Goal: Communication & Community: Answer question/provide support

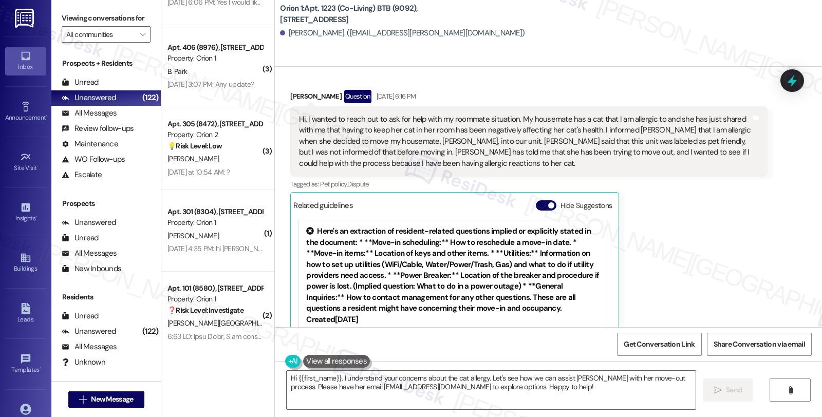
scroll to position [61, 0]
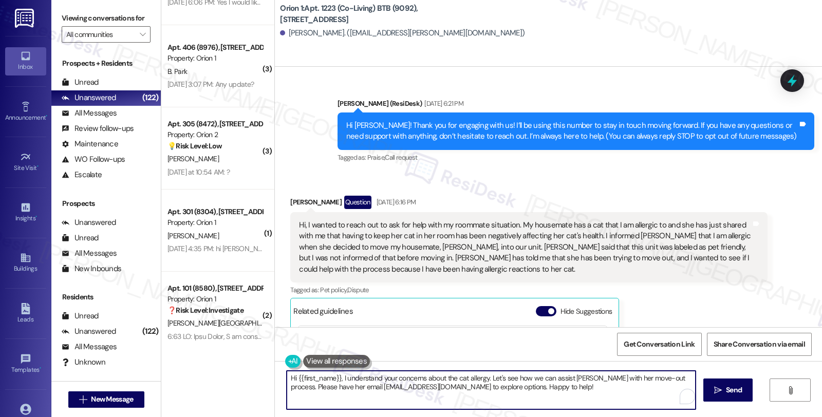
drag, startPoint x: 484, startPoint y: 379, endPoint x: 548, endPoint y: 389, distance: 65.0
click at [548, 389] on textarea "Hi {{first_name}}, I understand your concerns about the cat allergy. Let's see …" at bounding box center [491, 390] width 409 height 39
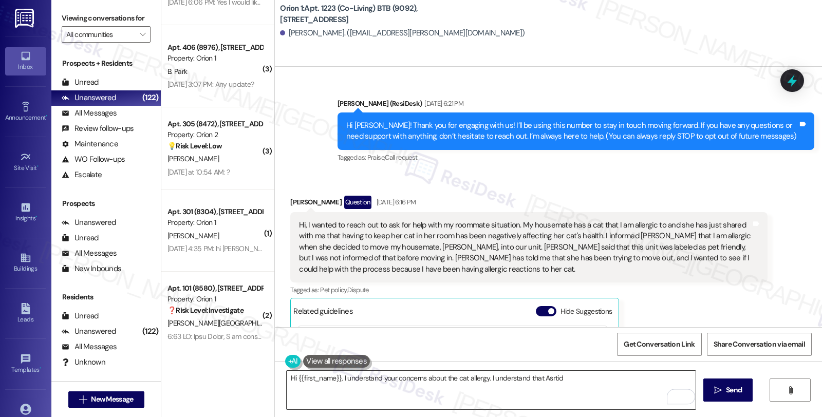
click at [564, 373] on textarea "Hi {{first_name}}, I understand your concerns about the cat allergy. I understa…" at bounding box center [491, 390] width 409 height 39
click at [546, 378] on textarea "Hi {{first_name}}, I understand your concerns about the cat allergy. I understa…" at bounding box center [491, 390] width 409 height 39
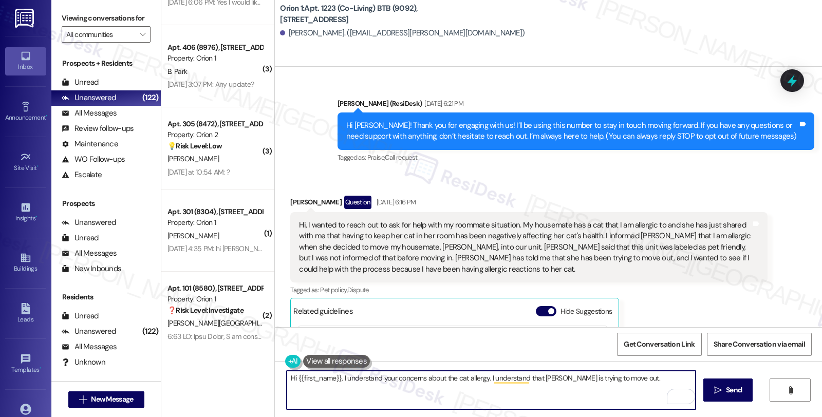
click at [546, 378] on textarea "Hi {{first_name}}, I understand your concerns about the cat allergy. I understa…" at bounding box center [491, 390] width 409 height 39
click at [639, 379] on textarea "Hi {{first_name}}, I understand your concerns about the cat allergy. I understa…" at bounding box center [491, 390] width 409 height 39
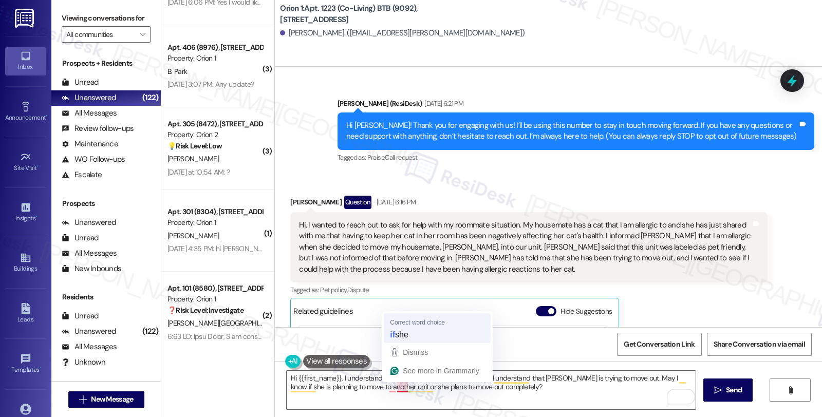
type textarea "Hi {{first_name}}, I understand your concerns about the cat allergy. I understa…"
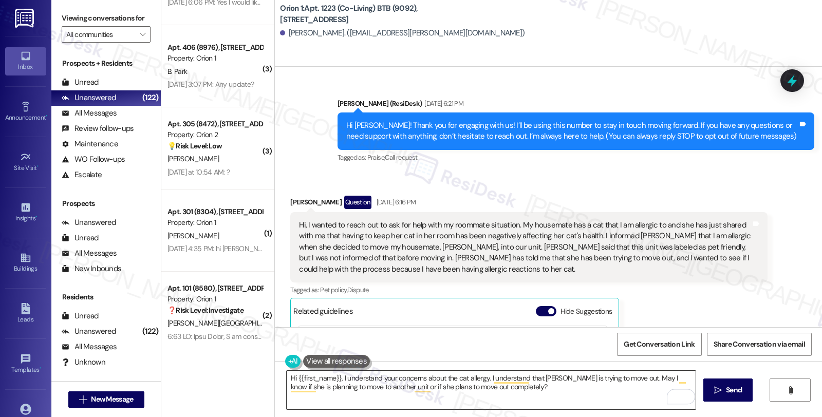
click at [518, 386] on textarea "Hi {{first_name}}, I understand your concerns about the cat allergy. I understa…" at bounding box center [491, 390] width 409 height 39
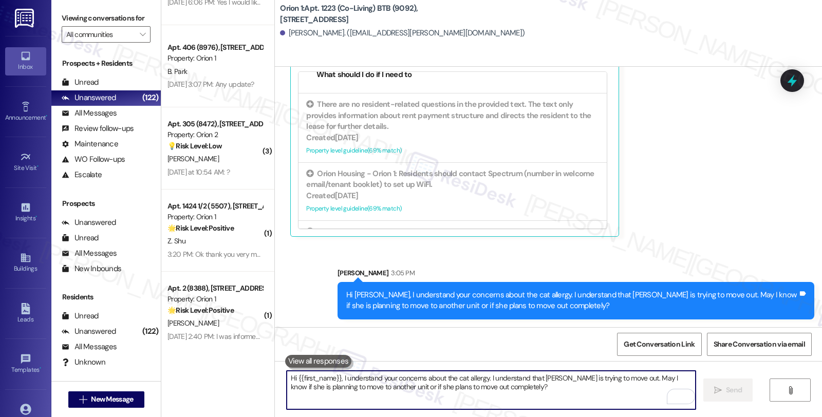
scroll to position [342, 0]
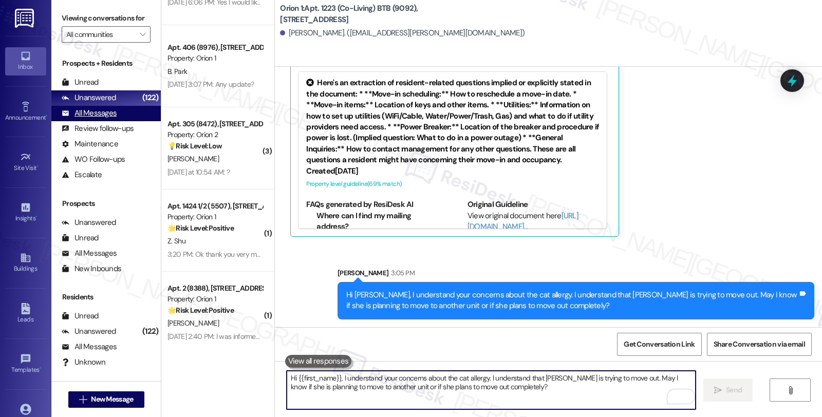
click at [119, 121] on div "All Messages (undefined)" at bounding box center [105, 113] width 109 height 15
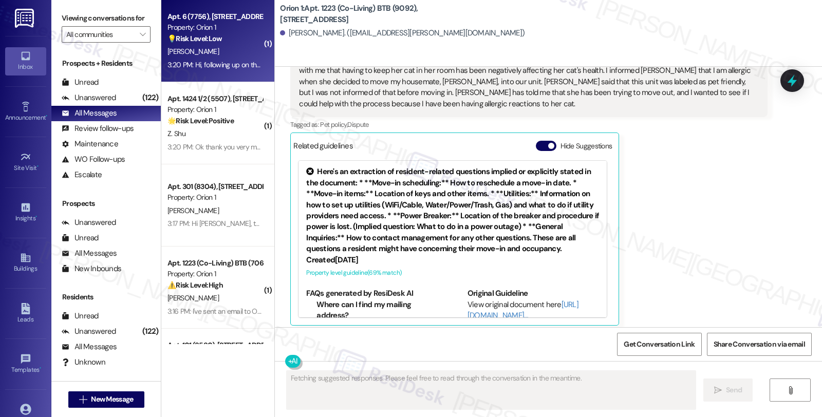
scroll to position [232, 0]
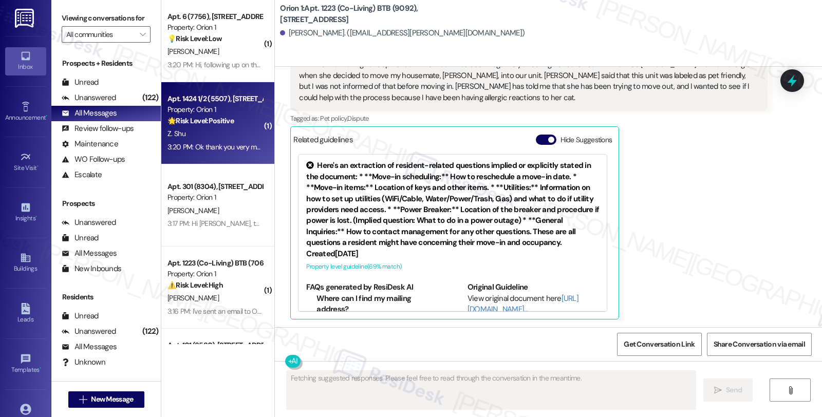
click at [237, 145] on div "3:20 PM: Ok thank you very much 3:20 PM: Ok thank you very much" at bounding box center [218, 146] width 100 height 9
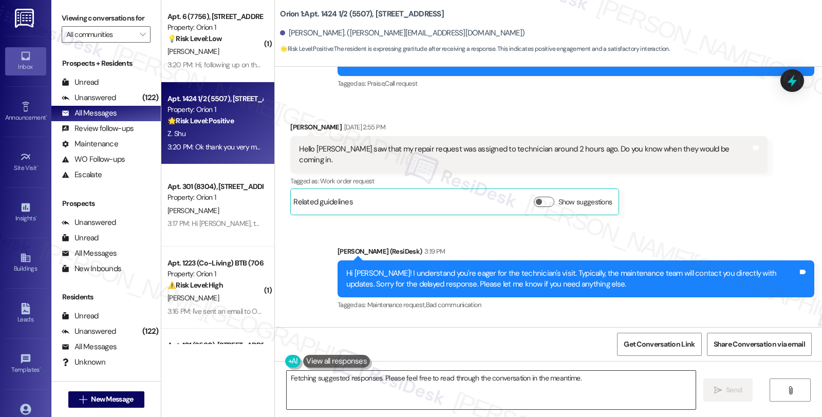
scroll to position [204, 0]
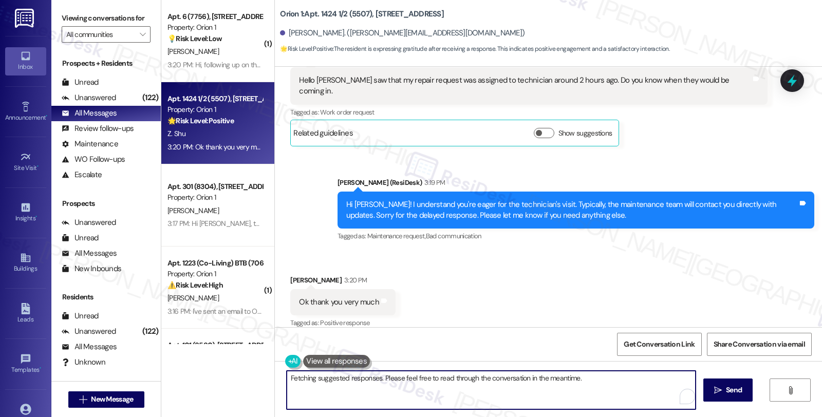
click at [375, 377] on textarea "You're welcome, {{first_name}}! I'm happy to help. If you have any other questi…" at bounding box center [491, 390] width 409 height 39
click at [430, 374] on textarea "You're welcome, {{first_name}}! I'm happy to help. If you have any other questi…" at bounding box center [491, 390] width 409 height 39
type textarea "You're welcome, {{first_name}}. If you have any other questions or need assista…"
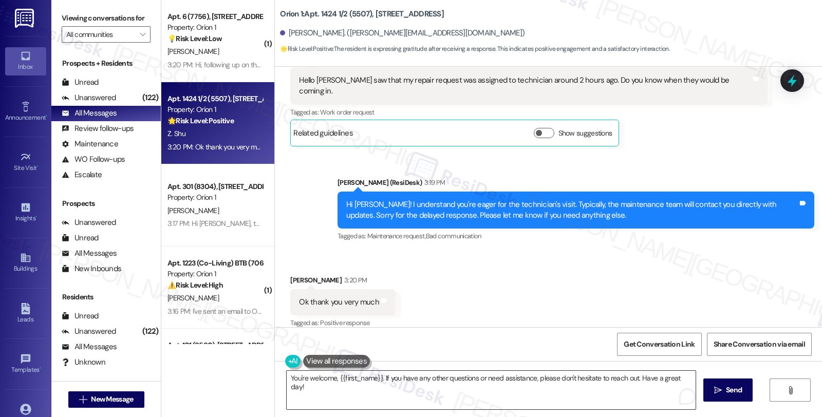
click at [458, 384] on textarea "You're welcome, {{first_name}}. If you have any other questions or need assista…" at bounding box center [491, 390] width 409 height 39
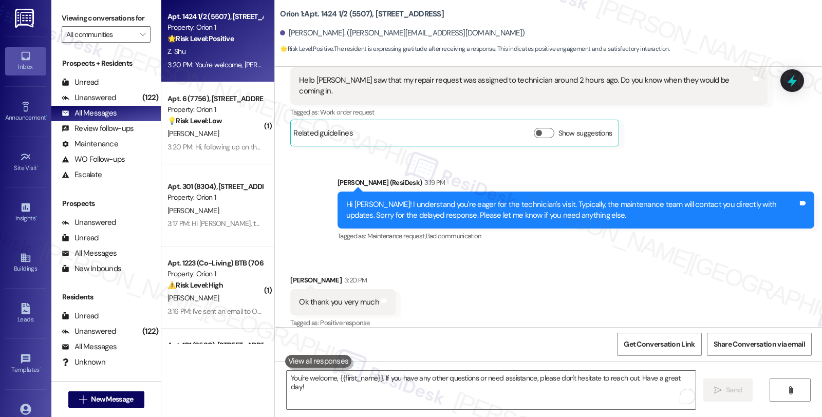
click at [676, 271] on div "Received via SMS Zhan Shu 3:20 PM Ok thank you very much Tags and notes Tagged …" at bounding box center [548, 295] width 547 height 87
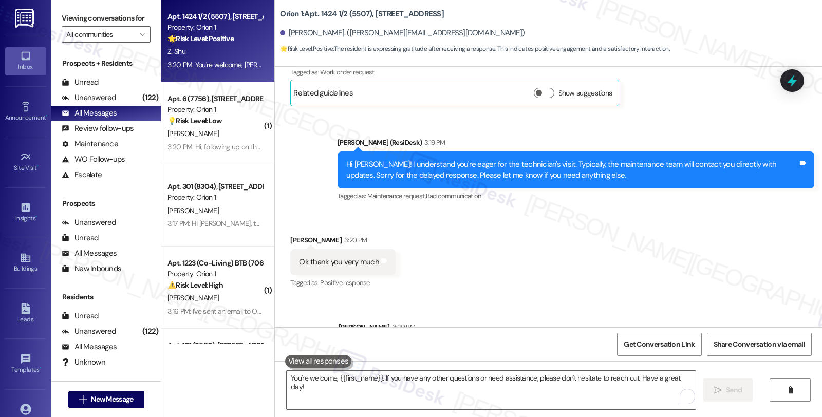
scroll to position [275, 0]
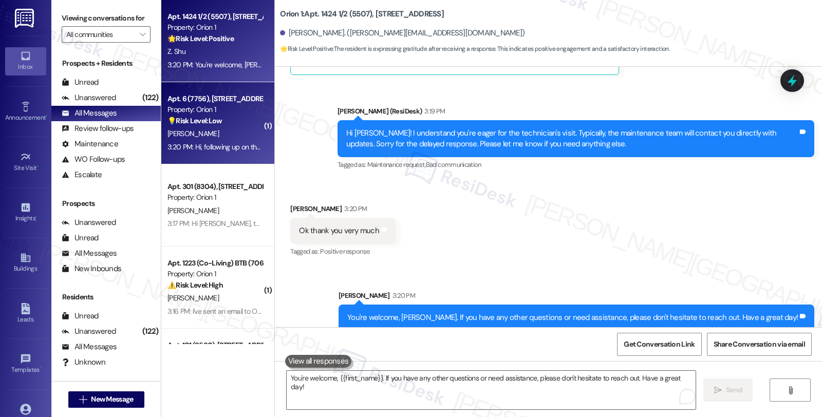
click at [234, 136] on div "[PERSON_NAME]" at bounding box center [215, 133] width 97 height 13
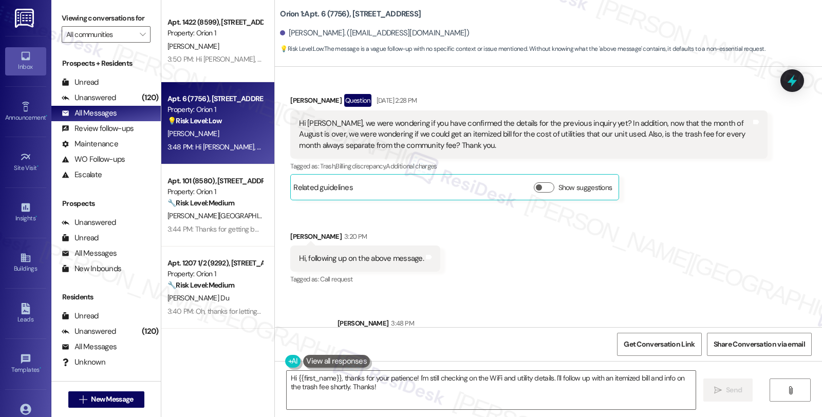
scroll to position [2445, 0]
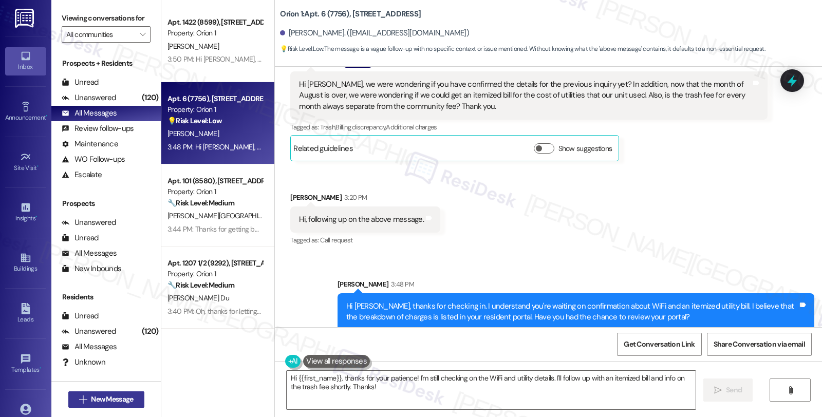
click at [117, 400] on span "New Message" at bounding box center [112, 399] width 42 height 11
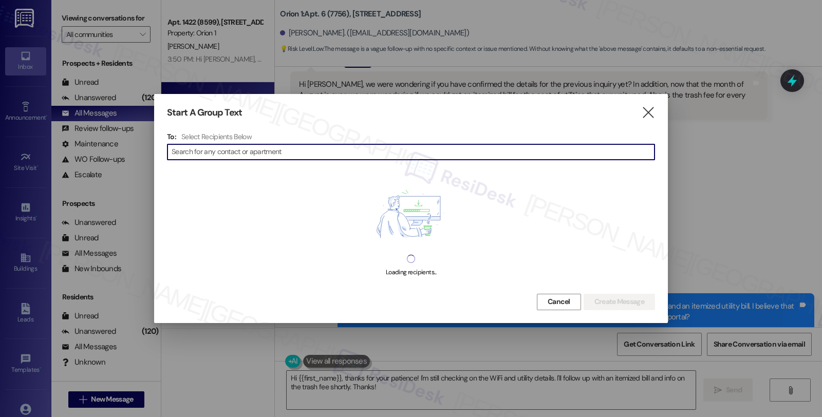
click at [244, 147] on input at bounding box center [413, 152] width 483 height 14
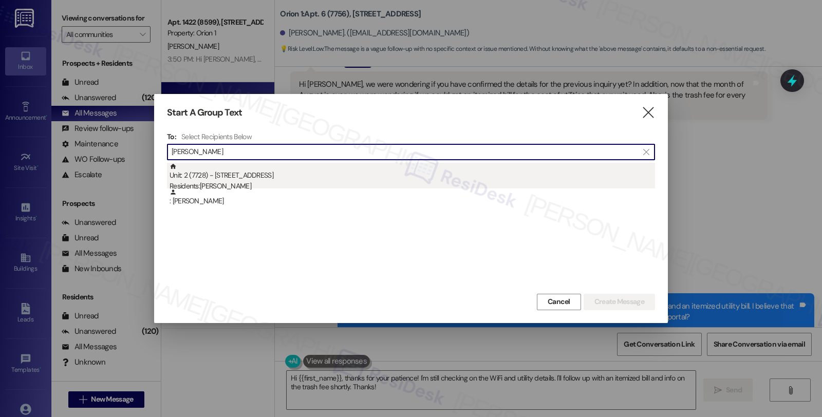
type input "Jack Simpson"
click at [251, 183] on div "Residents: Jack Simpson" at bounding box center [413, 186] width 486 height 11
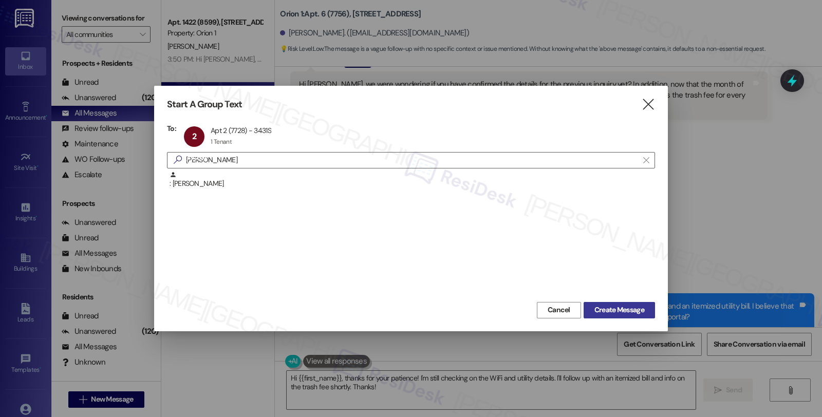
click at [626, 309] on span "Create Message" at bounding box center [620, 310] width 50 height 11
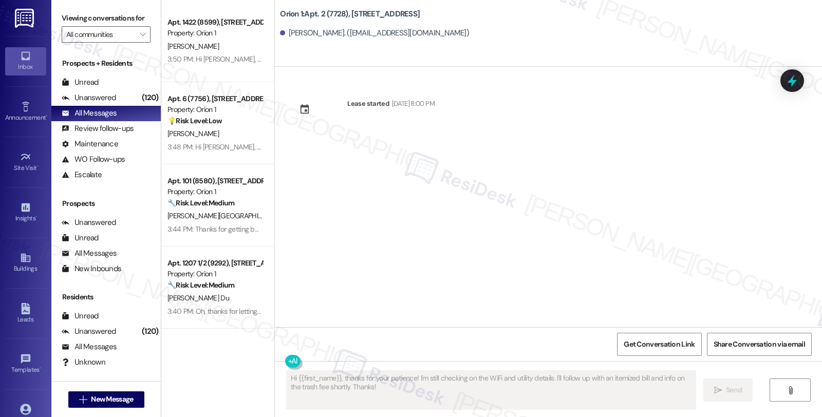
scroll to position [0, 0]
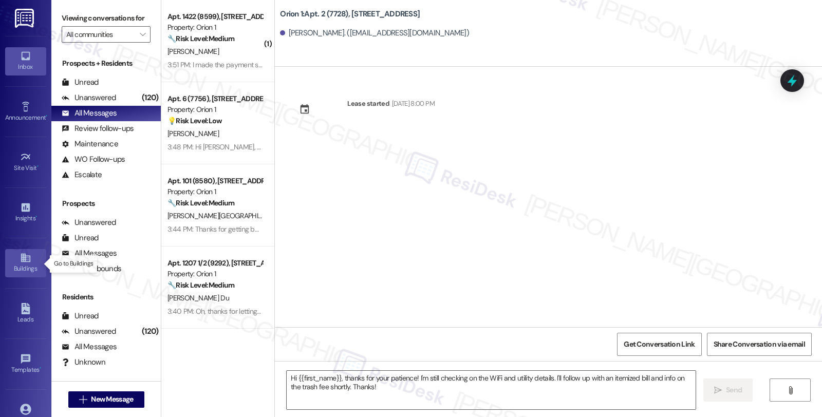
click at [25, 265] on div "Buildings" at bounding box center [25, 269] width 51 height 10
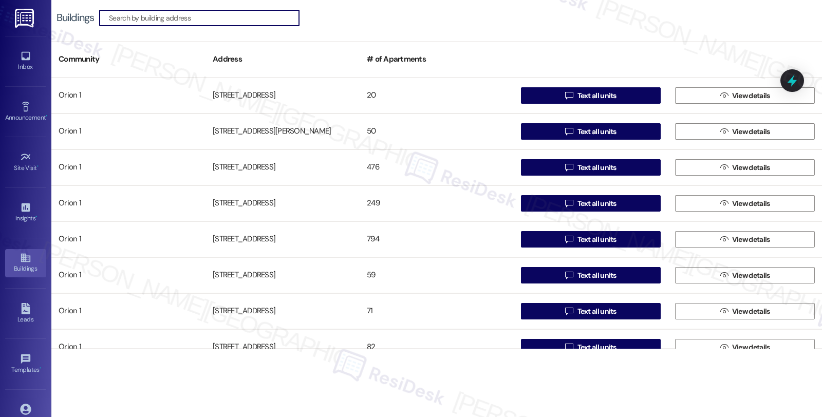
click at [207, 14] on input at bounding box center [204, 18] width 190 height 14
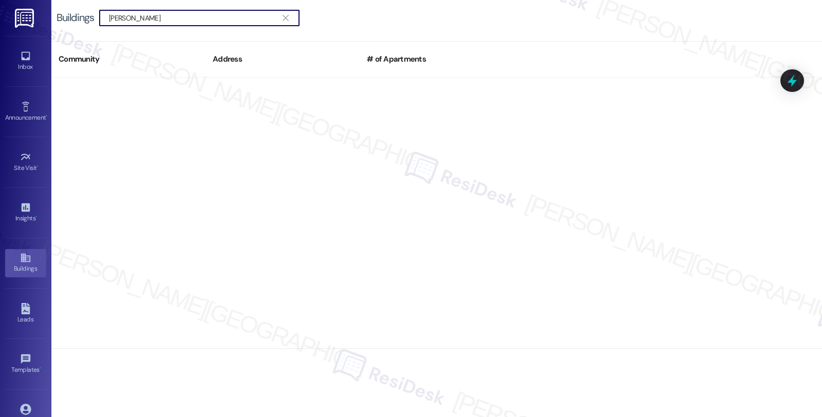
click at [109, 19] on input "Jack Simpson" at bounding box center [193, 18] width 169 height 14
drag, startPoint x: 186, startPoint y: 15, endPoint x: 108, endPoint y: 19, distance: 77.7
click at [108, 19] on div " Jack Simpson " at bounding box center [199, 18] width 200 height 16
paste input "2 (7725), 3431 S Catalina St"
drag, startPoint x: 139, startPoint y: 14, endPoint x: 67, endPoint y: 14, distance: 71.4
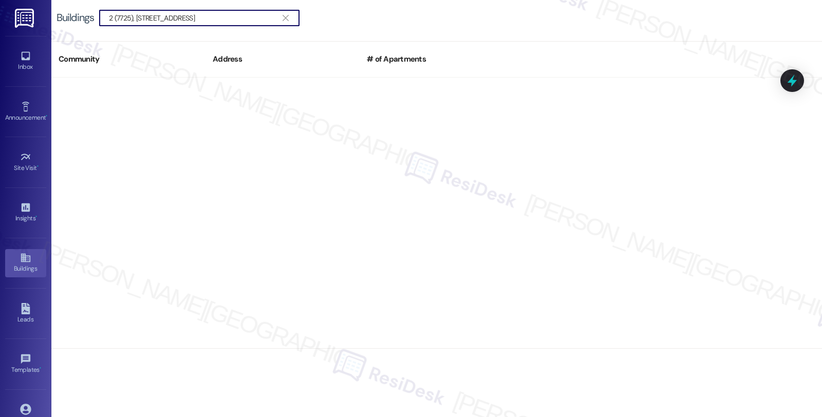
click at [67, 14] on div "Buildings  2 (7725), 3431 S Catalina St " at bounding box center [183, 18] width 253 height 16
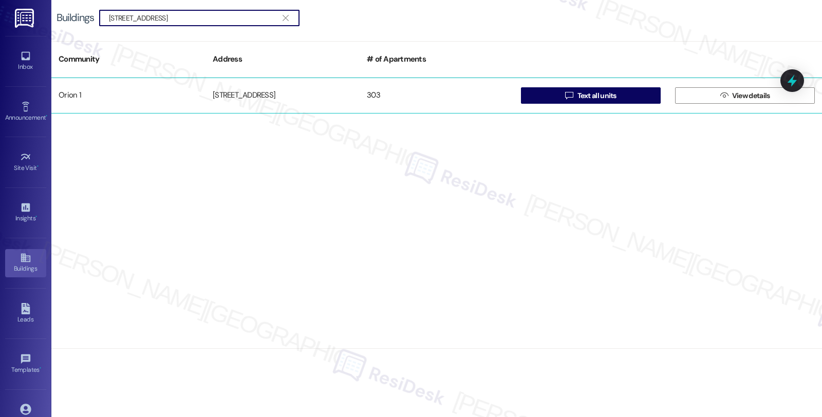
type input "3431 S Catalina St"
click at [236, 98] on div "3431 S Catalina St" at bounding box center [283, 95] width 154 height 21
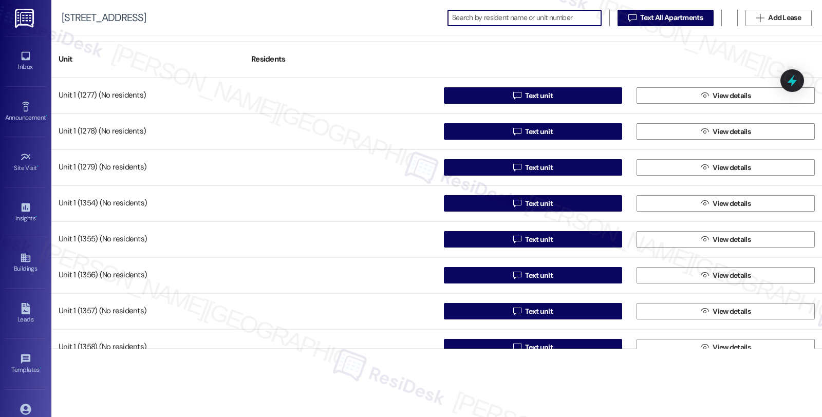
click at [487, 21] on input at bounding box center [526, 18] width 149 height 14
paste input "Jack Simpson"
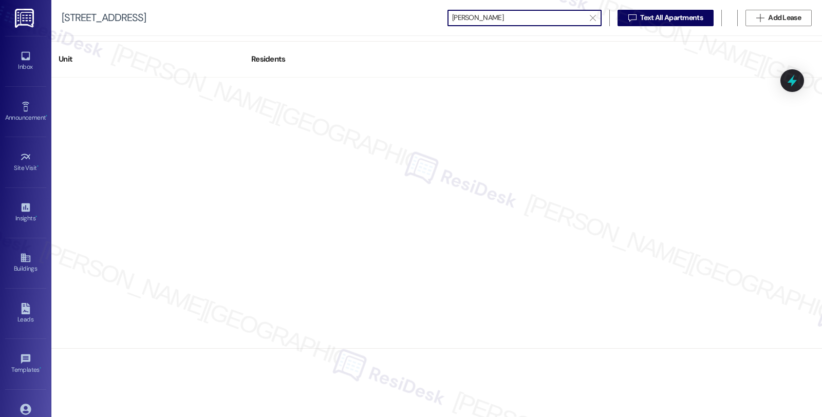
click at [452, 20] on input "Jack Simpson" at bounding box center [518, 18] width 133 height 14
drag, startPoint x: 515, startPoint y: 18, endPoint x: 403, endPoint y: 17, distance: 111.5
click at [403, 17] on div "3431 S Catalina St  Jack Simpson   Text All Apartments  Add Lease" at bounding box center [436, 18] width 771 height 36
type input "Jack Simpson"
click at [23, 60] on icon at bounding box center [25, 56] width 9 height 9
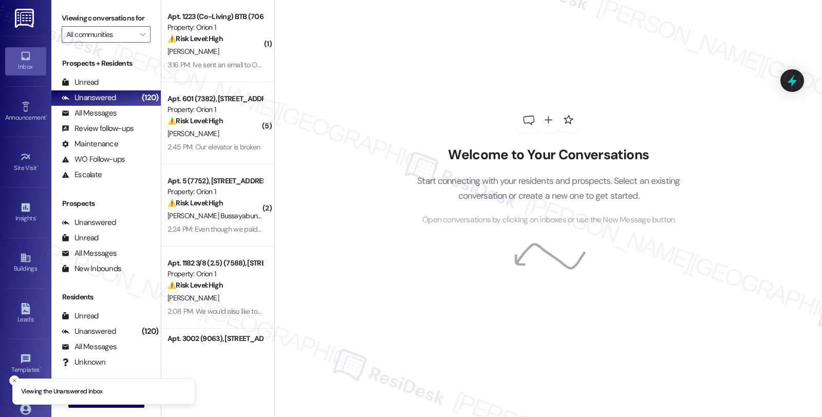
click at [460, 314] on div "Welcome to Your Conversations Start connecting with your residents and prospect…" at bounding box center [549, 167] width 308 height 334
click at [15, 381] on line "Close toast" at bounding box center [14, 380] width 3 height 3
click at [94, 398] on span "New Message" at bounding box center [112, 399] width 42 height 11
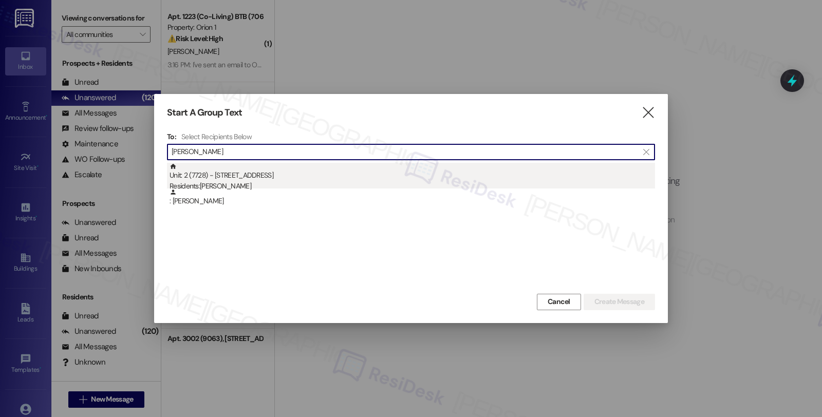
type input "Jack Simpson"
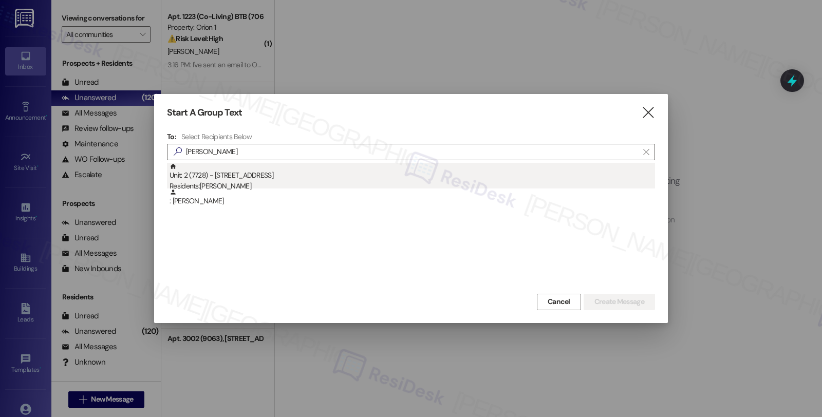
click at [279, 182] on div "Residents: Jack Simpson" at bounding box center [413, 186] width 486 height 11
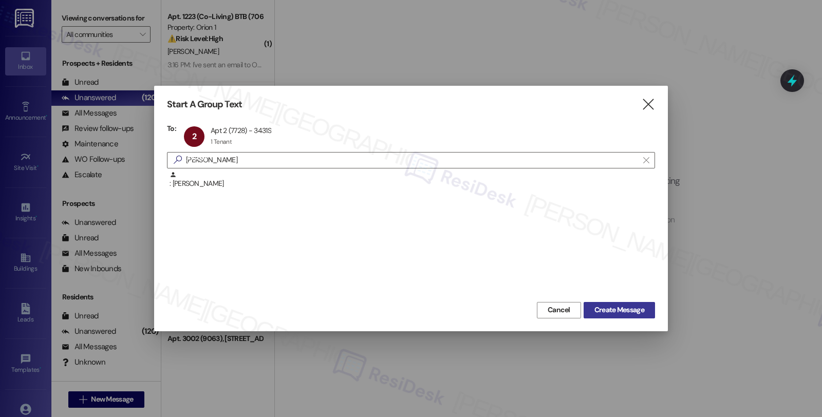
click at [625, 309] on span "Create Message" at bounding box center [620, 310] width 50 height 11
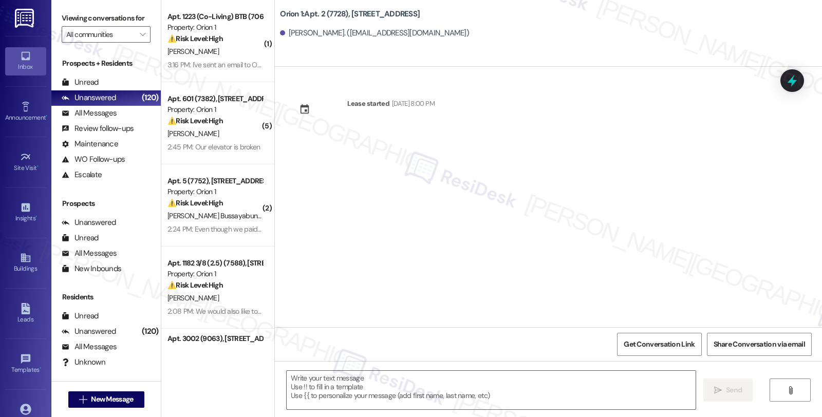
click at [332, 32] on div "Jack Simpson. (jackssimpson924@gmail.com)" at bounding box center [374, 33] width 189 height 11
click at [322, 32] on div "Jack Simpson. (jackssimpson924@gmail.com)" at bounding box center [374, 33] width 189 height 11
drag, startPoint x: 343, startPoint y: 13, endPoint x: 420, endPoint y: 13, distance: 77.1
click at [420, 13] on div "Orion 1: Apt. 2 (7728), 3431 S Catalina St" at bounding box center [383, 14] width 206 height 13
copy b "3431 S Catalina St"
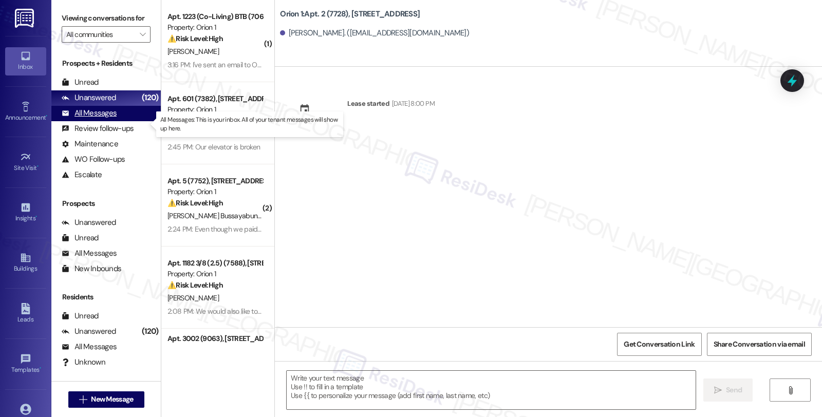
click at [118, 121] on div "All Messages (undefined)" at bounding box center [105, 113] width 109 height 15
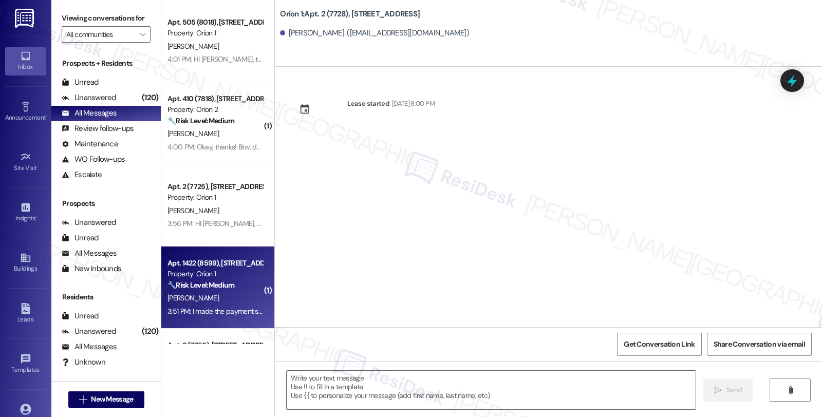
click at [247, 289] on div "🔧 Risk Level: Medium The resident confirmed they made a payment for their porti…" at bounding box center [215, 285] width 95 height 11
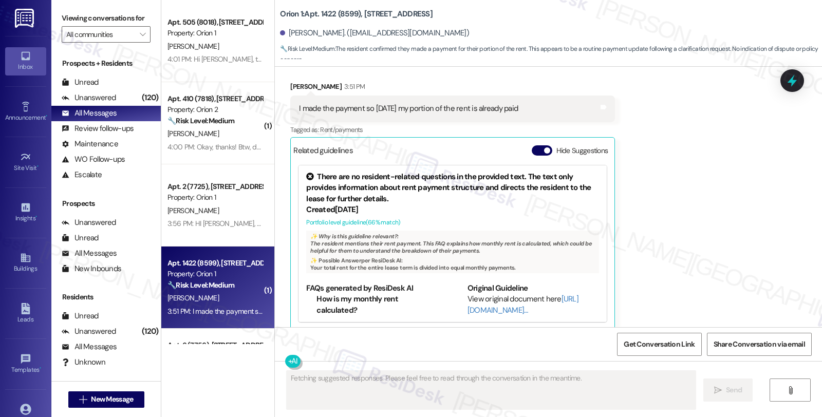
scroll to position [491, 0]
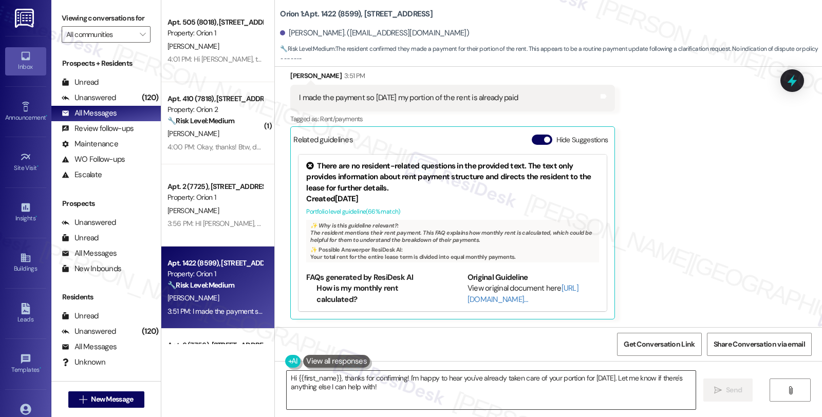
click at [343, 387] on textarea "Hi {{first_name}}, thanks for confirming! I'm happy to hear you've already take…" at bounding box center [491, 390] width 409 height 39
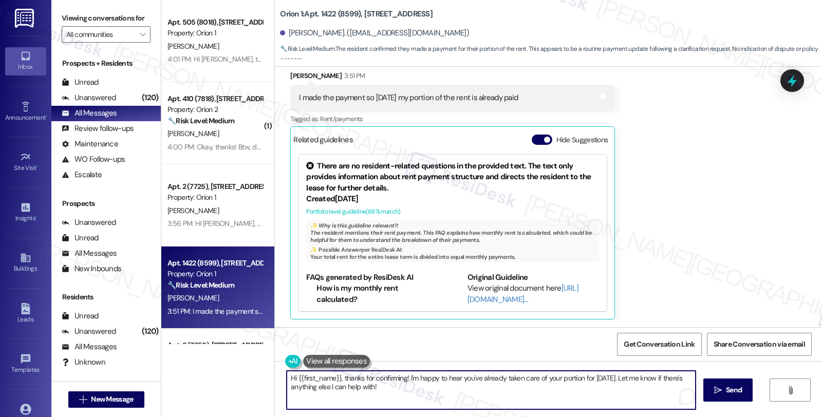
click at [343, 387] on textarea "Hi {{first_name}}, thanks for confirming! I'm happy to hear you've already take…" at bounding box center [491, 390] width 409 height 39
type textarea "Hi {{first_name}}, thanks for confirming! I'm happy to hear you've already take…"
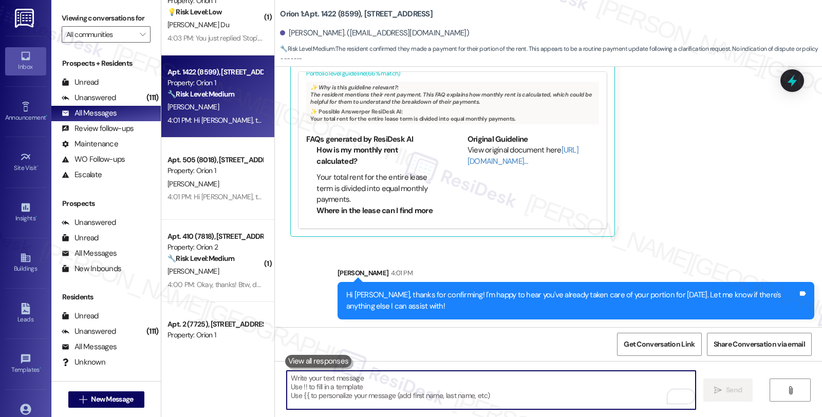
scroll to position [57, 0]
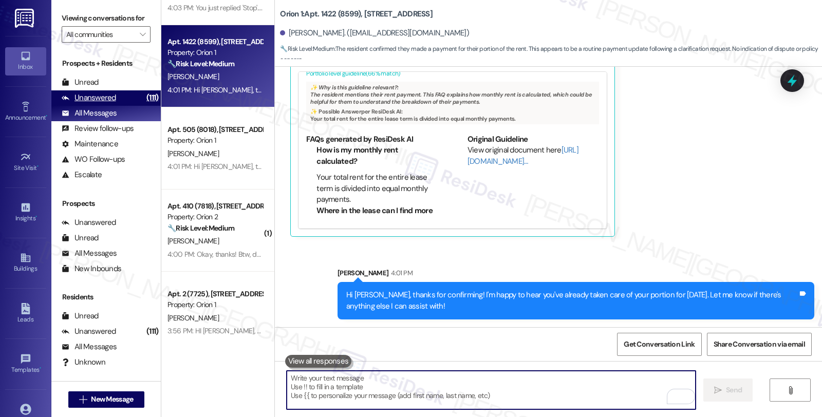
click at [114, 103] on div "Unanswered" at bounding box center [89, 98] width 54 height 11
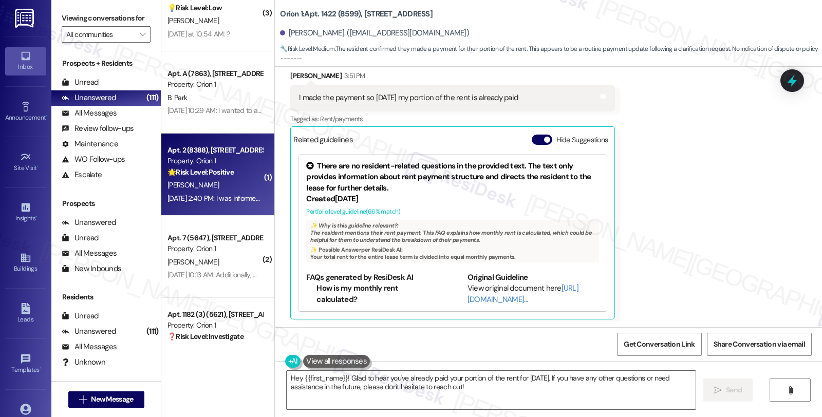
scroll to position [2170, 0]
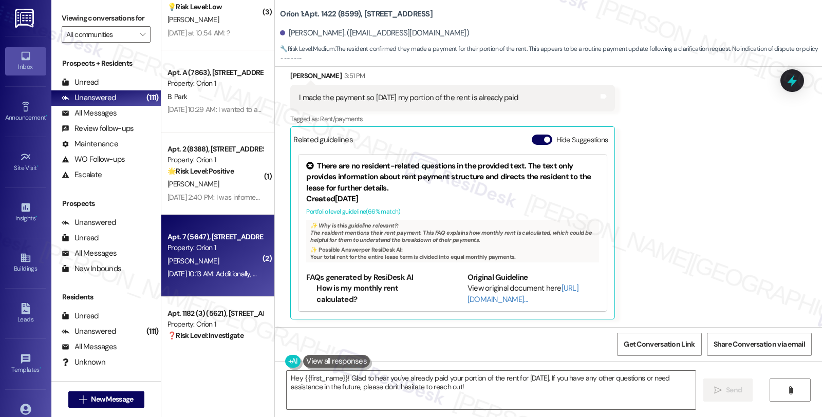
click at [238, 255] on div "T. Whittaker" at bounding box center [215, 261] width 97 height 13
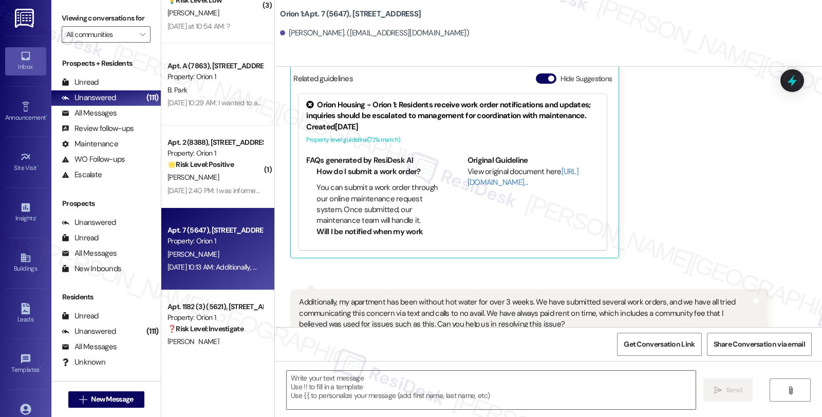
scroll to position [169, 0]
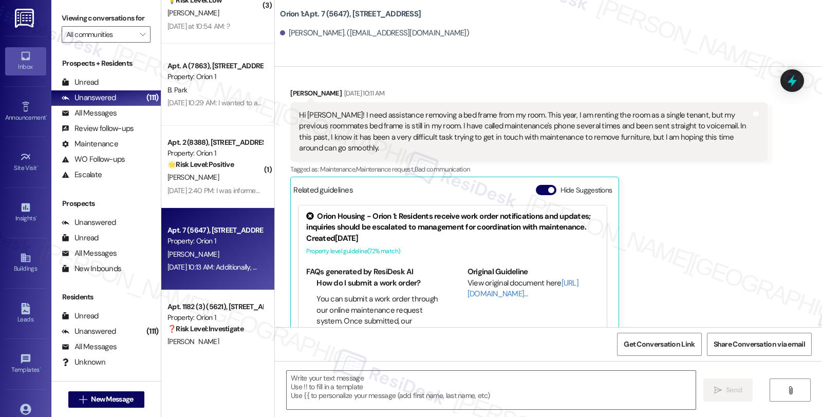
drag, startPoint x: 284, startPoint y: 93, endPoint x: 327, endPoint y: 91, distance: 42.7
click at [327, 91] on div "Tyse Whittaker Aug 21, 2025 at 10:11 AM" at bounding box center [528, 95] width 477 height 14
copy div "Tyse Whittaker"
click at [352, 395] on textarea at bounding box center [491, 390] width 409 height 39
click at [291, 91] on div "Tyse Whittaker Aug 21, 2025 at 10:11 AM" at bounding box center [528, 95] width 477 height 14
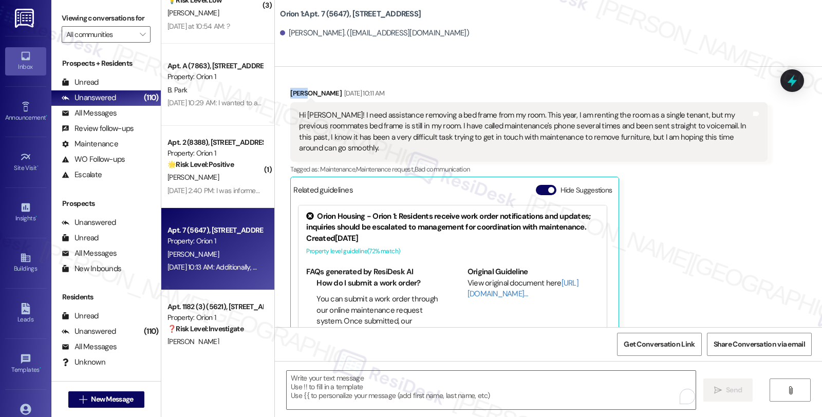
click at [291, 91] on div "Tyse Whittaker Aug 21, 2025 at 10:11 AM" at bounding box center [528, 95] width 477 height 14
copy div "Tyse"
click at [407, 397] on textarea "To enrich screen reader interactions, please activate Accessibility in Grammarl…" at bounding box center [491, 390] width 409 height 39
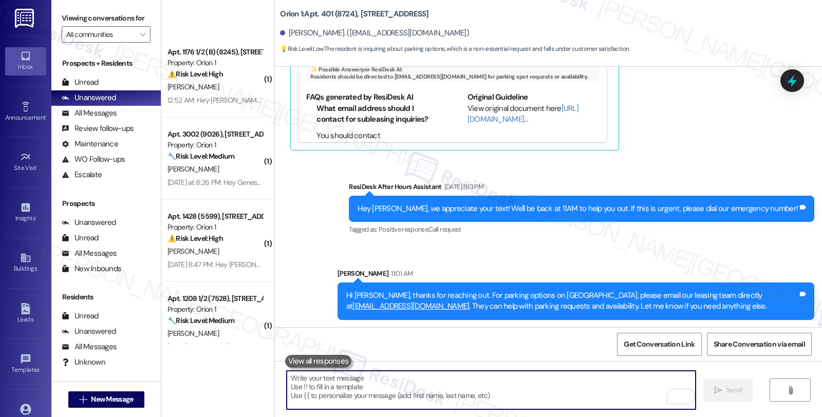
scroll to position [3139, 0]
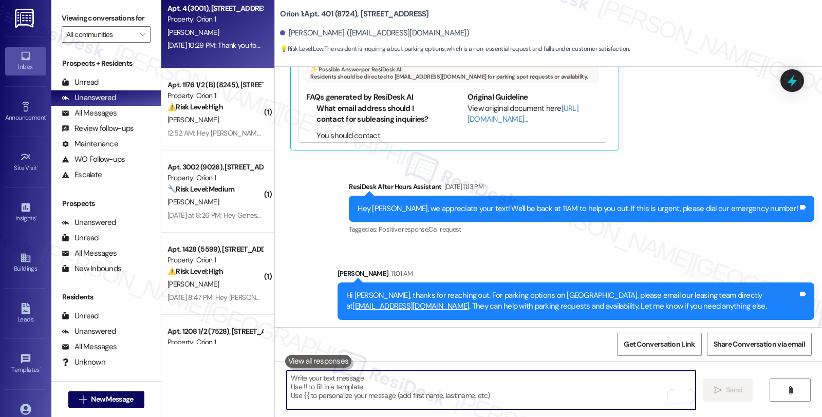
click at [224, 47] on div "Aug 22, 2025 at 10:29 PM: Thank you for your message. Our offices are currently…" at bounding box center [481, 45] width 626 height 9
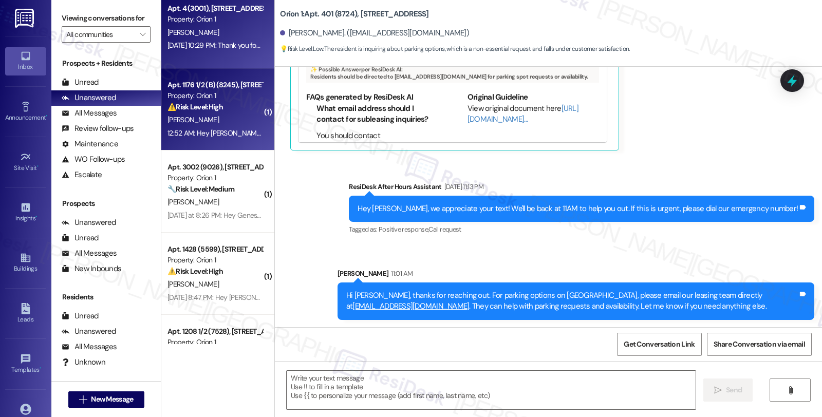
scroll to position [3025, 0]
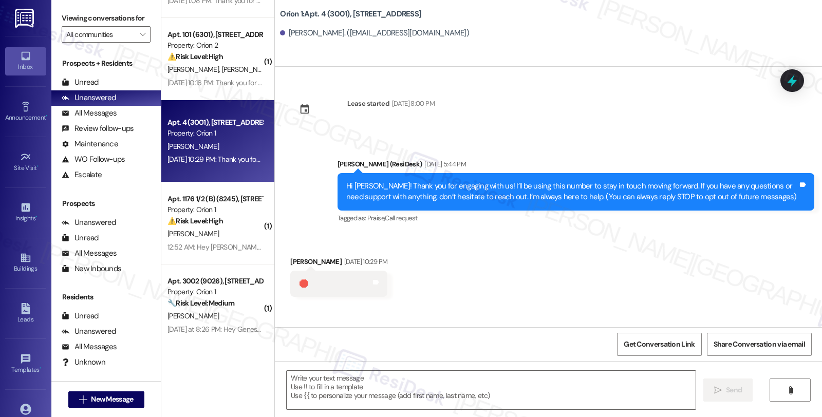
type textarea "Fetching suggested responses. Please feel free to read through the conversation…"
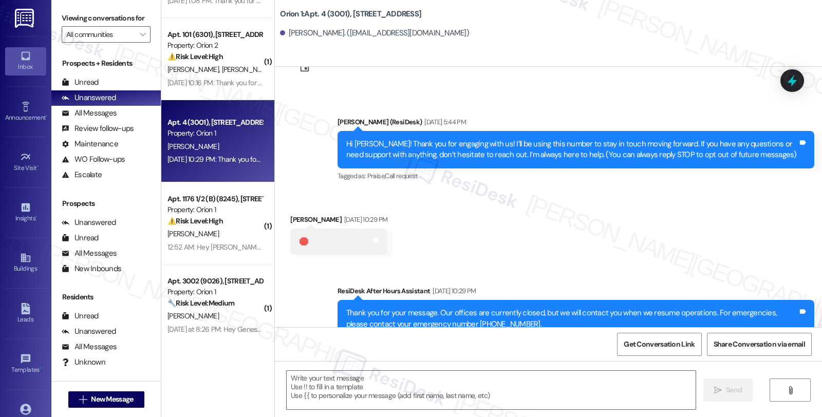
scroll to position [75, 0]
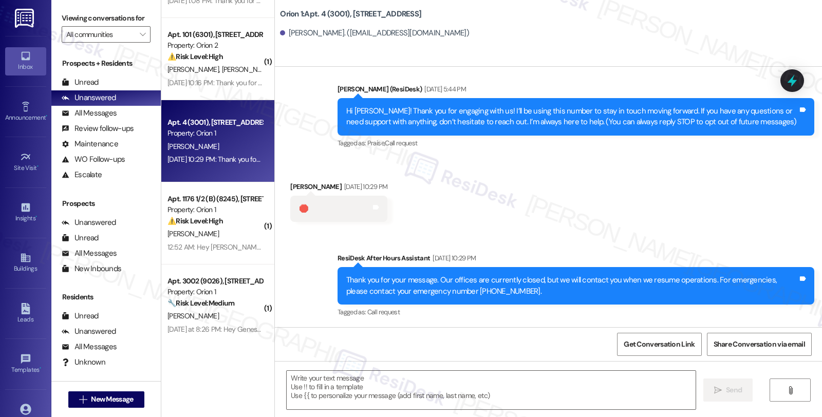
click at [330, 368] on div " Send " at bounding box center [548, 399] width 547 height 77
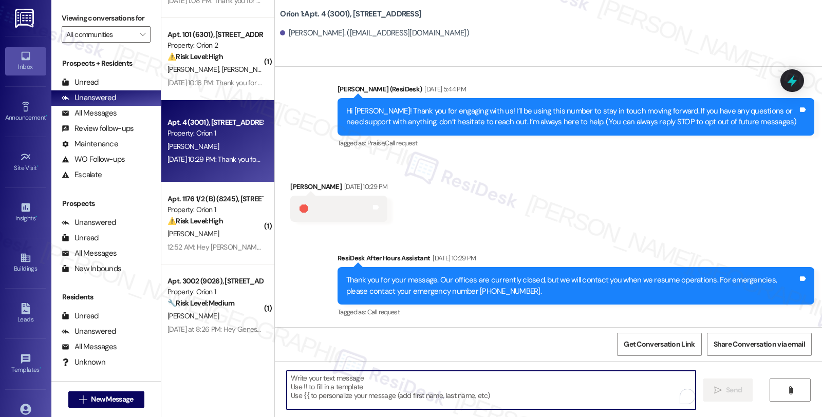
click at [327, 389] on textarea "To enrich screen reader interactions, please activate Accessibility in Grammarl…" at bounding box center [491, 390] width 409 height 39
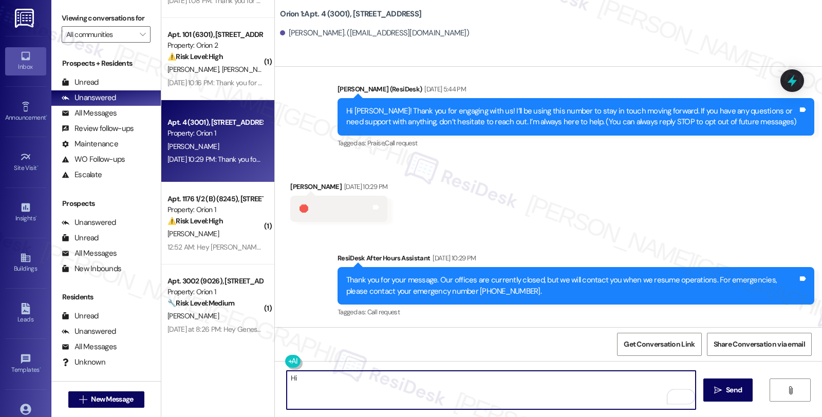
click at [296, 186] on div "Roderick Samaniego Aug 22, 2025 at 10:29 PM" at bounding box center [338, 188] width 97 height 14
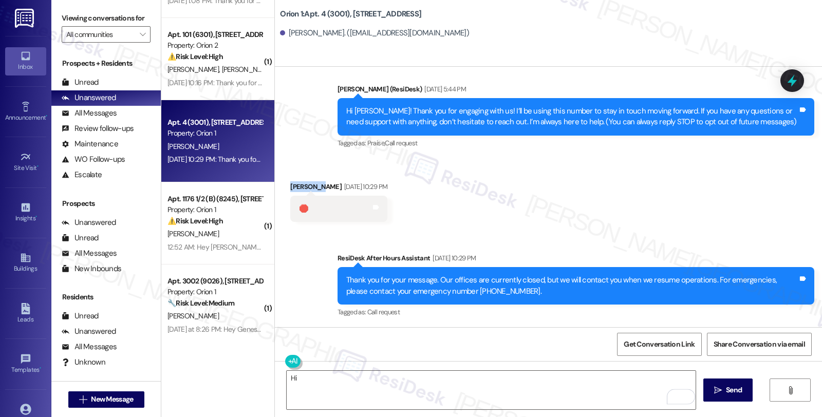
click at [296, 186] on div "Roderick Samaniego Aug 22, 2025 at 10:29 PM" at bounding box center [338, 188] width 97 height 14
copy div "Roderick"
click at [314, 384] on textarea "Hi" at bounding box center [491, 390] width 409 height 39
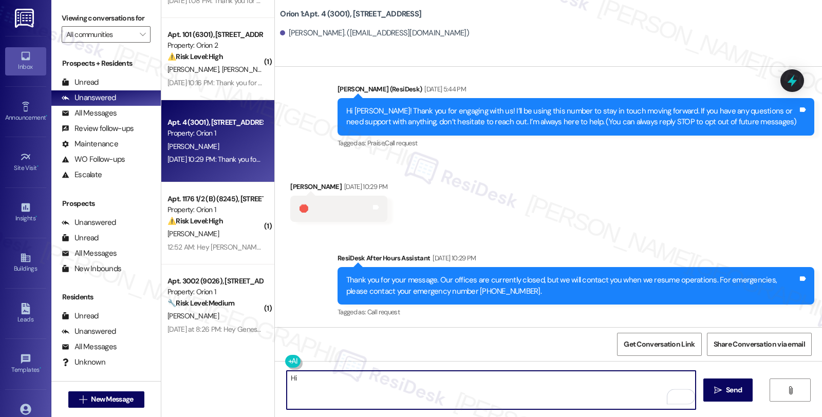
paste textarea "Roderick"
click at [516, 377] on textarea "Hi Roderick, I'm checking in to see how you're doing. PLease feel free to reach…" at bounding box center [491, 390] width 409 height 39
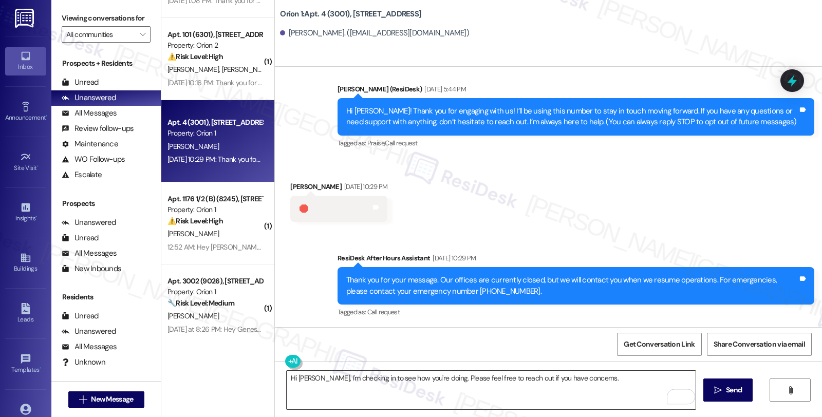
click at [599, 391] on textarea "Hi Roderick, I'm checking in to see how you're doing. Please feel free to reach…" at bounding box center [491, 390] width 409 height 39
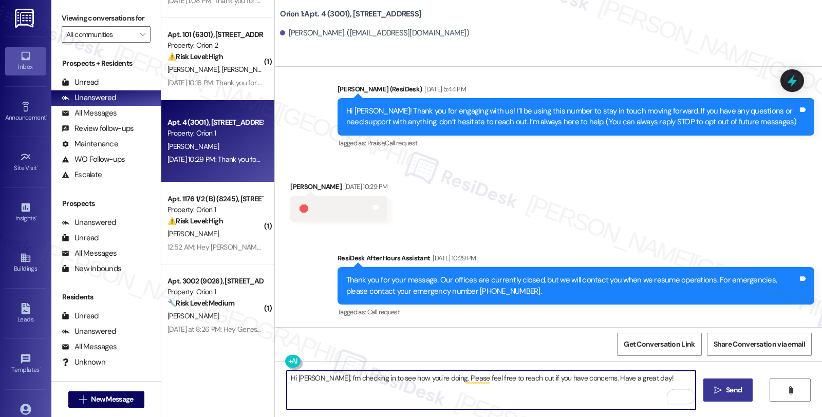
type textarea "Hi Roderick, I'm checking in to see how you're doing. Please feel free to reach…"
click at [727, 389] on span "Send" at bounding box center [734, 390] width 16 height 11
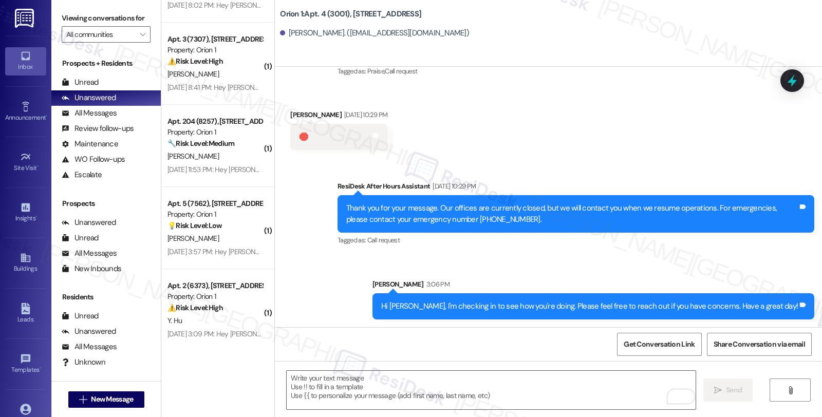
scroll to position [3768, 0]
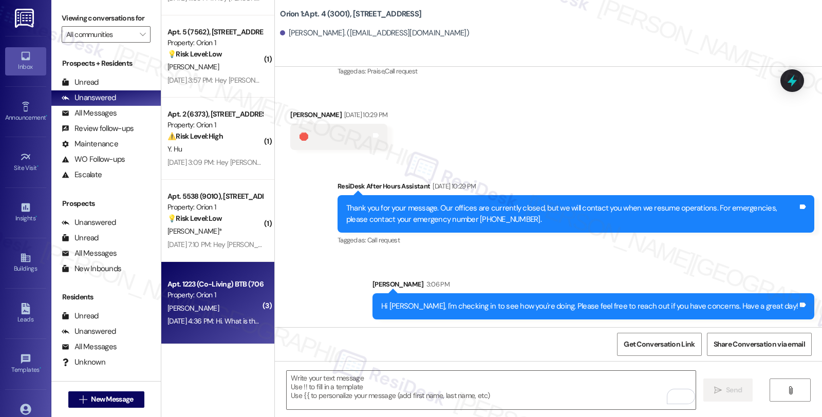
click at [243, 318] on div "Aug 25, 2025 at 4:36 PM: Hi. What is the "Liability Waiver Program" which I am …" at bounding box center [316, 321] width 296 height 9
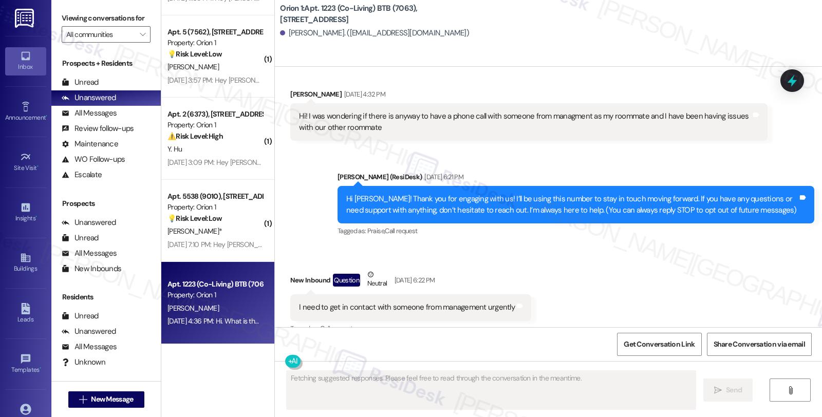
scroll to position [3235, 0]
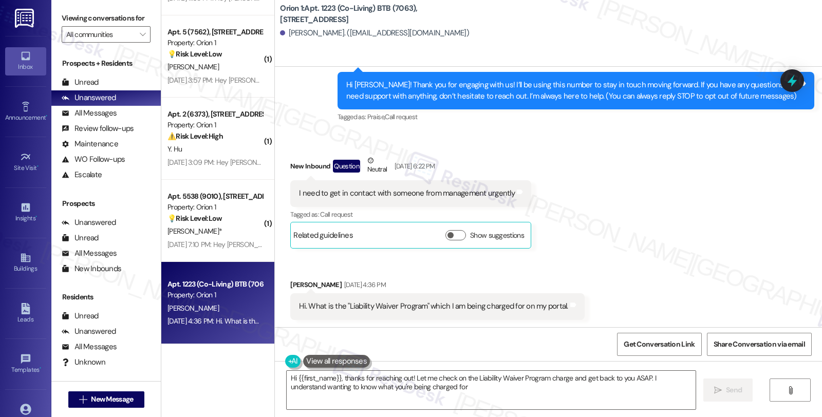
type textarea "Hi {{first_name}}, thanks for reaching out! Let me check on the Liability Waive…"
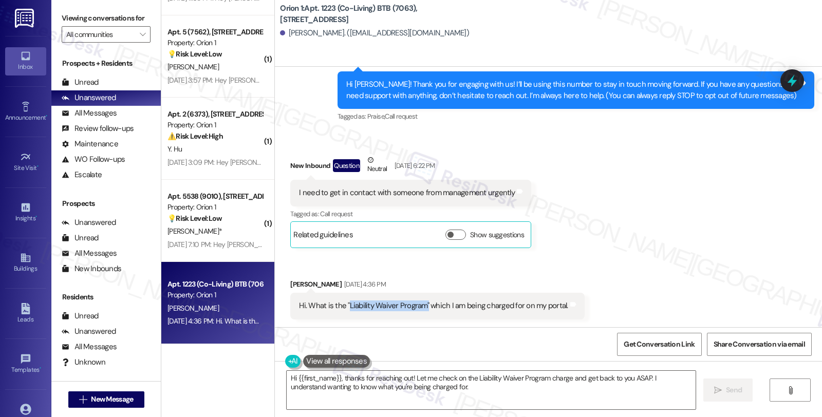
drag, startPoint x: 340, startPoint y: 304, endPoint x: 409, endPoint y: 302, distance: 68.9
click at [418, 306] on div "Hi. What is the "Liability Waiver Program" which I am being charged for on my p…" at bounding box center [433, 306] width 269 height 11
copy div "Liability Waiver Program"
click at [446, 234] on button "Show suggestions" at bounding box center [456, 235] width 21 height 10
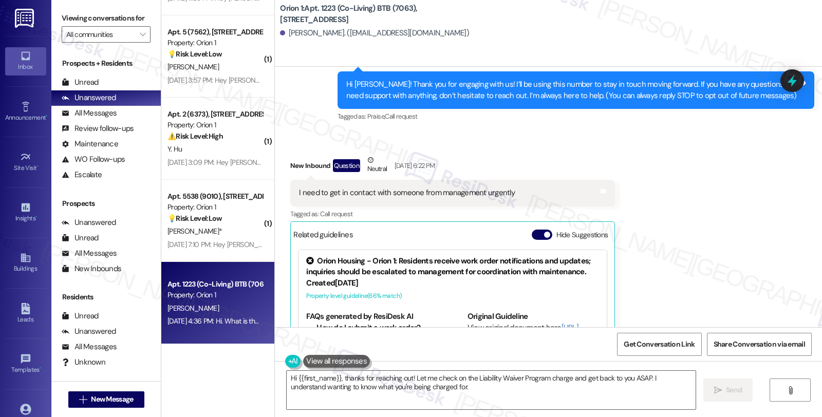
scroll to position [3402, 0]
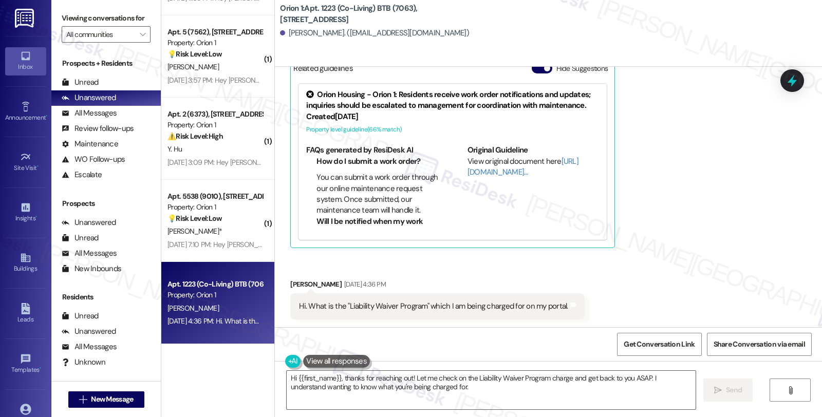
click at [290, 283] on div "Mischa Kharrazi Aug 25, 2025 at 4:36 PM" at bounding box center [437, 286] width 294 height 14
copy div "Mischa"
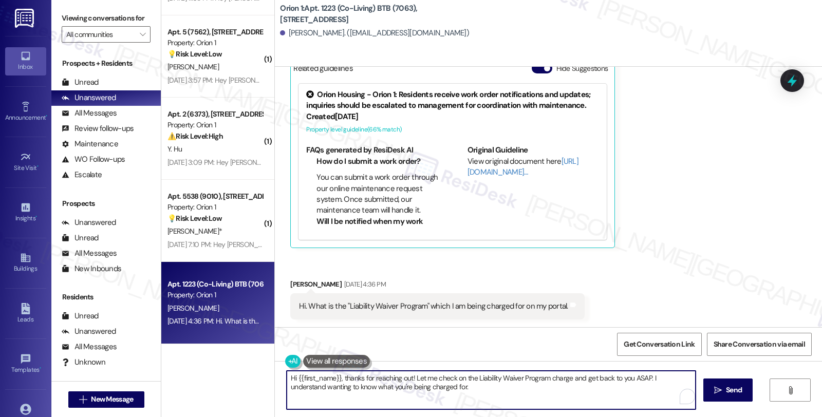
drag, startPoint x: 406, startPoint y: 378, endPoint x: 497, endPoint y: 390, distance: 91.7
click at [497, 390] on textarea "Hi {{first_name}}, thanks for reaching out! Let me check on the Liability Waive…" at bounding box center [491, 390] width 409 height 39
paste textarea "Mischa"
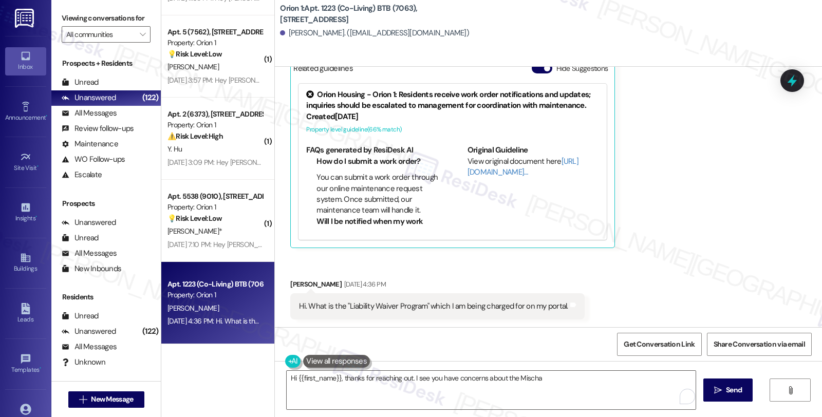
click at [350, 304] on div "Hi. What is the "Liability Waiver Program" which I am being charged for on my p…" at bounding box center [433, 306] width 269 height 11
click at [342, 304] on div "Hi. What is the "Liability Waiver Program" which I am being charged for on my p…" at bounding box center [433, 306] width 269 height 11
click at [415, 304] on div "Hi. What is the "Liability Waiver Program" which I am being charged for on my p…" at bounding box center [433, 306] width 269 height 11
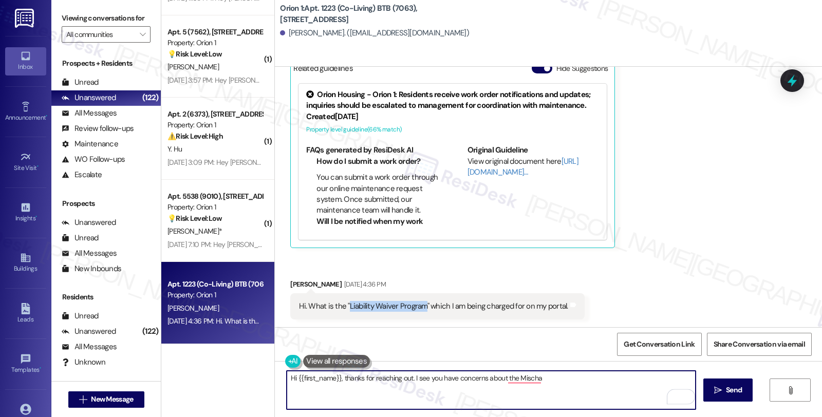
click at [549, 383] on textarea "Hi {{first_name}}, thanks for reaching out. I see you have concerns about the M…" at bounding box center [491, 390] width 409 height 39
paste textarea "Liability Waiver Program"
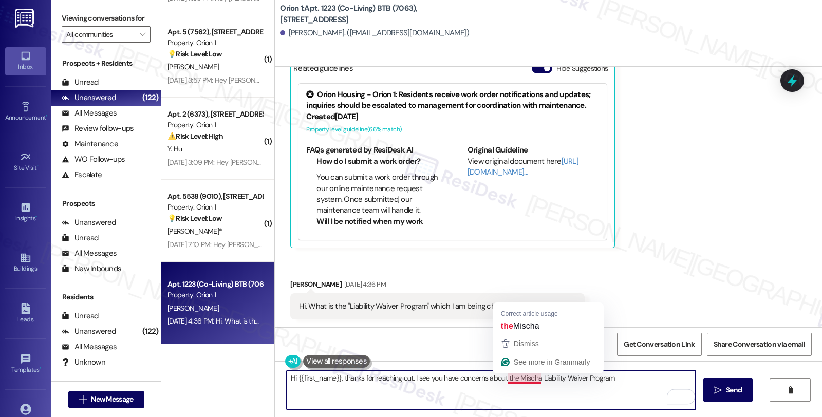
click at [528, 379] on textarea "Hi {{first_name}}, thanks for reaching out. I see you have concerns about the M…" at bounding box center [491, 390] width 409 height 39
click at [525, 371] on textarea "Hi {{first_name}}, thanks for reaching out. I see you have concerns about the M…" at bounding box center [491, 390] width 409 height 39
click at [516, 376] on textarea "Hi {{first_name}}, thanks for reaching out. I see you have concerns about the M…" at bounding box center [491, 390] width 409 height 39
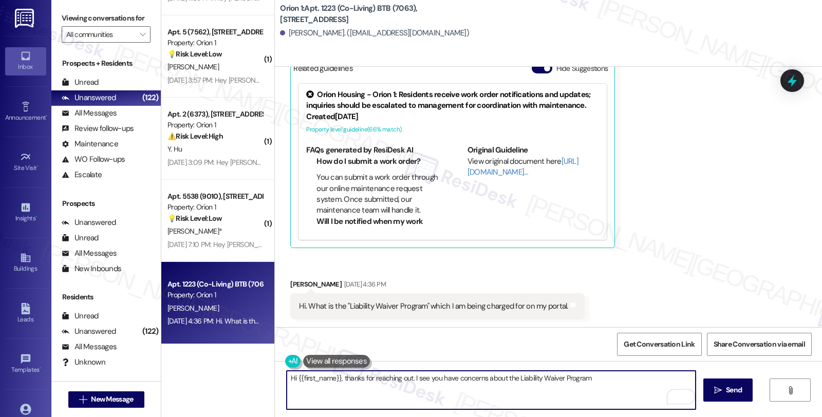
click at [593, 374] on textarea "Hi {{first_name}}, thanks for reaching out. I see you have concerns about the L…" at bounding box center [491, 390] width 409 height 39
paste textarea "The Property Damage Liability Waiver Program costs $15.00 per month."
click at [473, 390] on textarea "Hi {{first_name}}, thanks for reaching out. I see you have concerns about the L…" at bounding box center [491, 390] width 409 height 39
paste textarea "provides coverage up to $100,000 per incident."
click at [583, 393] on textarea "Hi {{first_name}}, thanks for reaching out. I see you have concerns about the L…" at bounding box center [491, 390] width 409 height 39
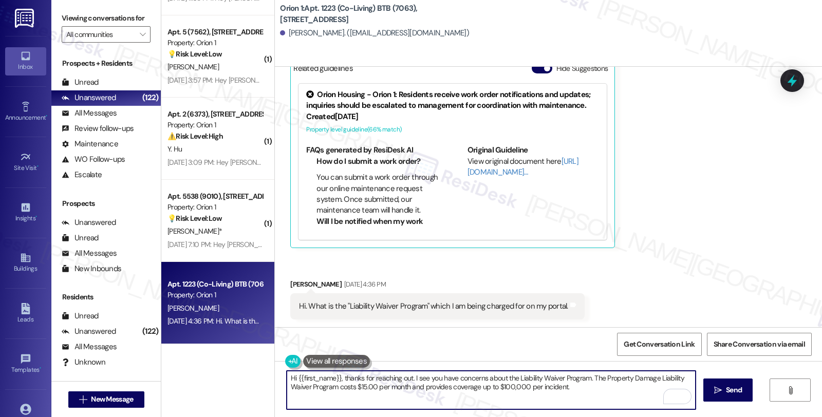
click at [584, 384] on textarea "Hi {{first_name}}, thanks for reaching out. I see you have concerns about the L…" at bounding box center [491, 390] width 409 height 39
paste textarea "You can opt out by providing proof of liability insurance that meets the Lease …"
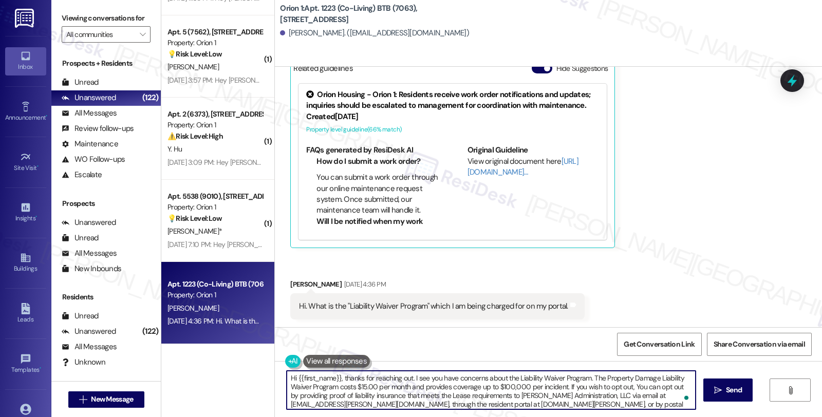
scroll to position [8, 0]
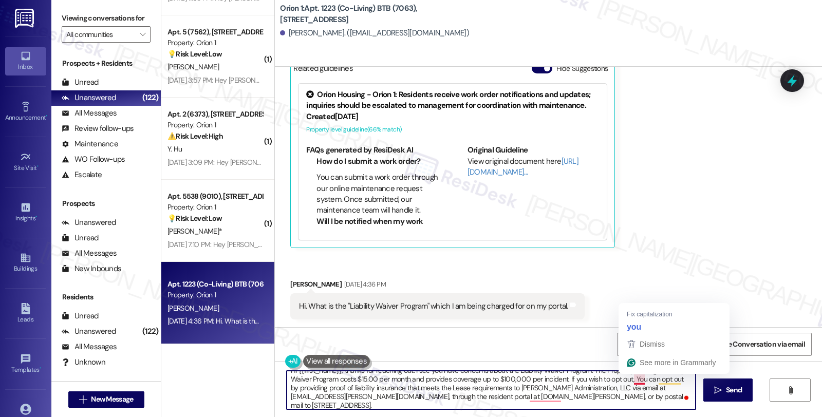
click at [629, 381] on textarea "Hi {{first_name}}, thanks for reaching out. I see you have concerns about the L…" at bounding box center [491, 390] width 409 height 39
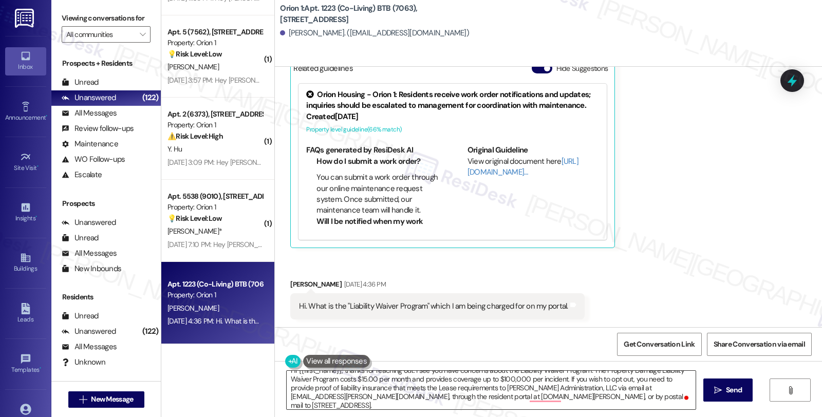
scroll to position [0, 0]
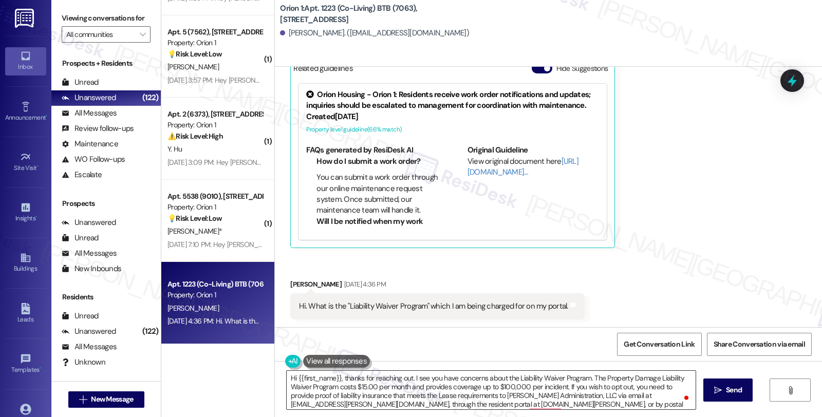
click at [614, 400] on textarea "Hi {{first_name}}, thanks for reaching out. I see you have concerns about the L…" at bounding box center [491, 390] width 409 height 39
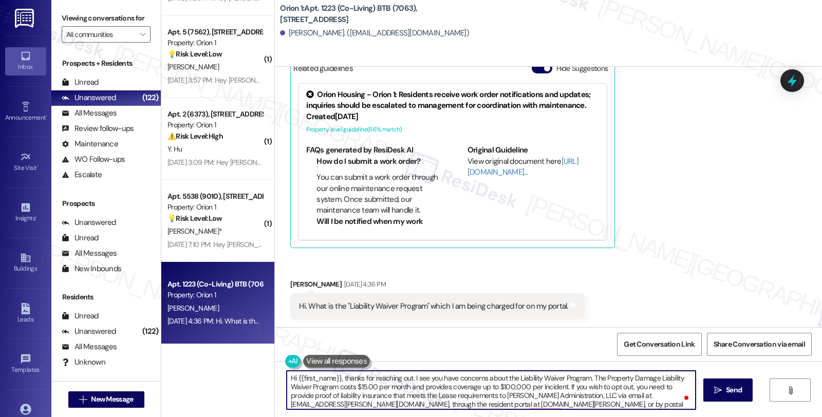
click at [596, 403] on textarea "Hi {{first_name}}, thanks for reaching out. I see you have concerns about the L…" at bounding box center [491, 390] width 409 height 39
click at [591, 399] on textarea "Hi {{first_name}}, thanks for reaching out. I see you have concerns about the L…" at bounding box center [491, 390] width 409 height 39
click at [604, 399] on textarea "Hi {{first_name}}, thanks for reaching out. I see you have concerns about the L…" at bounding box center [491, 390] width 409 height 39
click at [604, 405] on textarea "Hi {{first_name}}, thanks for reaching out. I see you have concerns about the L…" at bounding box center [491, 390] width 409 height 39
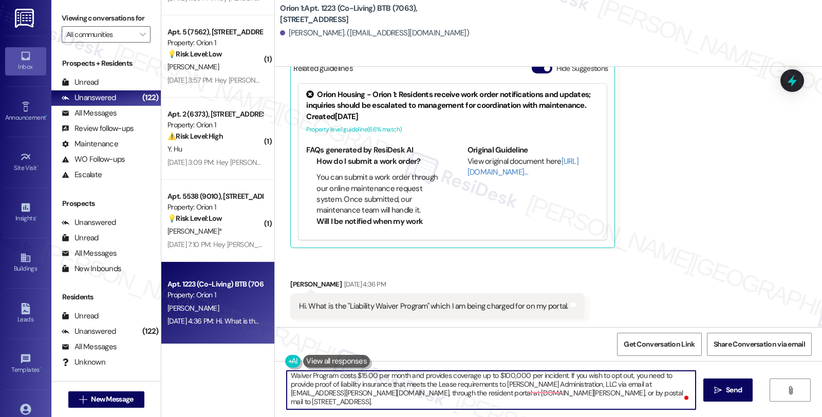
scroll to position [28, 0]
type textarea "Hi {{first_name}}, thanks for reaching out. I see you have concerns about the L…"
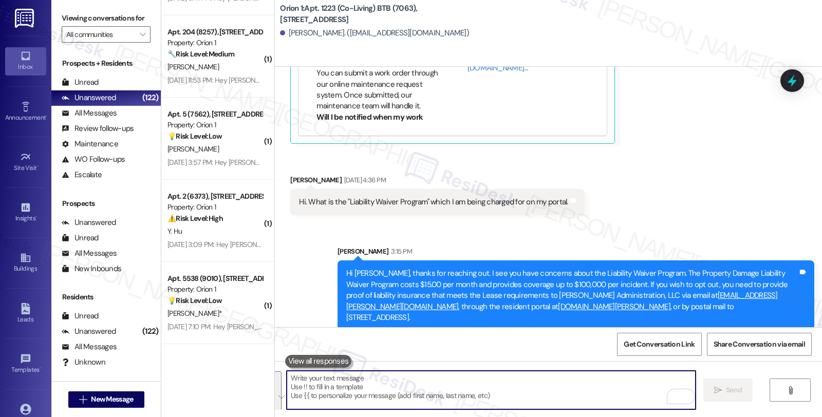
scroll to position [3506, 0]
click at [485, 385] on textarea "To enrich screen reader interactions, please activate Accessibility in Grammarl…" at bounding box center [491, 390] width 409 height 39
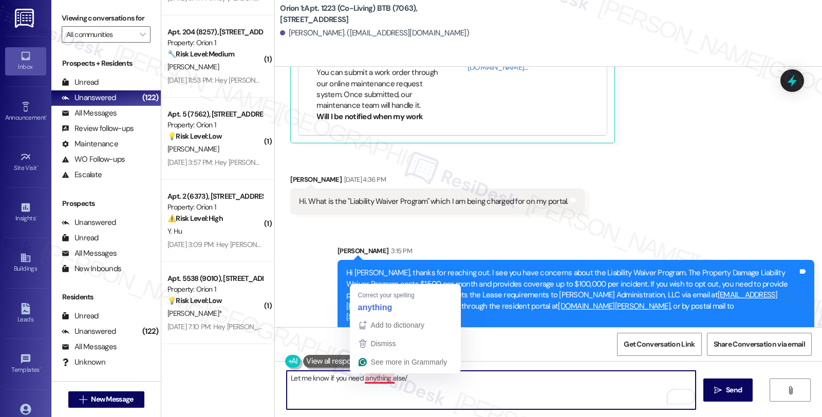
drag, startPoint x: 381, startPoint y: 306, endPoint x: 385, endPoint y: 315, distance: 10.3
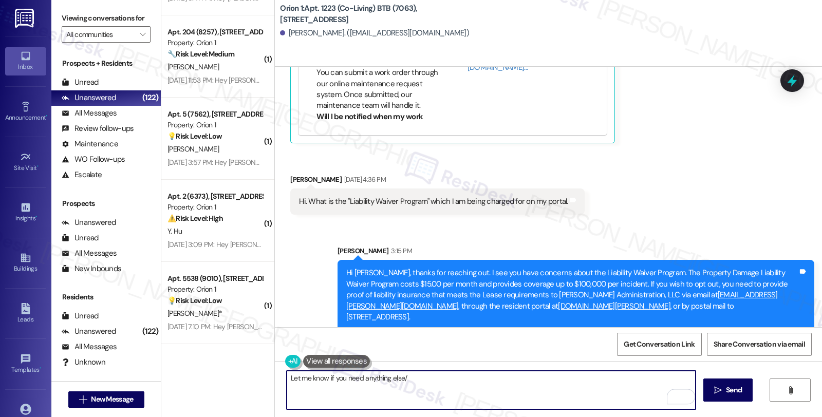
click at [390, 377] on textarea "Let me know if you need anything else/" at bounding box center [491, 390] width 409 height 39
click at [458, 384] on textarea "Let me know if you need anything else. /" at bounding box center [491, 390] width 409 height 39
type textarea "Let me know if you need anything else."
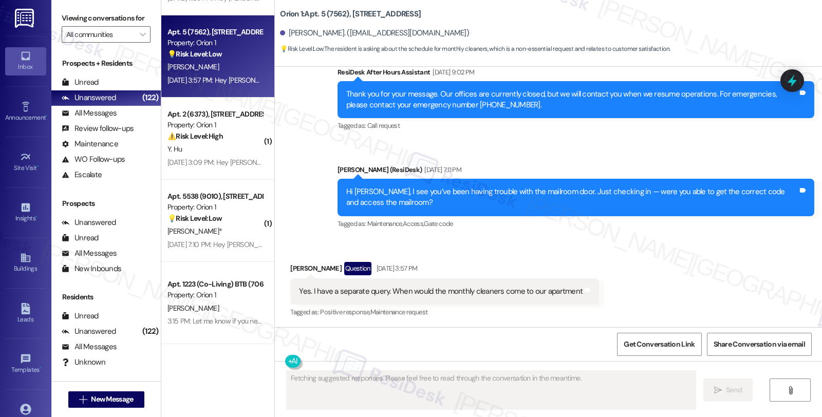
scroll to position [0, 0]
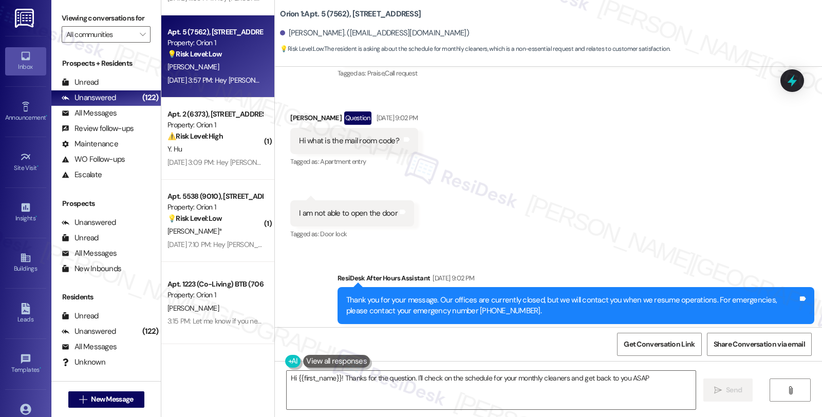
type textarea "Hi {{first_name}}! Thanks for the question. I'll check on the schedule for your…"
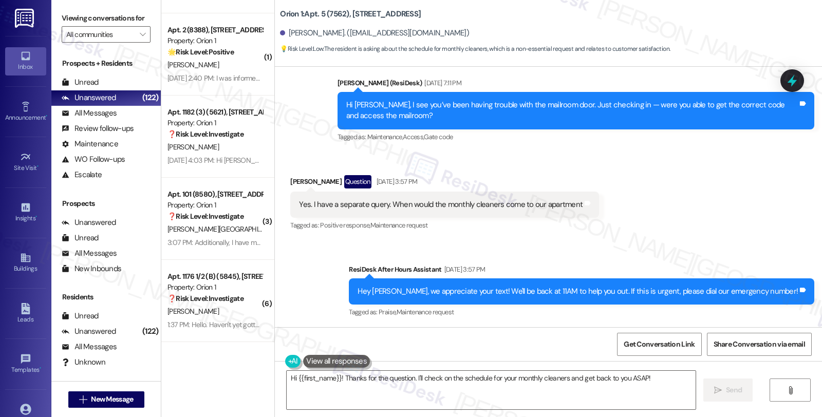
scroll to position [2283, 0]
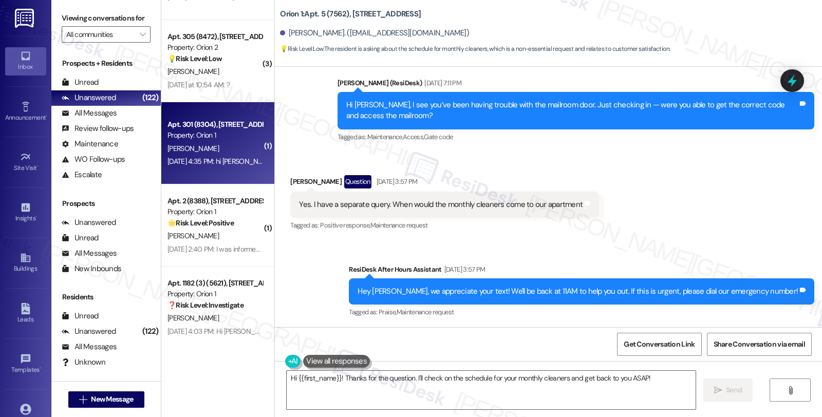
click at [222, 157] on div "Aug 22, 2025 at 4:35 PM: hi sarah! just wondering, if i wanted to get a mattres…" at bounding box center [396, 161] width 456 height 9
type textarea "Fetching suggested responses. Please feel free to read through the conversation…"
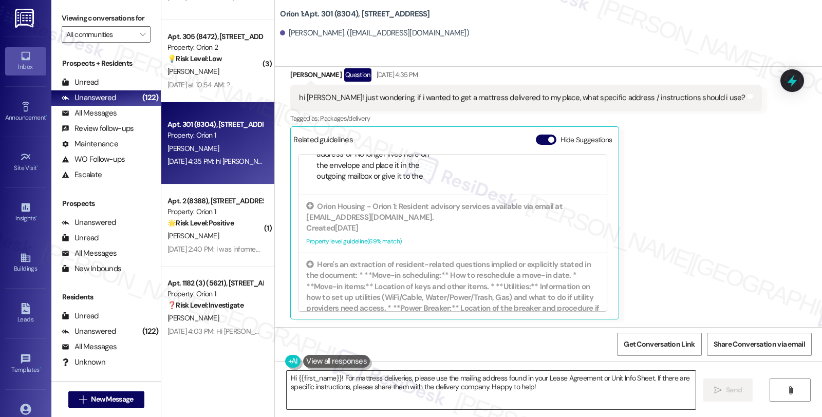
scroll to position [228, 0]
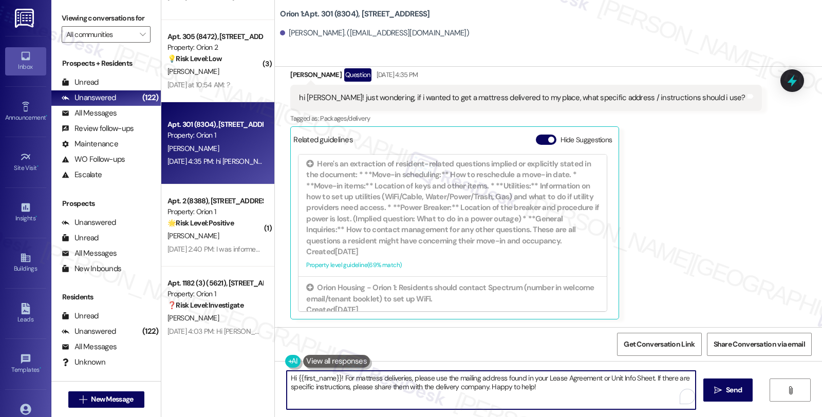
click at [333, 378] on textarea "Hi {{first_name}}! For mattress deliveries, please use the mailing address foun…" at bounding box center [491, 390] width 409 height 39
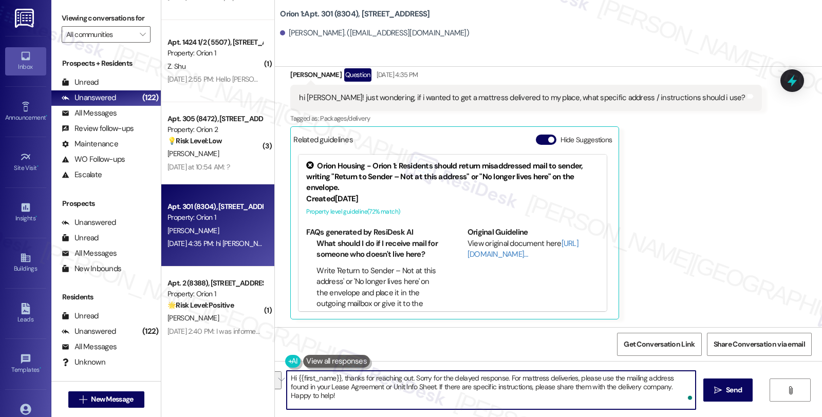
drag, startPoint x: 412, startPoint y: 384, endPoint x: 450, endPoint y: 408, distance: 45.0
click at [450, 408] on textarea "Hi {{first_name}}, thanks for reaching out. Sorry for the delayed response. For…" at bounding box center [491, 390] width 409 height 39
click at [558, 387] on textarea "Hi {{first_name}}, thanks for reaching out. Sorry for the delayed response. For…" at bounding box center [491, 390] width 409 height 39
click at [557, 388] on textarea "Hi {{first_name}}, thanks for reaching out. Sorry for the delayed response. For…" at bounding box center [491, 390] width 409 height 39
click at [558, 394] on textarea "Hi {{first_name}}, thanks for reaching out. Sorry for the delayed response. For…" at bounding box center [492, 390] width 409 height 39
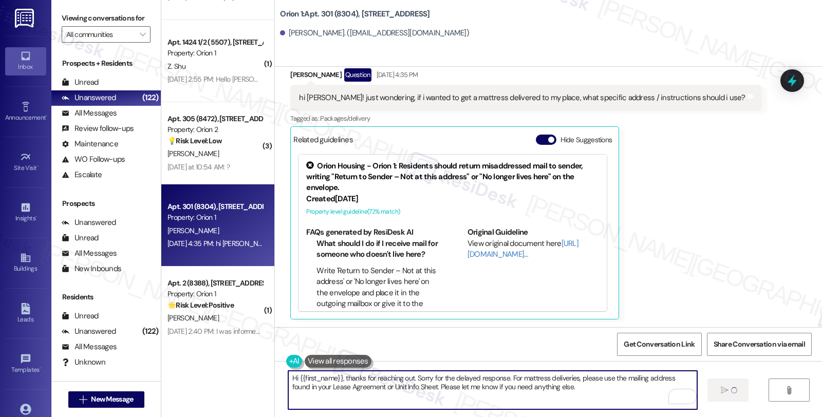
type textarea "Hi {{first_name}}, thanks for reaching out. Sorry for the delayed response. For…"
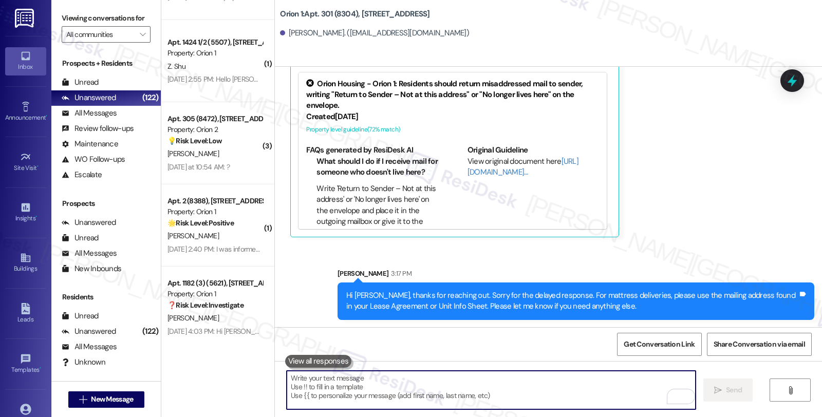
scroll to position [271, 0]
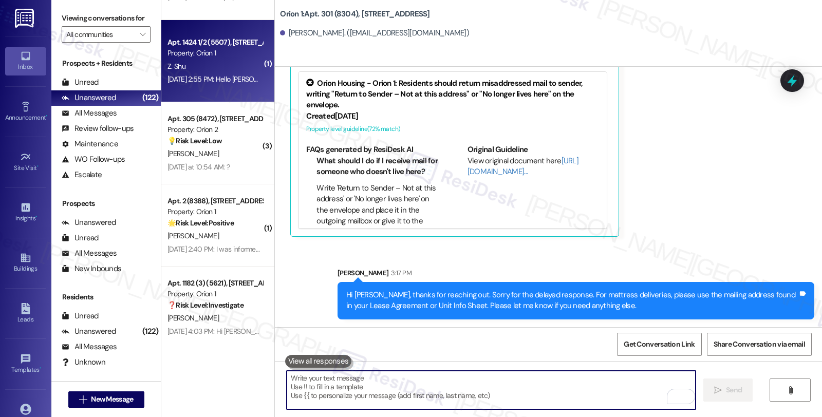
click at [220, 67] on div "Z. Shu" at bounding box center [215, 66] width 97 height 13
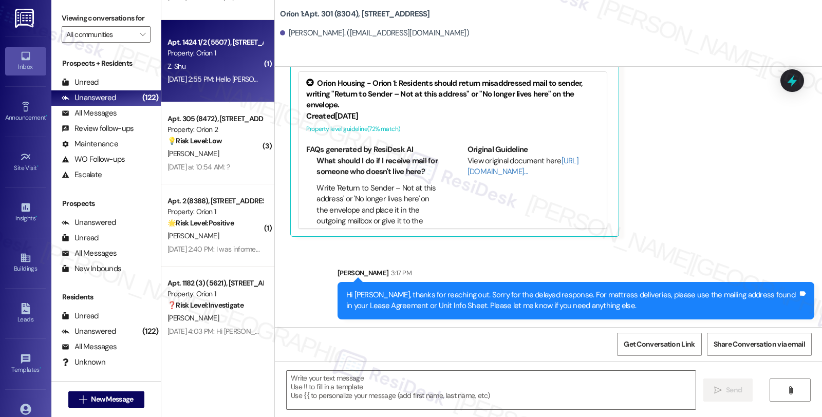
type textarea "Fetching suggested responses. Please feel free to read through the conversation…"
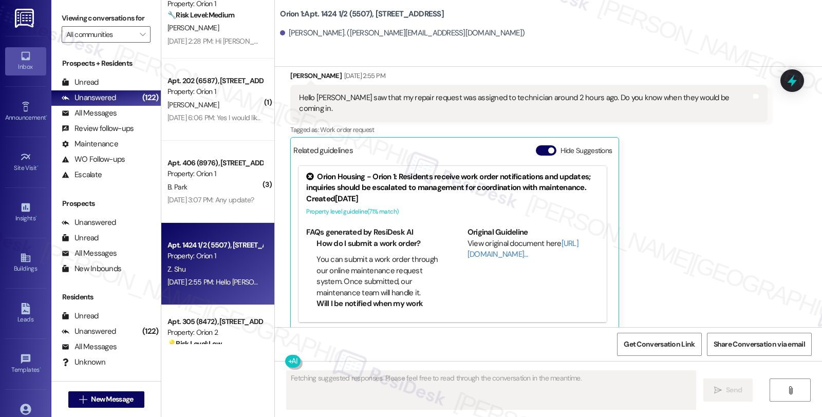
scroll to position [2054, 0]
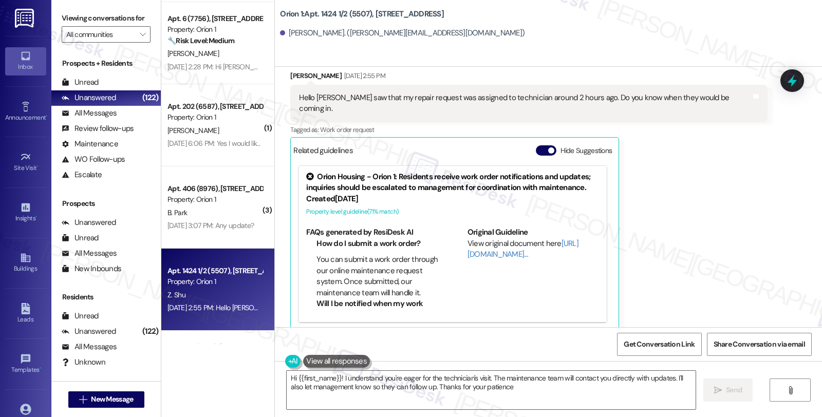
type textarea "Hi {{first_name}}! I understand you're eager for the technician's visit. The ma…"
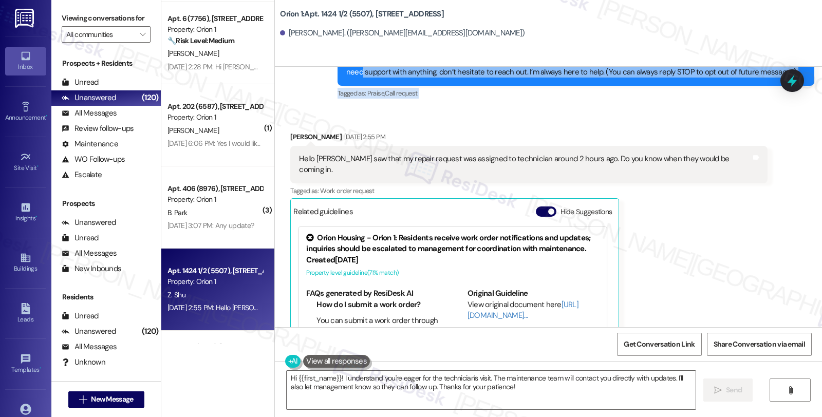
scroll to position [121, 0]
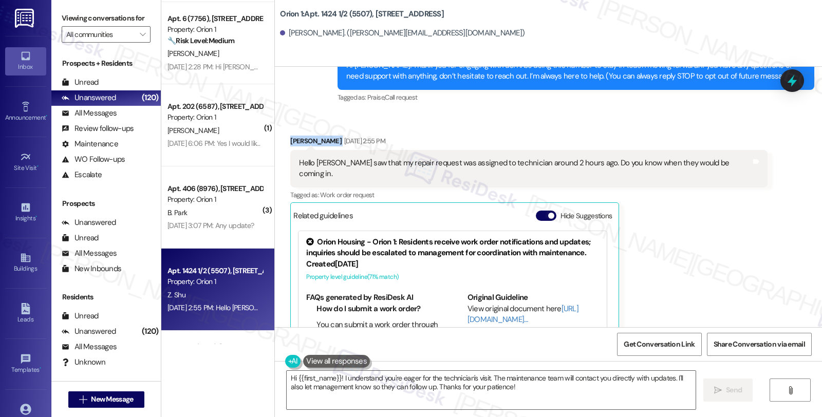
drag, startPoint x: 281, startPoint y: 75, endPoint x: 312, endPoint y: 140, distance: 72.0
click at [312, 140] on div "Received via SMS Zhan Shu Aug 22, 2025 at 2:55 PM Hello Sarah I saw that my rep…" at bounding box center [529, 266] width 492 height 276
copy div "Zhan Shu"
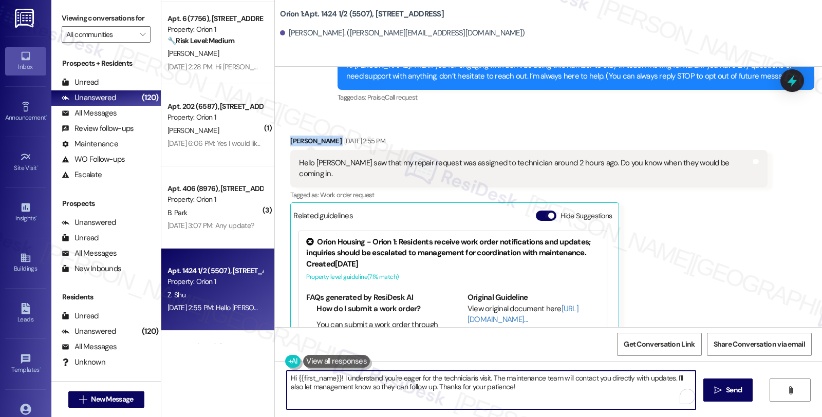
click at [486, 377] on textarea "Hi {{first_name}}! I understand you're eager for the technician's visit. The ma…" at bounding box center [491, 390] width 409 height 39
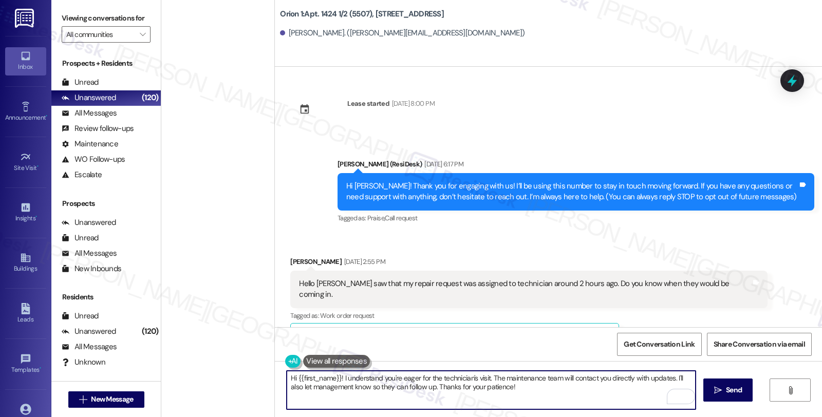
scroll to position [121, 0]
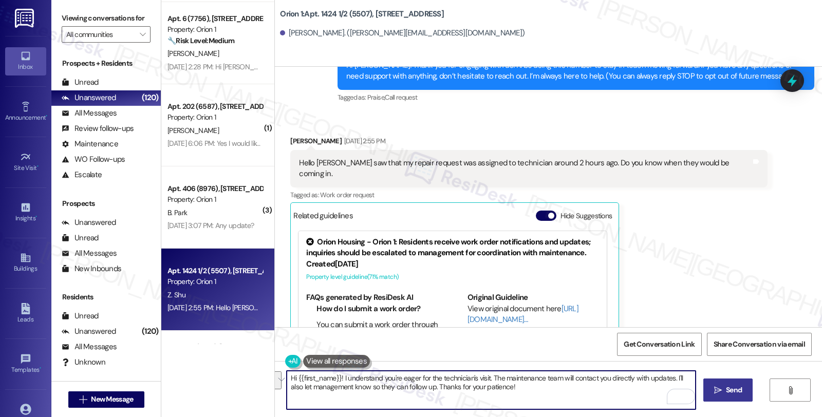
drag, startPoint x: 672, startPoint y: 378, endPoint x: 712, endPoint y: 385, distance: 41.3
click at [712, 385] on div "Hi {{first_name}}! I understand you're eager for the technician's visit. The ma…" at bounding box center [548, 399] width 547 height 77
click at [490, 377] on textarea "Hi {{first_name}}! I understand you're eager for the technician's visit. The ma…" at bounding box center [491, 390] width 409 height 39
click at [487, 378] on textarea "Hi {{first_name}}! I understand you're eager for the technician's visit. The ma…" at bounding box center [491, 390] width 409 height 39
drag, startPoint x: 323, startPoint y: 387, endPoint x: 613, endPoint y: 398, distance: 290.6
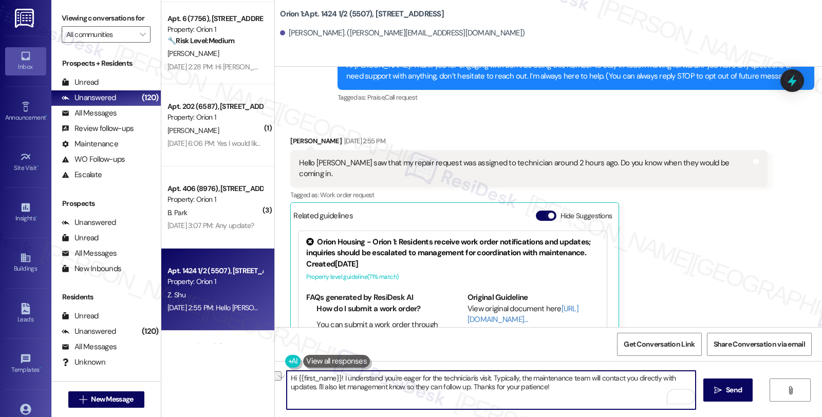
click at [613, 398] on textarea "Hi {{first_name}}! I understand you're eager for the technician's visit. Typica…" at bounding box center [491, 390] width 409 height 39
click at [443, 384] on textarea "Hi {{first_name}}! I understand you're eager for the technician's visit. Typica…" at bounding box center [491, 390] width 409 height 39
click at [509, 386] on textarea "Hi {{first_name}}! I understand you're eager for the technician's visit. Typica…" at bounding box center [491, 390] width 409 height 39
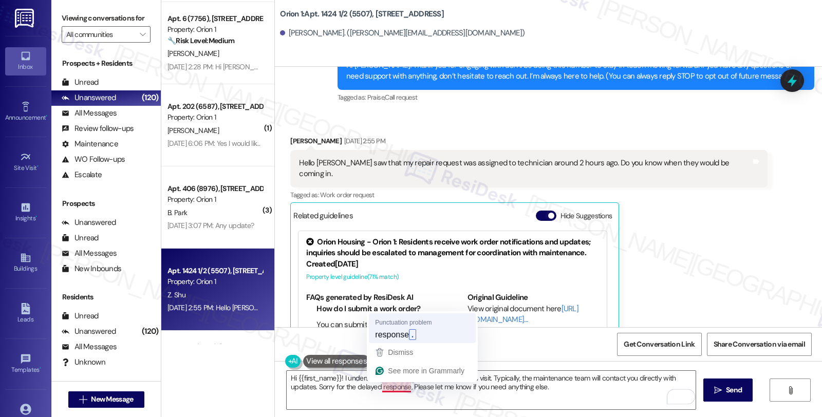
type textarea "Hi {{first_name}}! I understand you're eager for the technician's visit. Typica…"
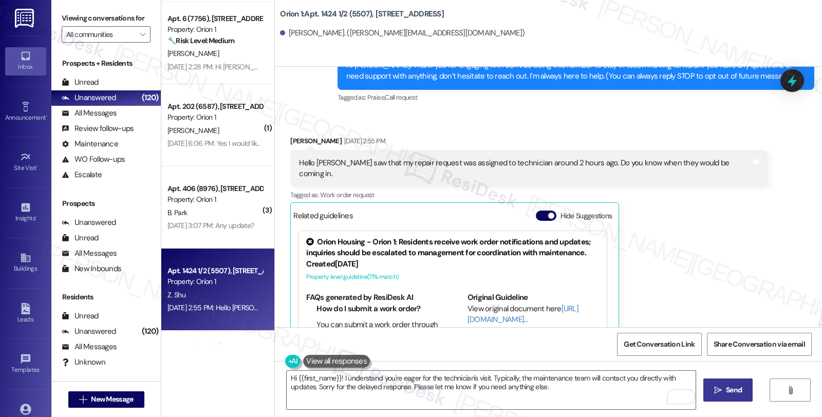
click at [712, 393] on span " Send" at bounding box center [728, 390] width 32 height 11
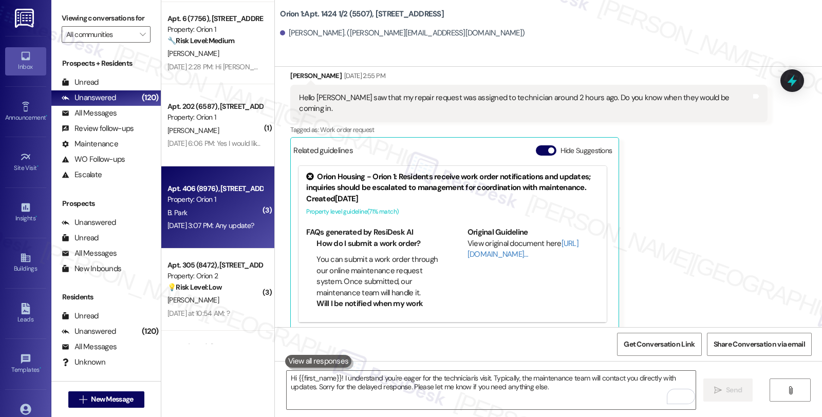
click at [238, 226] on div "[DATE] 3:07 PM: Any update? [DATE] 3:07 PM: Any update?" at bounding box center [211, 225] width 86 height 9
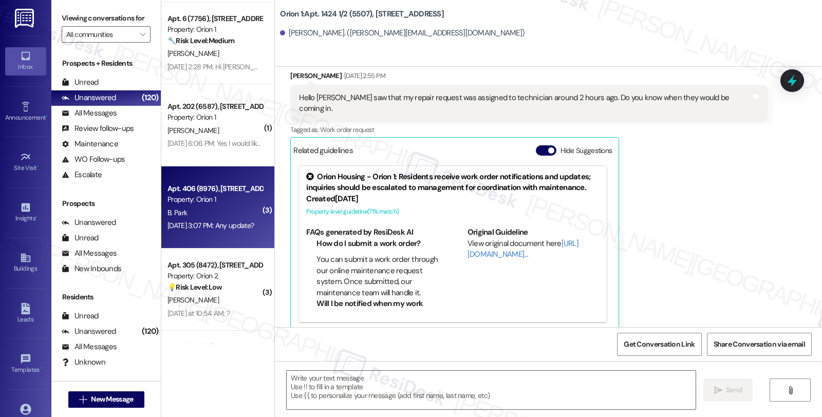
type textarea "Fetching suggested responses. Please feel free to read through the conversation…"
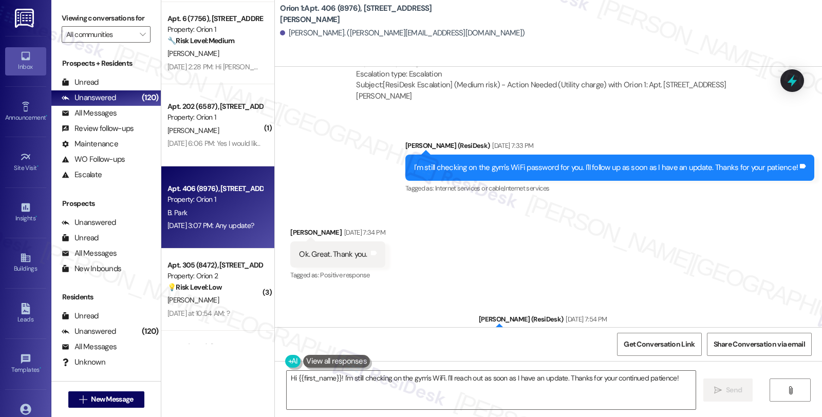
scroll to position [2771, 0]
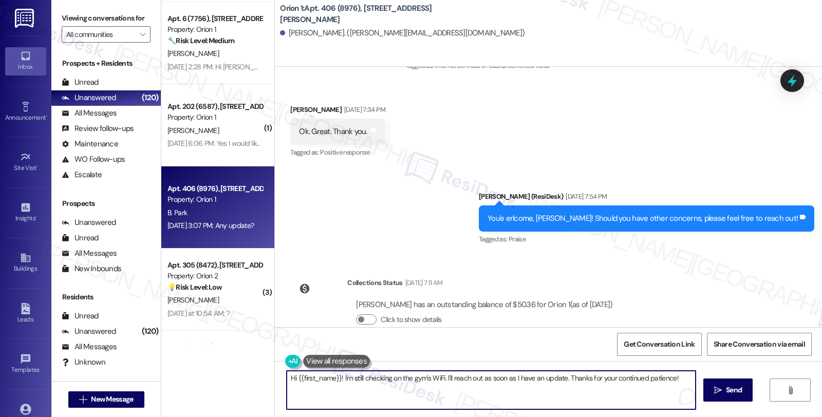
click at [335, 377] on textarea "Hi {{first_name}}! I'm still checking on the gym's WiFi. I'll reach out as soon…" at bounding box center [491, 390] width 409 height 39
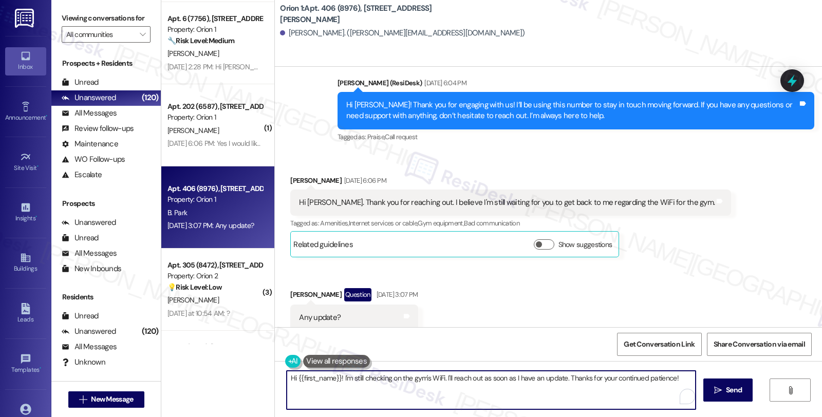
scroll to position [3171, 0]
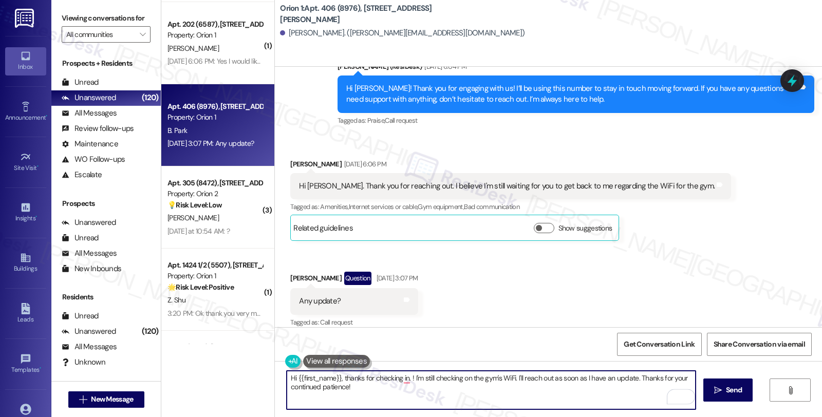
click at [358, 379] on textarea "Hi {{first_name}}, thanks for checking in. ! I'm still checking on the gym's Wi…" at bounding box center [491, 390] width 409 height 39
click at [401, 380] on textarea "Hi {{first_name}}, thanks for checking in! I'm still checking on the gym's WiFi…" at bounding box center [491, 390] width 409 height 39
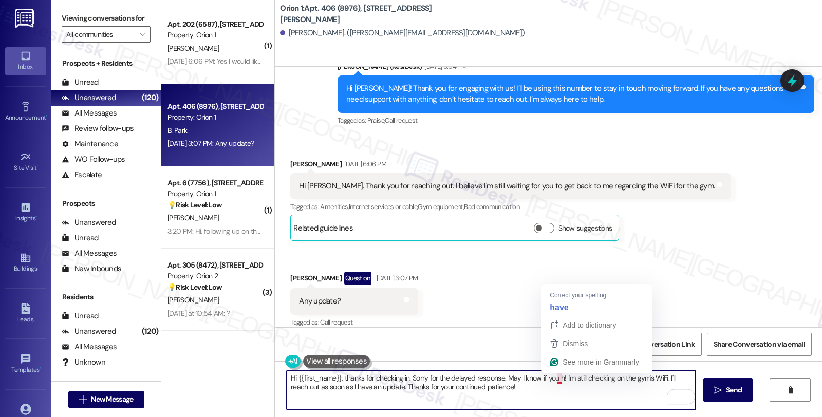
drag, startPoint x: 552, startPoint y: 377, endPoint x: 568, endPoint y: 407, distance: 34.0
click at [568, 407] on textarea "Hi {{first_name}}, thanks for checking in. Sorry for the delayed response. May …" at bounding box center [491, 390] width 409 height 39
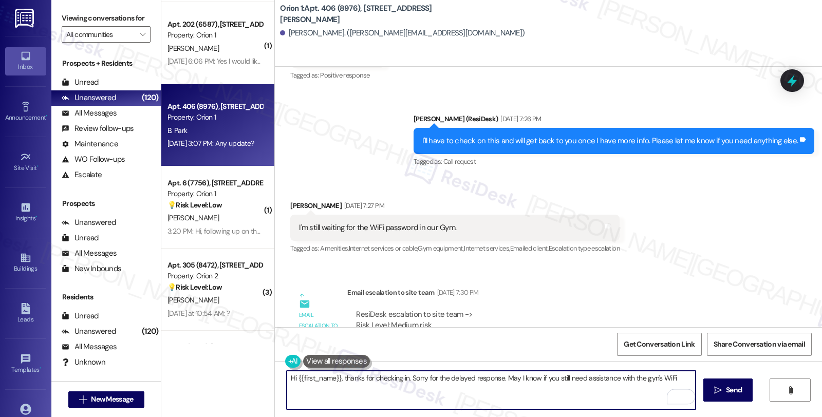
scroll to position [2372, 0]
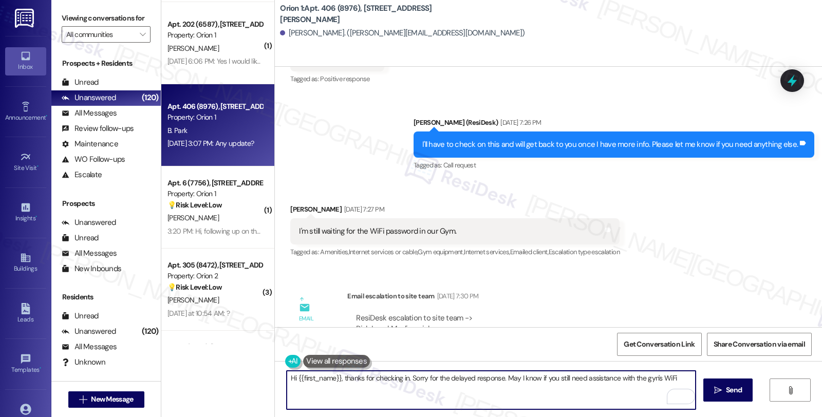
click at [640, 376] on textarea "Hi {{first_name}}, thanks for checking in. Sorry for the delayed response. May …" at bounding box center [491, 390] width 409 height 39
click at [691, 377] on textarea "Hi {{first_name}}, thanks for checking in. Sorry for the delayed response. May …" at bounding box center [491, 390] width 409 height 39
type textarea "Hi {{first_name}}, thanks for checking in. Sorry for the delayed response. May …"
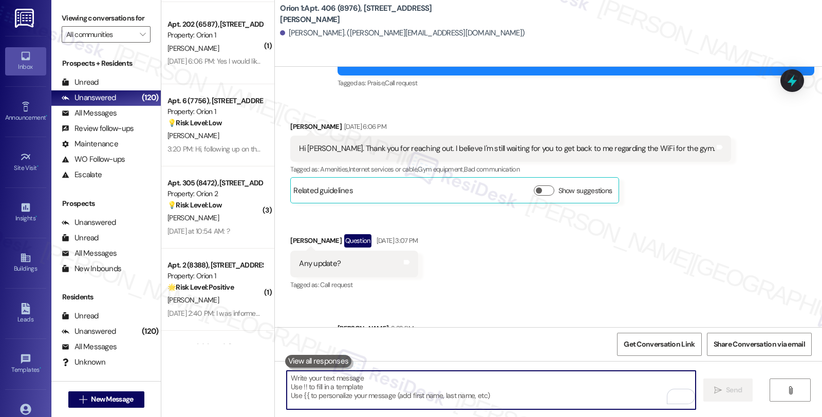
scroll to position [3242, 0]
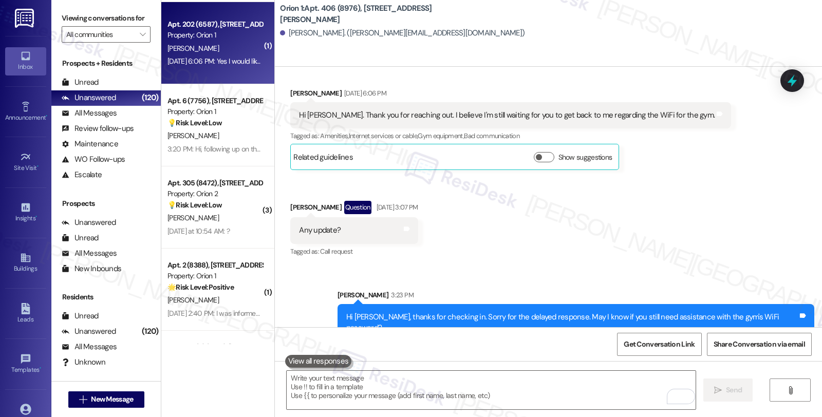
click at [240, 60] on div "[DATE] 6:06 PM: Yes I would like to know if we can get replacements for the gat…" at bounding box center [338, 61] width 340 height 9
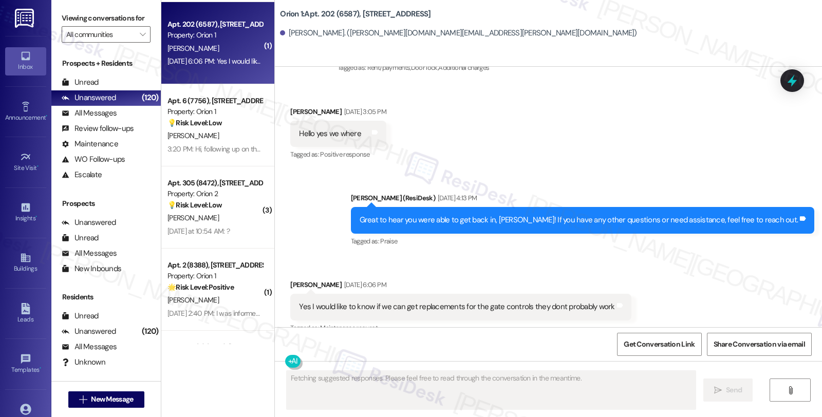
scroll to position [647, 0]
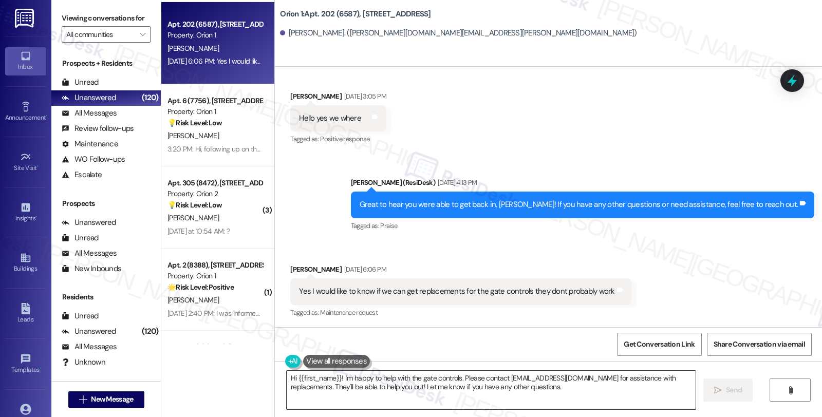
click at [410, 378] on textarea "Hi {{first_name}}! I'm happy to help with the gate controls. Please contact [EM…" at bounding box center [491, 390] width 409 height 39
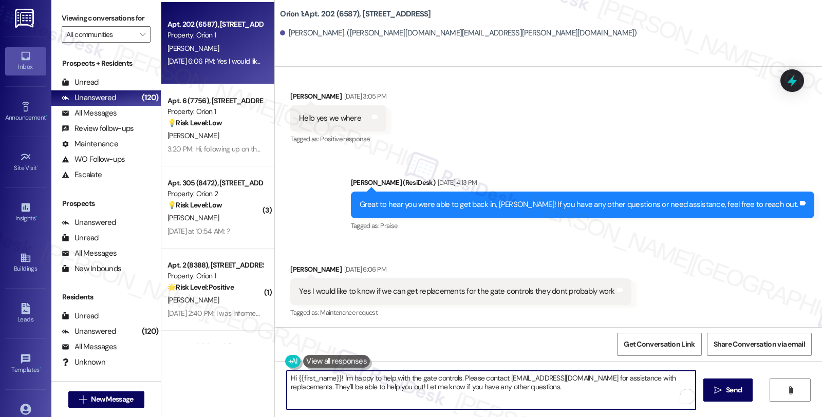
click at [410, 377] on textarea "Hi {{first_name}}! I'm happy to help with the gate controls. Please contact [EM…" at bounding box center [491, 390] width 409 height 39
drag, startPoint x: 476, startPoint y: 378, endPoint x: 567, endPoint y: 400, distance: 93.6
click at [567, 400] on textarea "Hi {{first_name}}! I'm happy to help with changing gate controls. Please contac…" at bounding box center [491, 390] width 409 height 39
click at [335, 377] on textarea "Hi {{first_name}}! I'm happy to help with changing gate controls. I'm happy to …" at bounding box center [491, 390] width 409 height 39
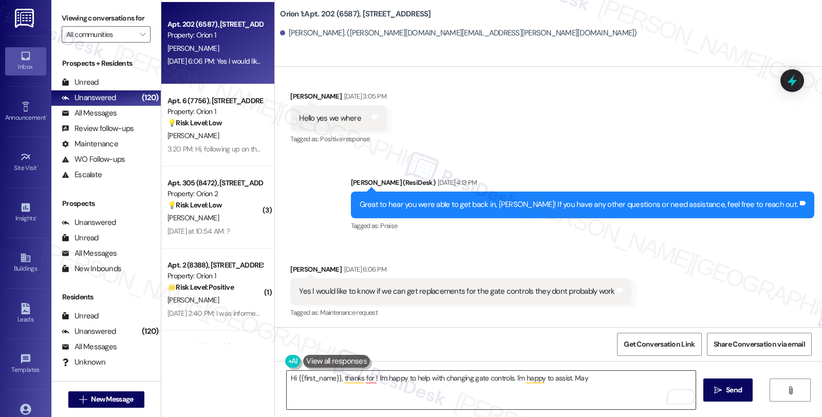
click at [368, 379] on textarea "Hi {{first_name}}, thanks for ! I'm happy to help with changing gate controls. …" at bounding box center [491, 390] width 409 height 39
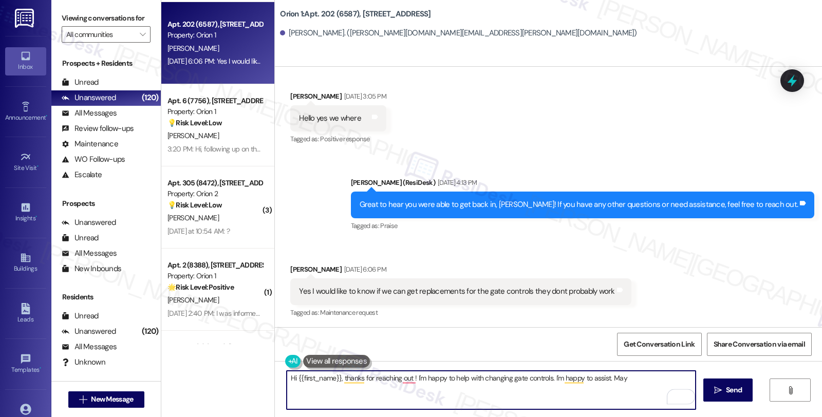
click at [474, 378] on textarea "Hi {{first_name}}, thanks for reaching out ! I'm happy to help with changing ga…" at bounding box center [491, 390] width 409 height 39
click at [579, 378] on textarea "Hi {{first_name}}, thanks for reaching out about changing gate controls. I'm ha…" at bounding box center [491, 390] width 409 height 39
click at [671, 378] on textarea "Hi {{first_name}}, thanks for reaching out about changing gate controls. I'm ha…" at bounding box center [491, 390] width 409 height 39
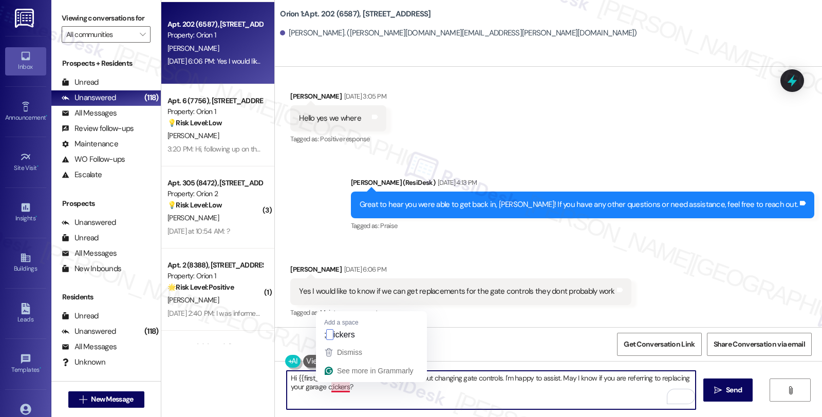
click at [335, 388] on textarea "Hi {{first_name}}, thanks for reaching out about changing gate controls. I'm ha…" at bounding box center [491, 390] width 409 height 39
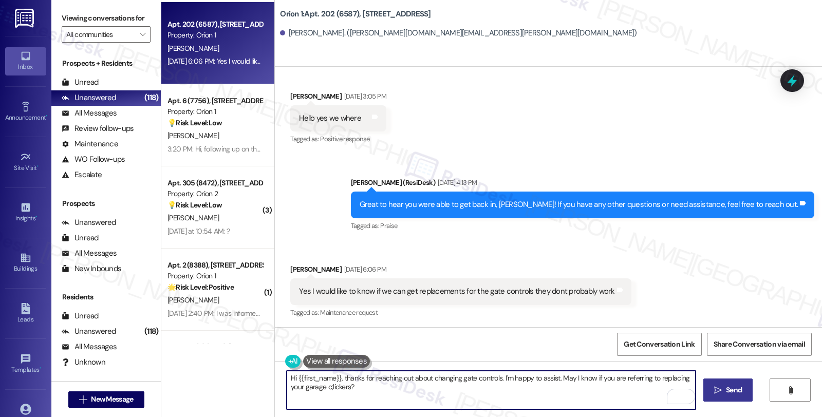
type textarea "Hi {{first_name}}, thanks for reaching out about changing gate controls. I'm ha…"
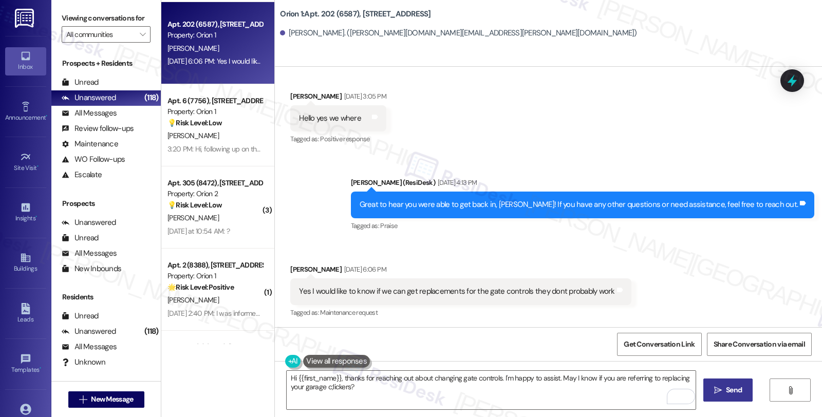
click at [738, 397] on button " Send" at bounding box center [729, 390] width 50 height 23
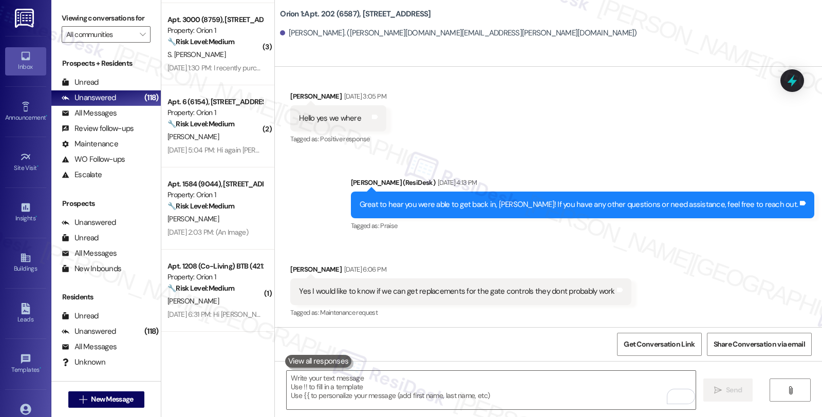
scroll to position [1672, 0]
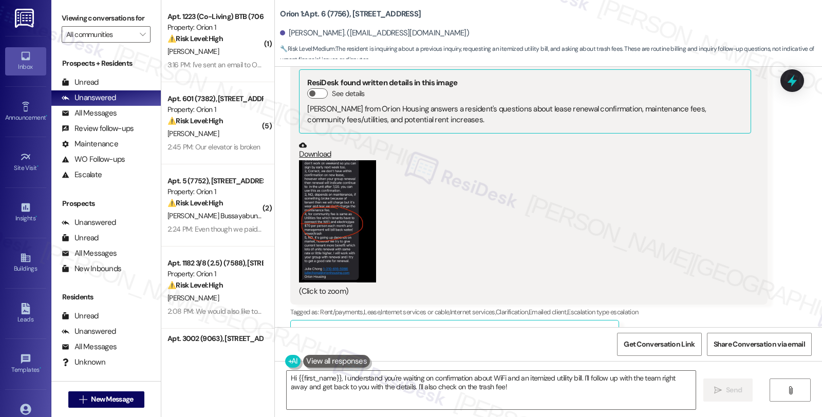
scroll to position [1887, 0]
drag, startPoint x: 342, startPoint y: 194, endPoint x: 417, endPoint y: 196, distance: 75.6
click at [341, 194] on button "Zoom image" at bounding box center [337, 222] width 77 height 123
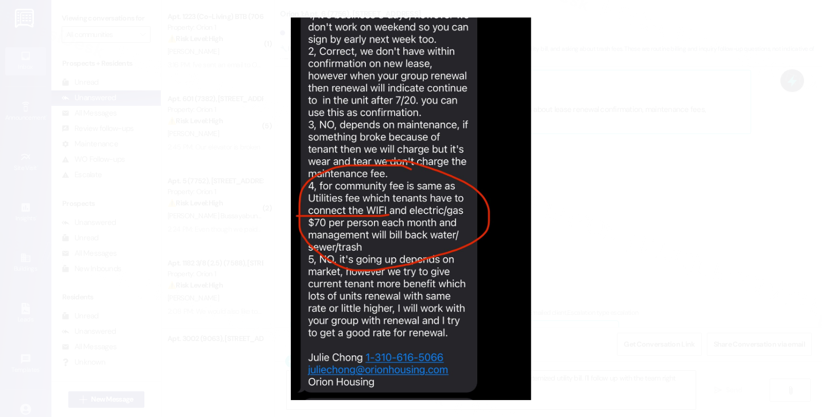
click at [533, 193] on button "Unzoom image" at bounding box center [411, 208] width 822 height 417
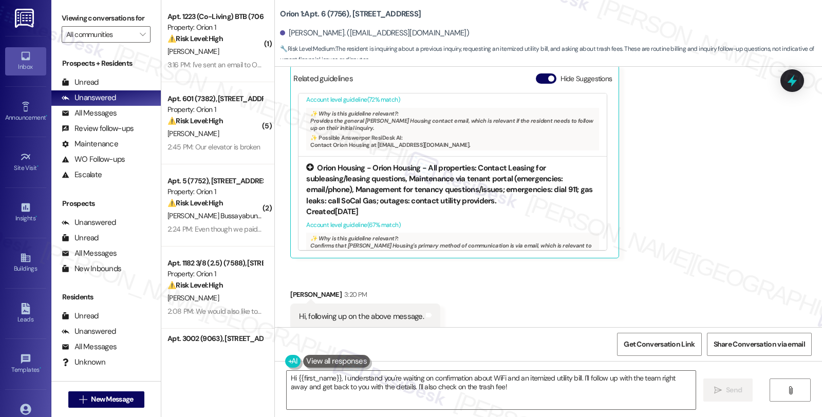
scroll to position [309, 0]
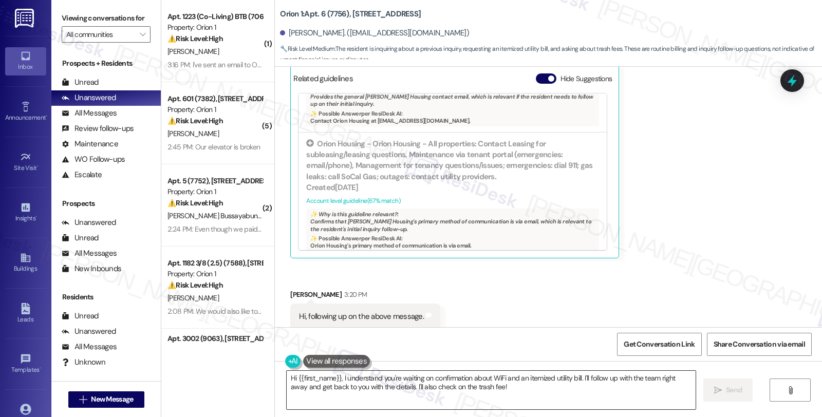
click at [336, 377] on textarea "Hi {{first_name}}, I understand you're waiting on confirmation about WiFi and a…" at bounding box center [491, 390] width 409 height 39
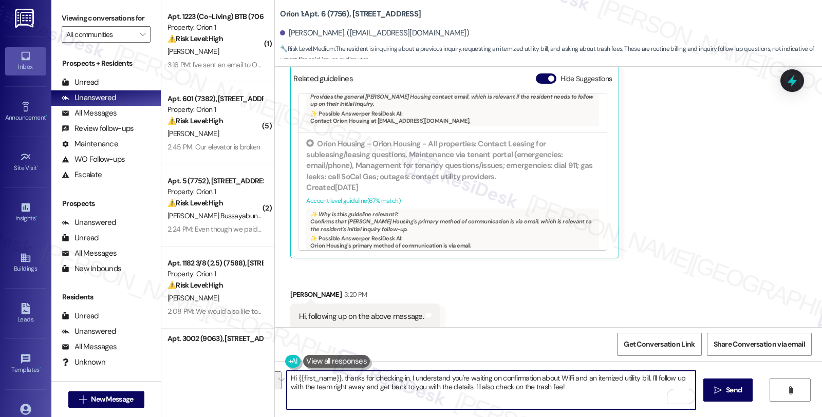
drag, startPoint x: 646, startPoint y: 376, endPoint x: 648, endPoint y: 405, distance: 28.9
click at [648, 405] on textarea "Hi {{first_name}}, thanks for checking in. I understand you're waiting on confi…" at bounding box center [491, 390] width 409 height 39
drag, startPoint x: 428, startPoint y: 388, endPoint x: 535, endPoint y: 389, distance: 106.4
click at [535, 389] on textarea "Hi {{first_name}}, thanks for checking in. I understand you're waiting on confi…" at bounding box center [491, 390] width 409 height 39
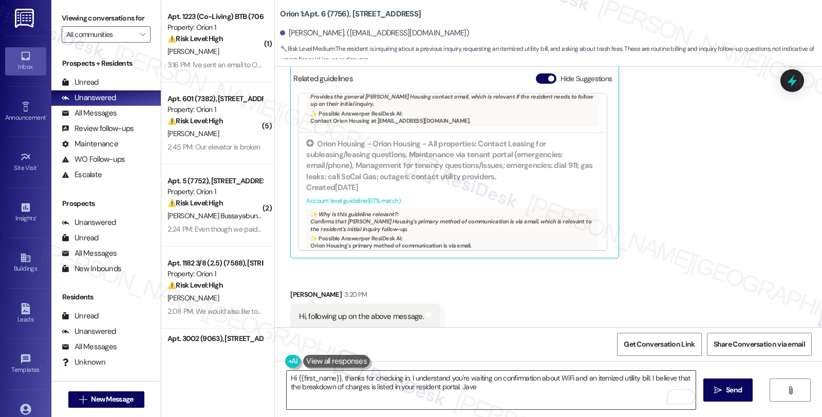
click at [465, 388] on textarea "Hi {{first_name}}, thanks for checking in. I understand you're waiting on confi…" at bounding box center [491, 390] width 409 height 39
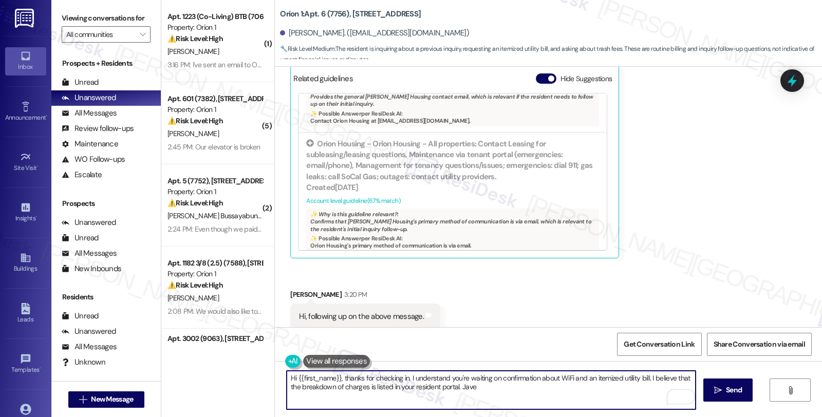
click at [465, 388] on textarea "Hi {{first_name}}, thanks for checking in. I understand you're waiting on confi…" at bounding box center [491, 390] width 409 height 39
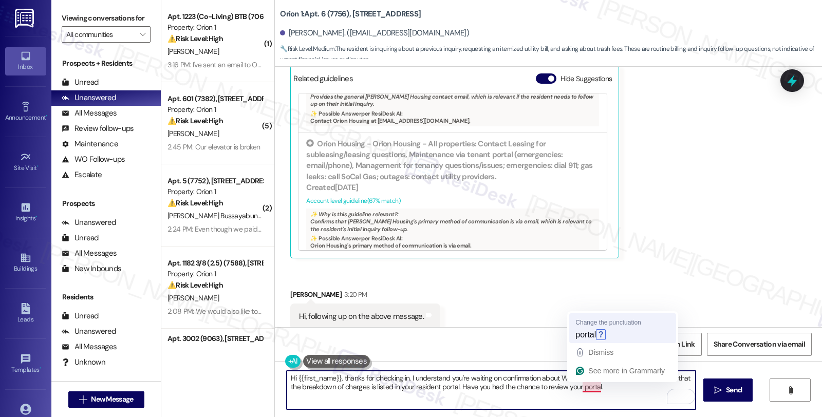
type textarea "Hi {{first_name}}, thanks for checking in. I understand you're waiting on confi…"
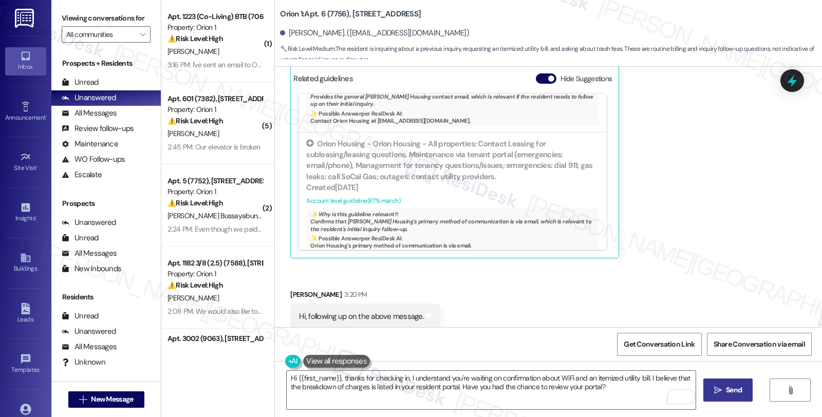
click at [726, 381] on button " Send" at bounding box center [729, 390] width 50 height 23
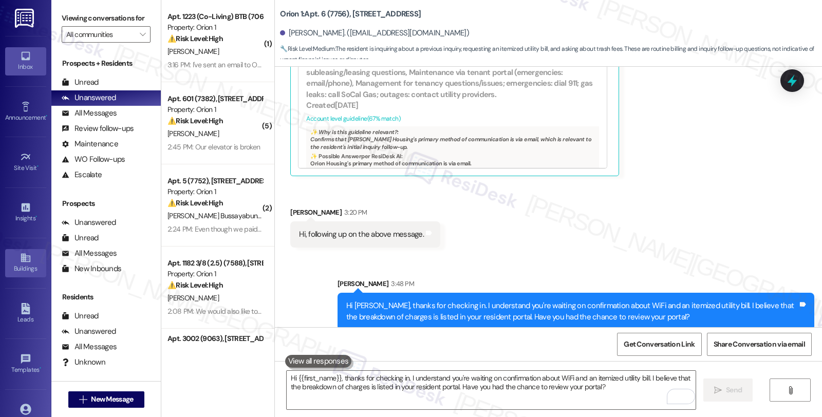
click at [32, 271] on div "Buildings" at bounding box center [25, 269] width 51 height 10
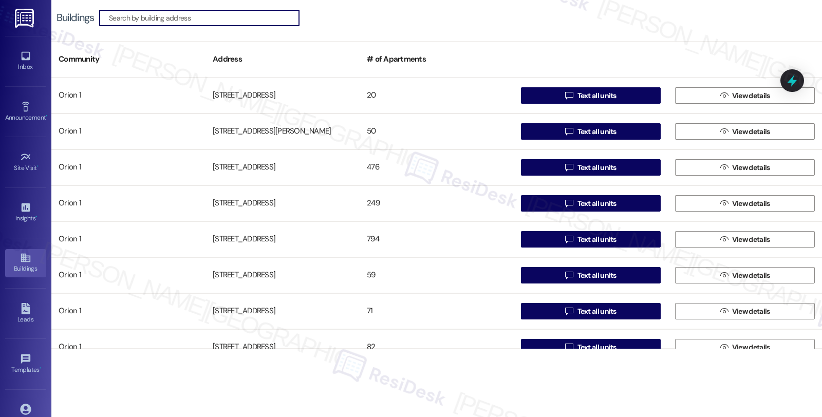
click at [232, 23] on input at bounding box center [204, 18] width 190 height 14
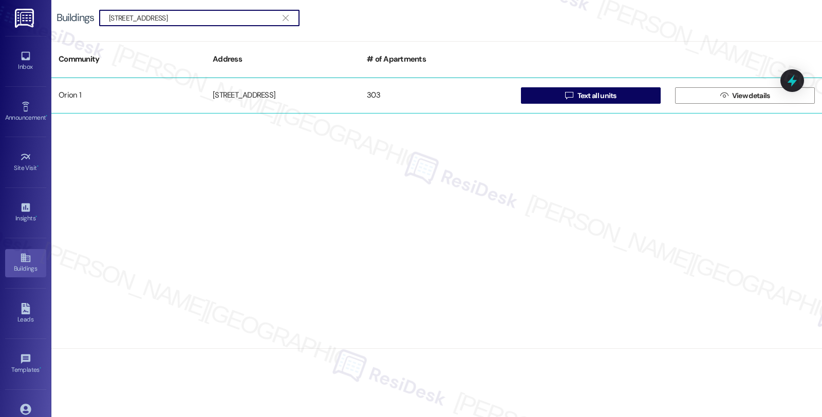
type input "3431 S Catalina St"
click at [264, 96] on div "3431 S Catalina St" at bounding box center [283, 95] width 154 height 21
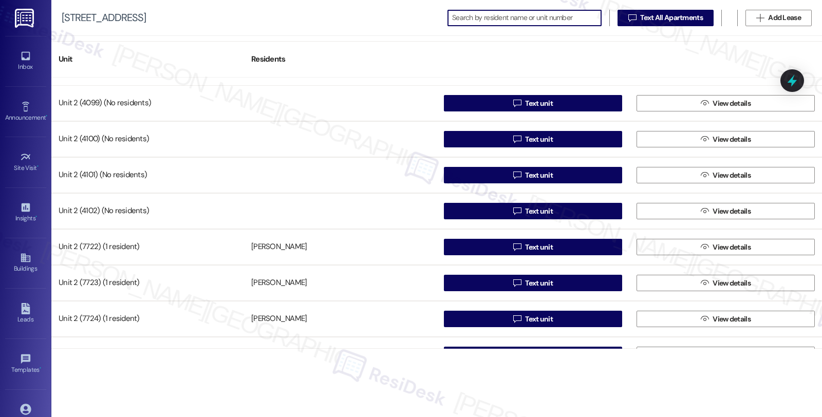
scroll to position [2113, 0]
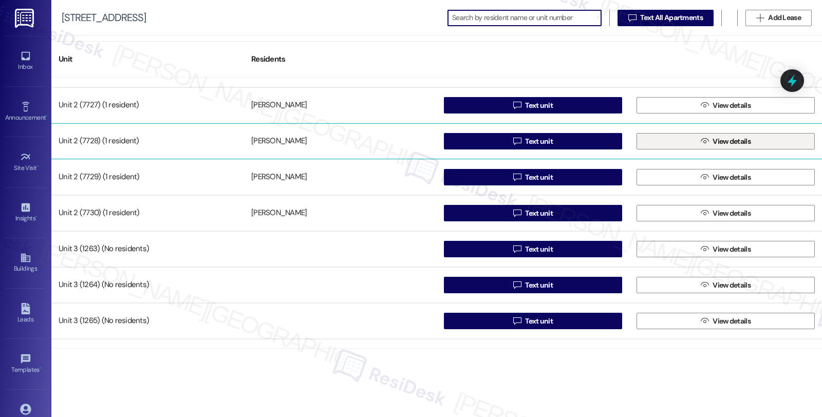
click at [729, 142] on span "View details" at bounding box center [732, 141] width 38 height 11
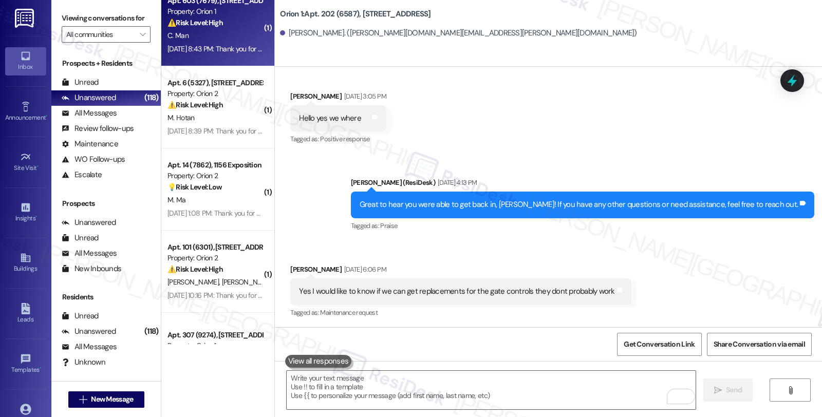
scroll to position [2798, 0]
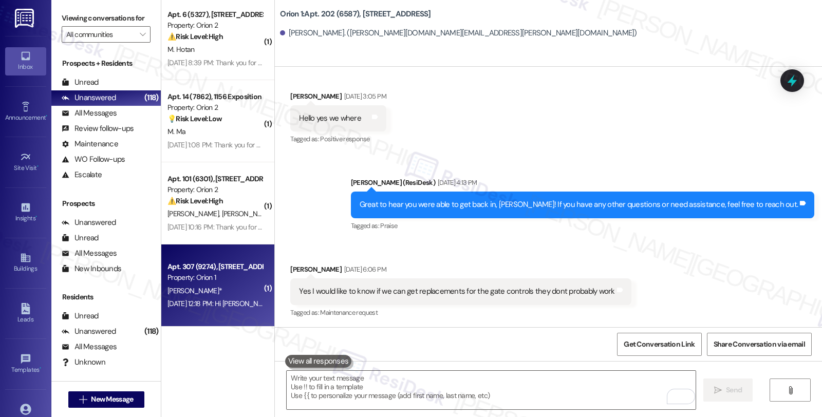
click at [243, 278] on div "Property: Orion 1" at bounding box center [215, 277] width 95 height 11
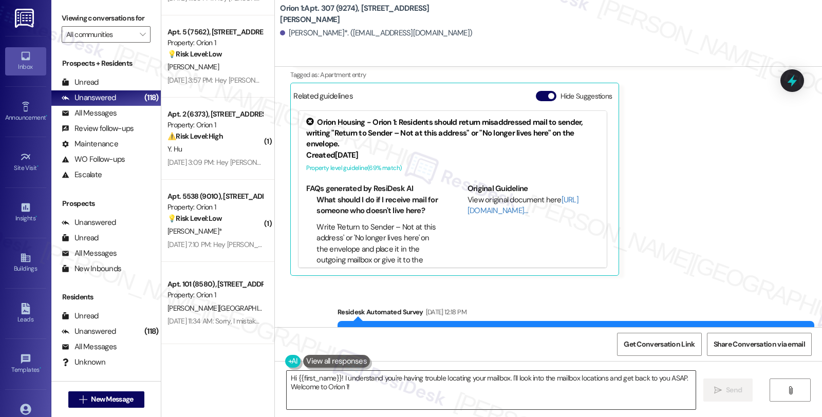
scroll to position [285, 0]
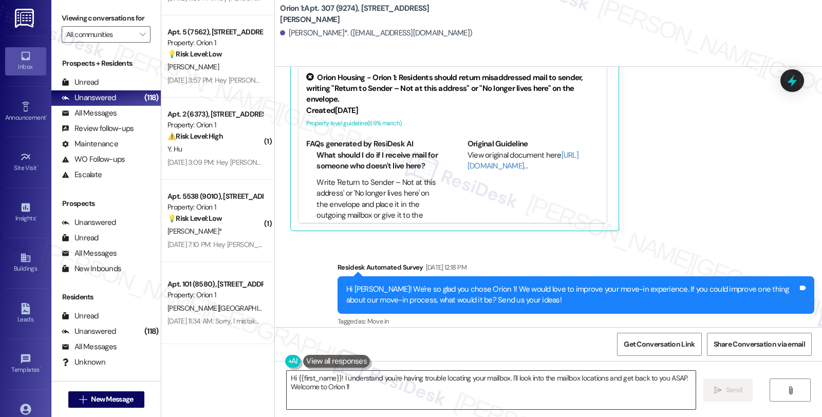
click at [337, 378] on textarea "Hi {{first_name}}! I understand you're having trouble locating your mailbox. I'…" at bounding box center [491, 390] width 409 height 39
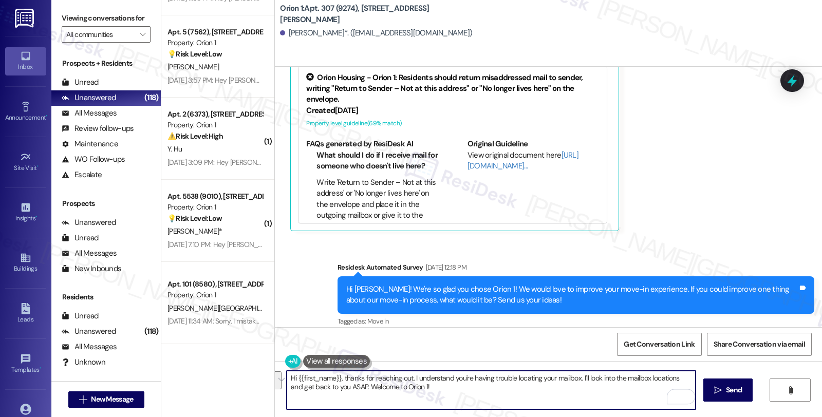
drag, startPoint x: 576, startPoint y: 376, endPoint x: 619, endPoint y: 424, distance: 64.4
click at [619, 417] on html "Inbox Go to Inbox Announcement • Send A Text Announcement Site Visit • Go to Si…" at bounding box center [411, 208] width 822 height 417
click at [295, 386] on textarea "Hi {{first_name}}, thanks for reaching out. I understand you're having trouble …" at bounding box center [491, 390] width 409 height 39
click at [315, 389] on textarea "Hi {{first_name}}, thanks for reaching out. I understand you're having trouble …" at bounding box center [491, 390] width 409 height 39
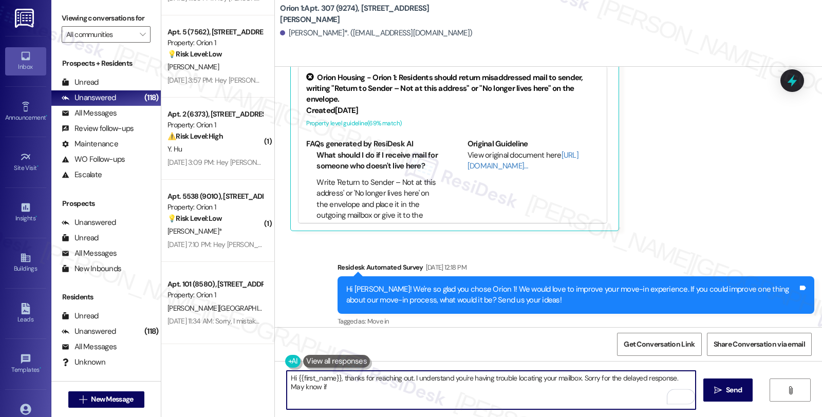
click at [353, 385] on textarea "Hi {{first_name}}, thanks for reaching out. I understand you're having trouble …" at bounding box center [491, 390] width 409 height 39
type textarea "Hi {{first_name}}, thanks for reaching out. I understand you're having trouble …"
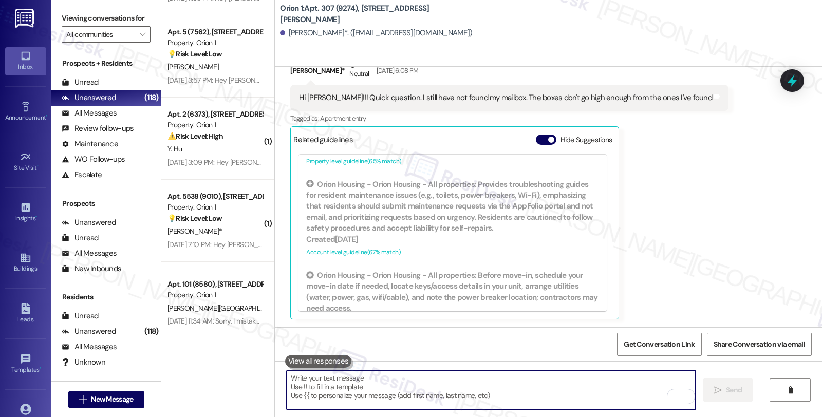
scroll to position [368, 0]
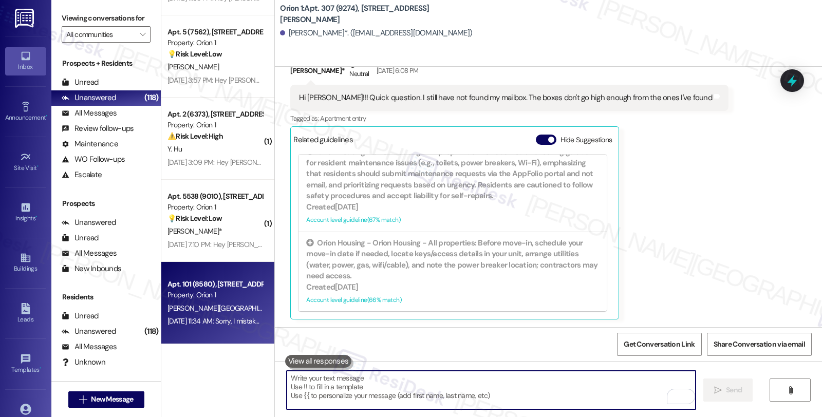
click at [214, 289] on div "Apt. 101 (8580), 1317 W Jefferson Blvd" at bounding box center [215, 284] width 95 height 11
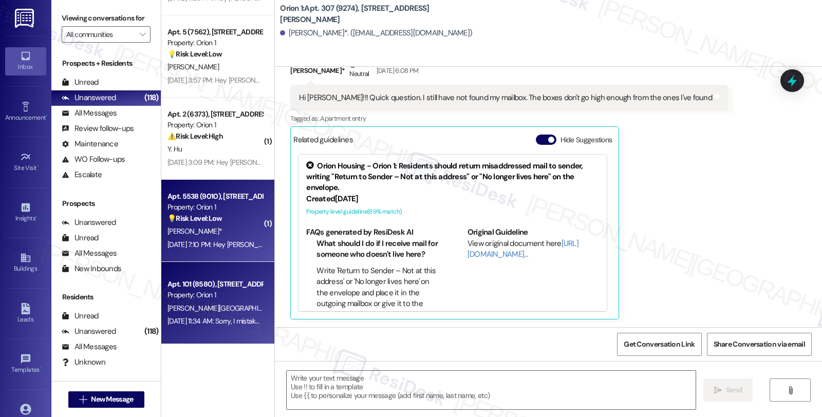
type textarea "Fetching suggested responses. Please feel free to read through the conversation…"
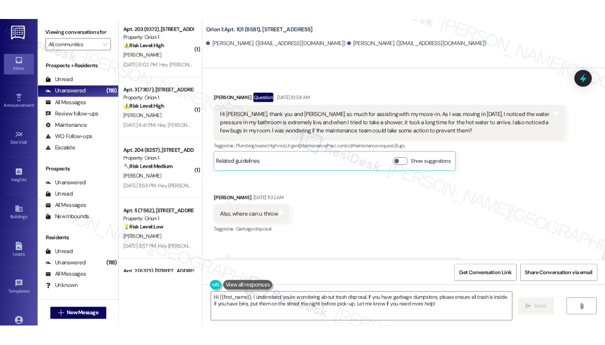
scroll to position [1487, 0]
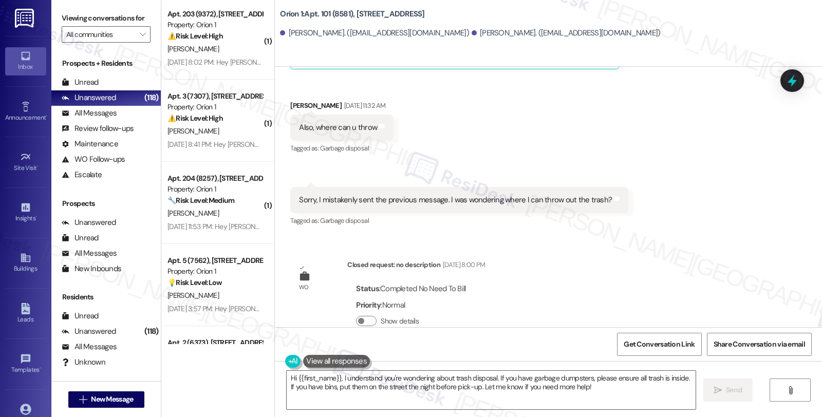
click at [291, 100] on div "Ying Xiong Aug 22, 2025 at 11:32 AM" at bounding box center [341, 107] width 103 height 14
copy div "Ying"
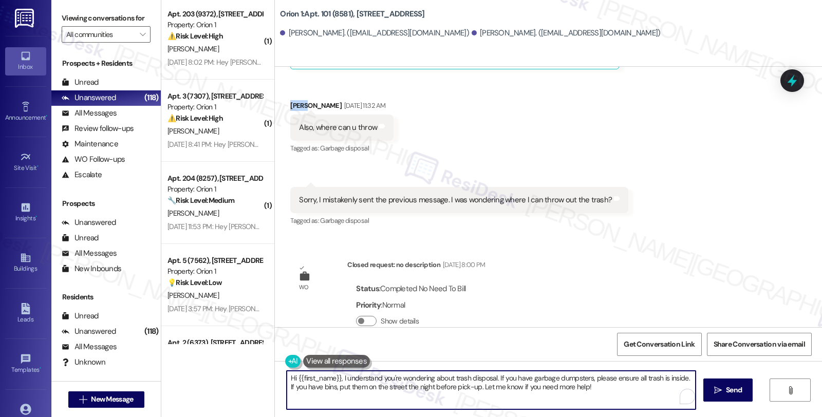
click at [336, 378] on textarea "Hi {{first_name}}, I understand you're wondering about trash disposal. If you h…" at bounding box center [491, 390] width 409 height 39
paste textarea "Ying"
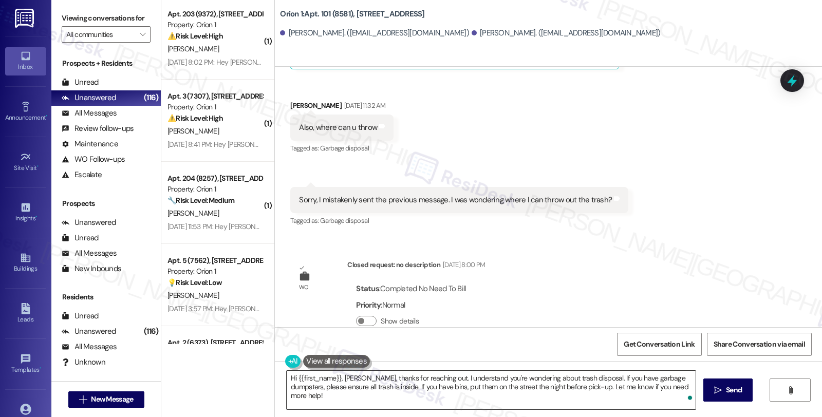
click at [487, 403] on textarea "Hi {{first_name}}, Ying, thanks for reaching out. I understand you're wondering…" at bounding box center [491, 390] width 409 height 39
click at [586, 391] on textarea "Hi {{first_name}}, Ying, thanks for reaching out. I understand you're wondering…" at bounding box center [491, 390] width 409 height 39
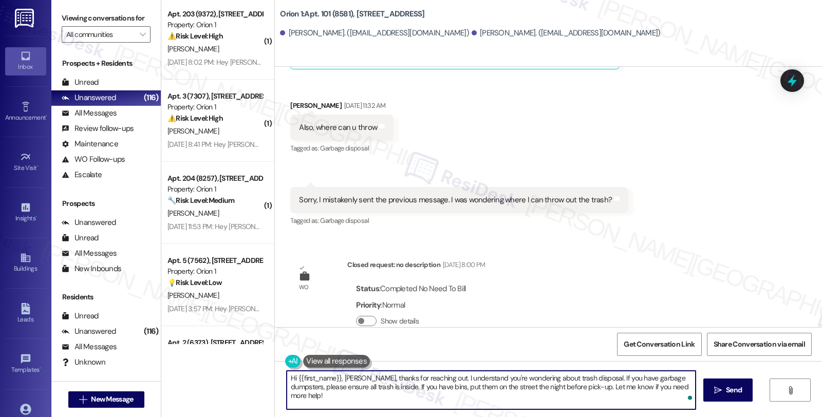
click at [594, 389] on textarea "Hi {{first_name}}, Ying, thanks for reaching out. I understand you're wondering…" at bounding box center [491, 390] width 409 height 39
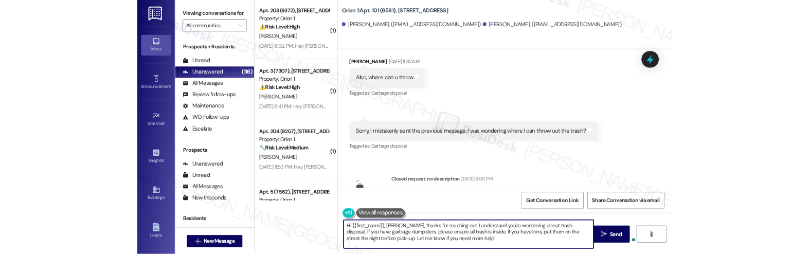
scroll to position [1498, 0]
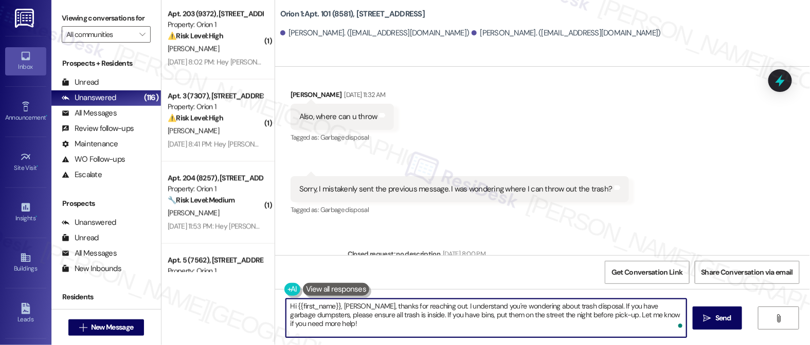
click at [566, 316] on textarea "Hi {{first_name}}, Ying, thanks for reaching out. I understand you're wondering…" at bounding box center [486, 318] width 400 height 39
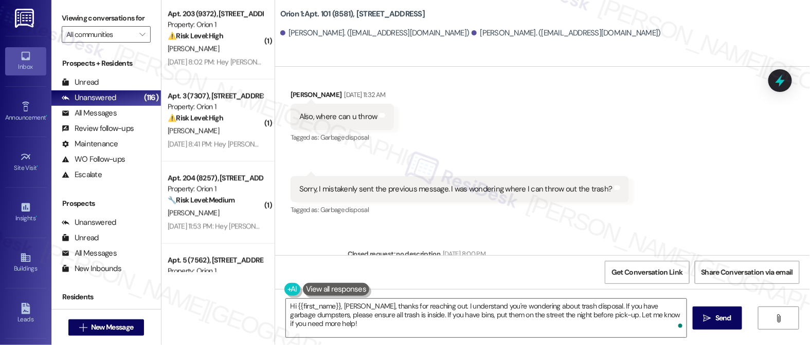
click at [552, 345] on div "Hi {{first_name}}, Ying, thanks for reaching out. I understand you're wondering…" at bounding box center [542, 327] width 535 height 77
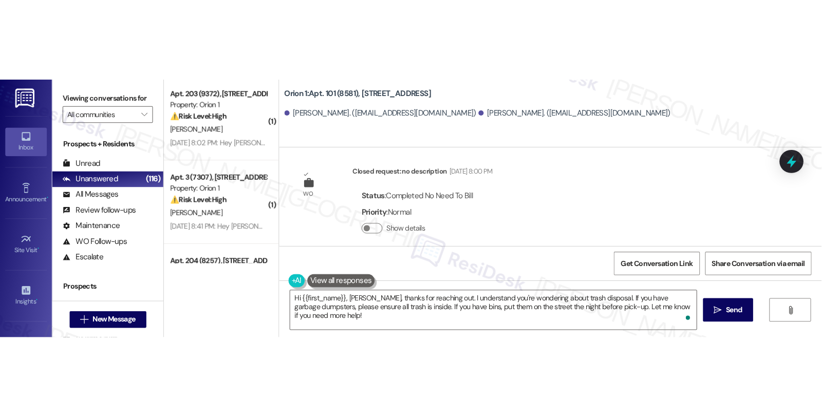
scroll to position [13, 0]
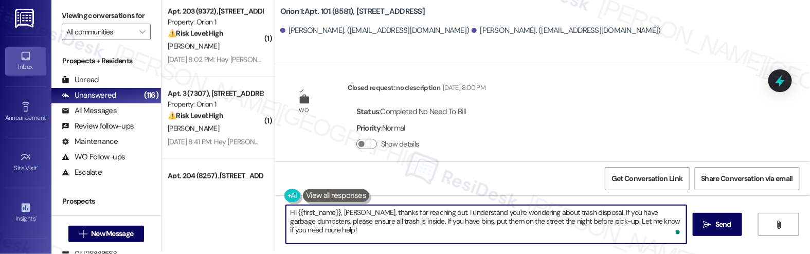
drag, startPoint x: 645, startPoint y: 214, endPoint x: 654, endPoint y: 243, distance: 30.7
click at [654, 243] on div "Viewing conversations for All communities  Prospects + Residents Unread (0) Un…" at bounding box center [430, 127] width 758 height 254
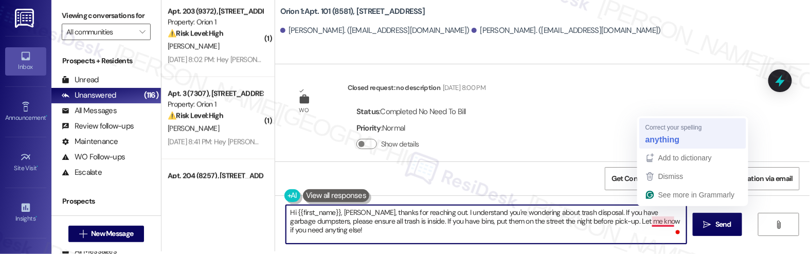
type textarea "Hi {{first_name}}, Ying, thanks for reaching out. I understand you're wondering…"
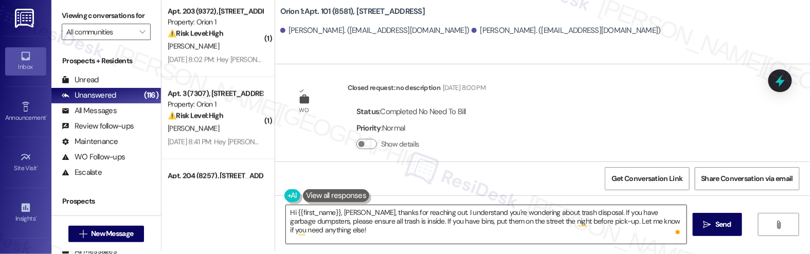
click at [367, 218] on textarea "Hi {{first_name}}, Ying, thanks for reaching out. I understand you're wondering…" at bounding box center [486, 224] width 400 height 39
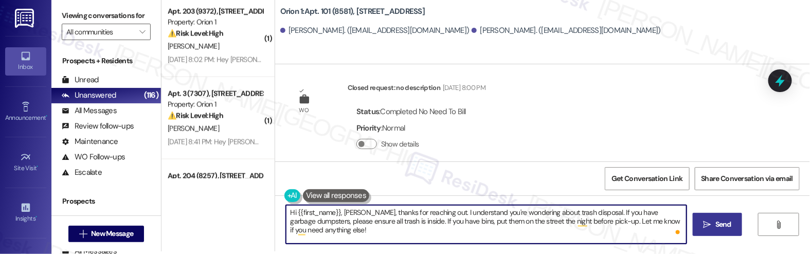
click at [703, 221] on icon "" at bounding box center [707, 225] width 8 height 8
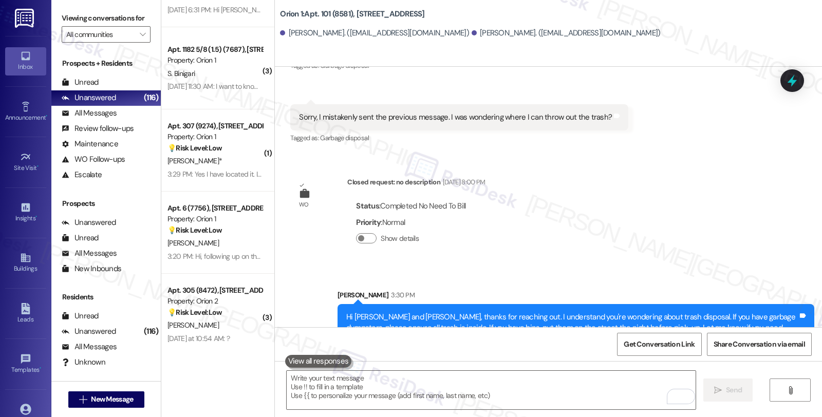
scroll to position [2054, 0]
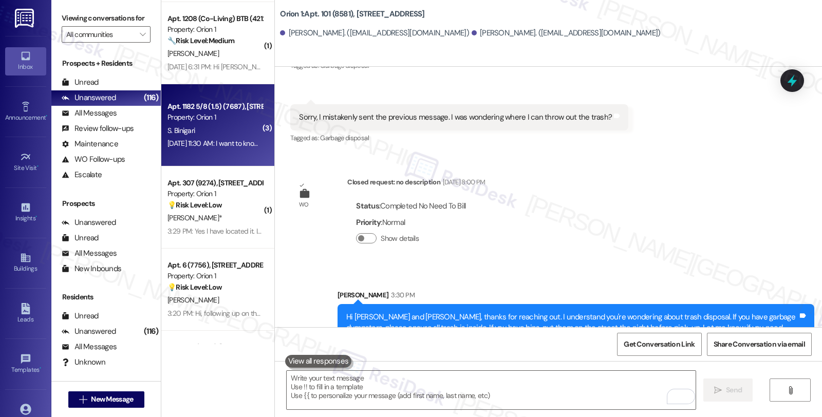
click at [233, 155] on div "Apt. 1182 5/8 (1.5) (7687), 1180 W 37th Pl Property: Orion 1 S. Binigari Aug 22…" at bounding box center [217, 125] width 113 height 82
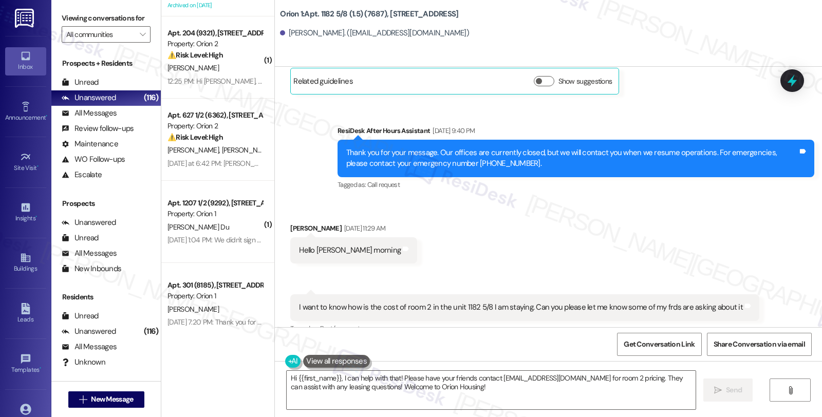
scroll to position [398, 0]
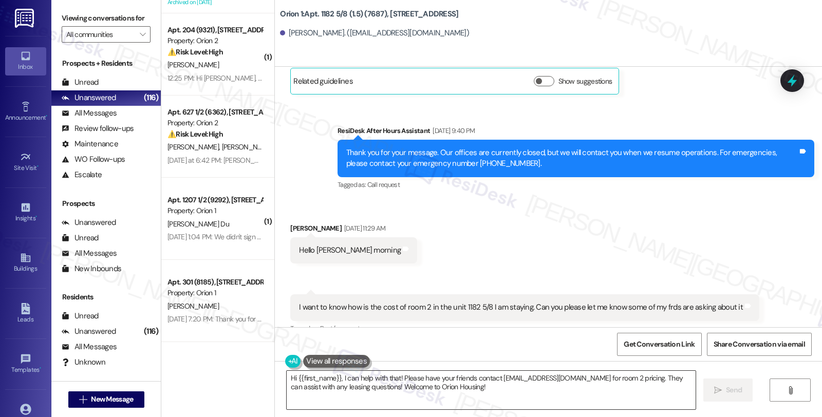
click at [337, 380] on textarea "Hi {{first_name}}, I can help with that! Please have your friends contact leasi…" at bounding box center [491, 390] width 409 height 39
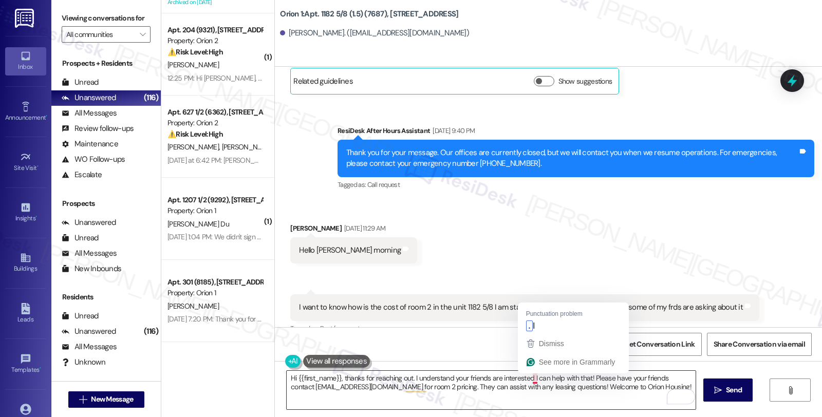
click at [528, 377] on textarea "Hi {{first_name}}, thanks for reaching out. I understand your friends are inter…" at bounding box center [491, 390] width 409 height 39
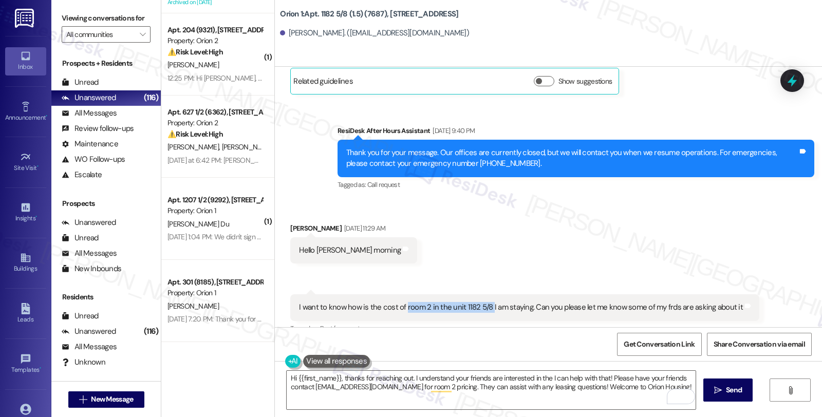
drag, startPoint x: 398, startPoint y: 265, endPoint x: 482, endPoint y: 265, distance: 83.8
click at [482, 302] on div "I want to know how is the cost of room 2 in the unit 1182 5/8 I am staying. Can…" at bounding box center [521, 307] width 444 height 11
copy div "room 2 in the unit 1182 5/8"
click at [544, 376] on textarea "Hi {{first_name}}, thanks for reaching out. I understand your friends are inter…" at bounding box center [491, 390] width 409 height 39
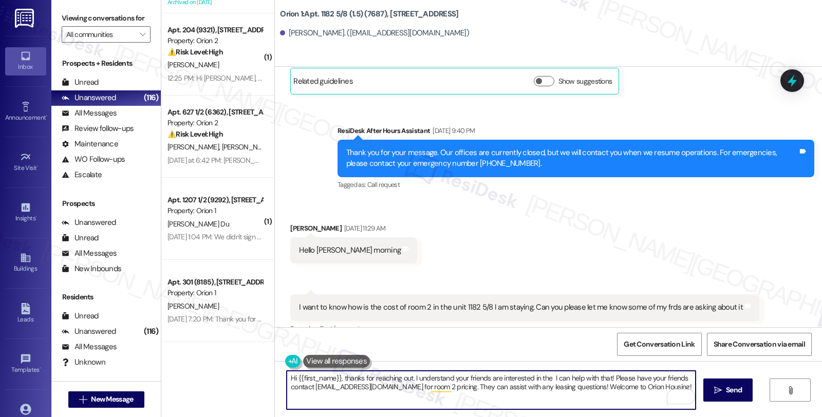
paste textarea "room 2 in the unit 1182 5/8"
click at [613, 378] on textarea "Hi {{first_name}}, thanks for reaching out. I understand your friends are inter…" at bounding box center [491, 390] width 409 height 39
click at [687, 378] on textarea "Hi {{first_name}}, thanks for reaching out. I understand your friends are inter…" at bounding box center [491, 390] width 409 height 39
click at [660, 377] on textarea "Hi {{first_name}}, thanks for reaching out. I understand your friends are inter…" at bounding box center [491, 390] width 409 height 39
click at [304, 381] on textarea "Hi {{first_name}}, thanks for reaching out. I understand your friends are inter…" at bounding box center [491, 390] width 409 height 39
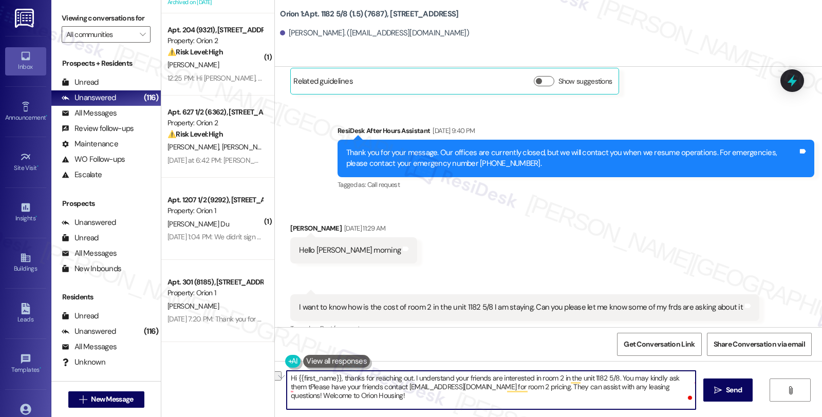
click at [304, 389] on textarea "Hi {{first_name}}, thanks for reaching out. I understand your friends are inter…" at bounding box center [491, 390] width 409 height 39
drag, startPoint x: 598, startPoint y: 384, endPoint x: 801, endPoint y: 384, distance: 203.0
click at [801, 384] on div "Hi {{first_name}}, thanks for reaching out. I understand your friends are inter…" at bounding box center [548, 399] width 547 height 77
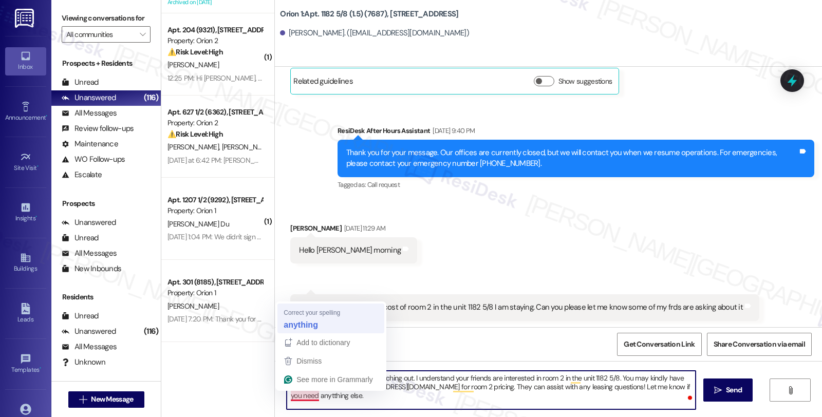
type textarea "Hi {{first_name}}, thanks for reaching out. I understand your friends are inter…"
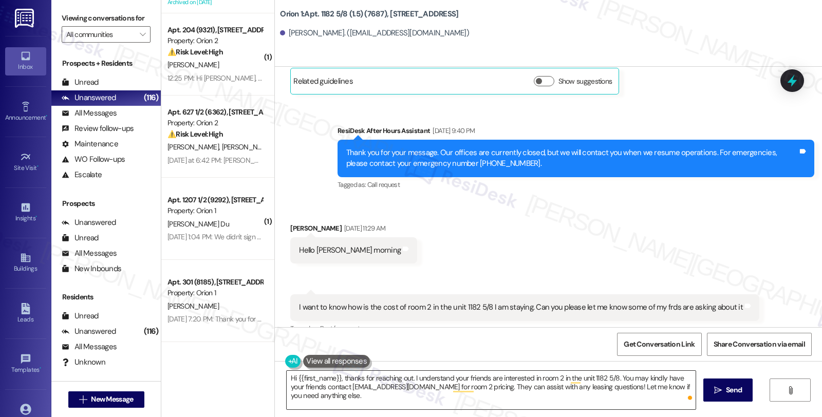
click at [636, 406] on textarea "Hi {{first_name}}, thanks for reaching out. I understand your friends are inter…" at bounding box center [491, 390] width 409 height 39
click at [737, 405] on div "Hi {{first_name}}, thanks for reaching out. I understand your friends are inter…" at bounding box center [548, 399] width 547 height 77
click at [737, 396] on span "Send" at bounding box center [734, 390] width 16 height 11
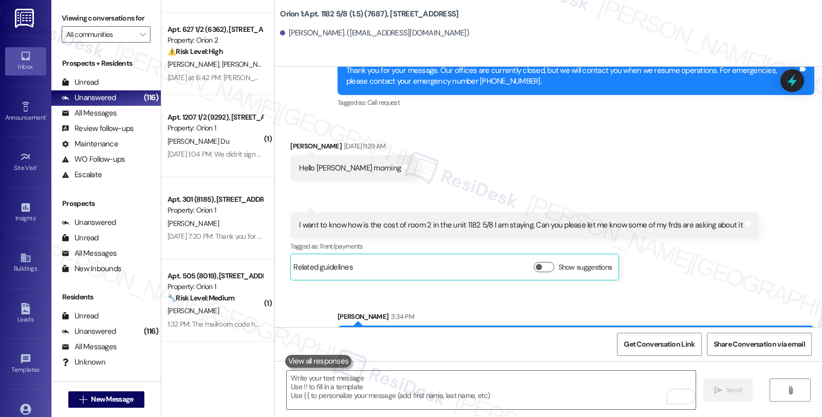
scroll to position [512, 0]
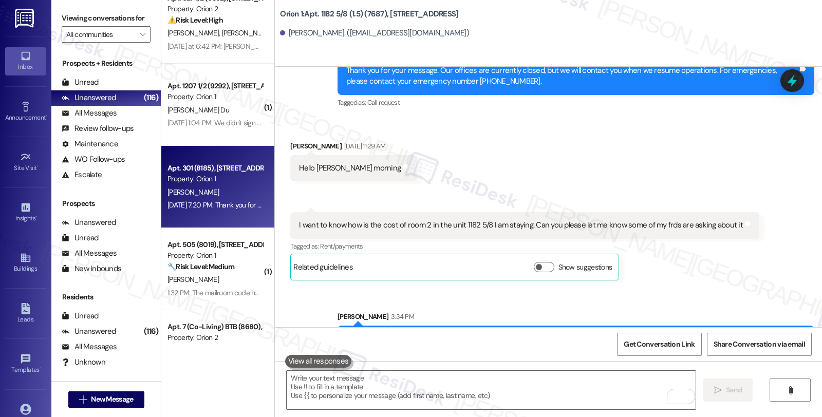
click at [222, 186] on div "Y. Yao" at bounding box center [215, 192] width 97 height 13
type textarea "Fetching suggested responses. Please feel free to read through the conversation…"
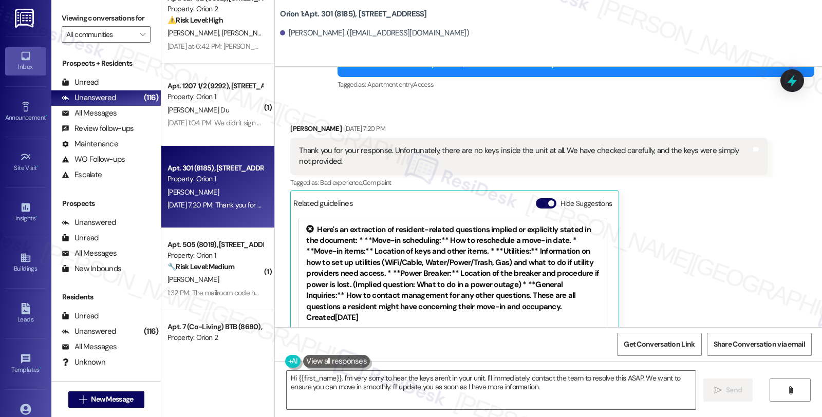
scroll to position [452, 0]
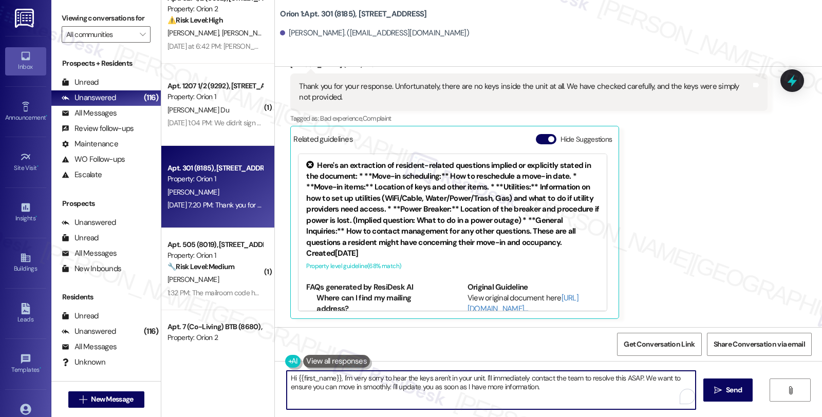
drag, startPoint x: 480, startPoint y: 377, endPoint x: 647, endPoint y: 408, distance: 169.4
click at [647, 408] on textarea "Hi {{first_name}}, I'm very sorry to hear the keys aren't in your unit. I'll im…" at bounding box center [491, 390] width 409 height 39
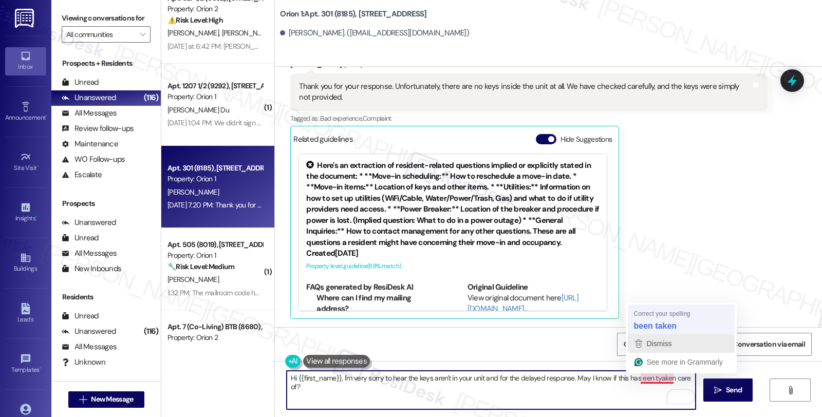
type textarea "Hi {{first_name}}, I'm very sorry to hear the keys aren't in your unit and for …"
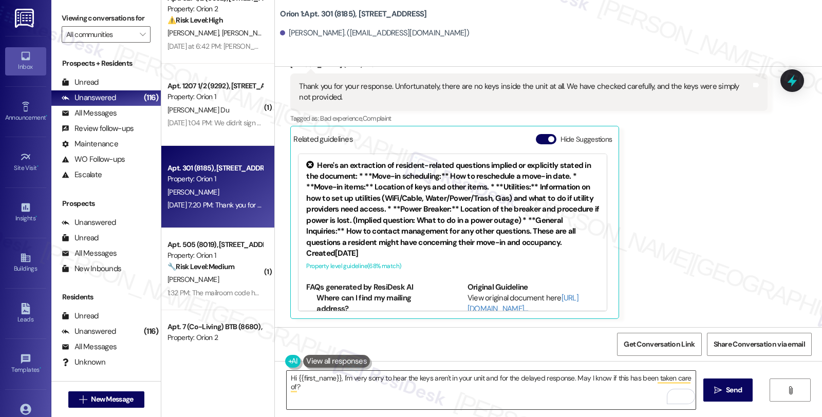
click at [544, 387] on textarea "Hi {{first_name}}, I'm very sorry to hear the keys aren't in your unit and for …" at bounding box center [491, 390] width 409 height 39
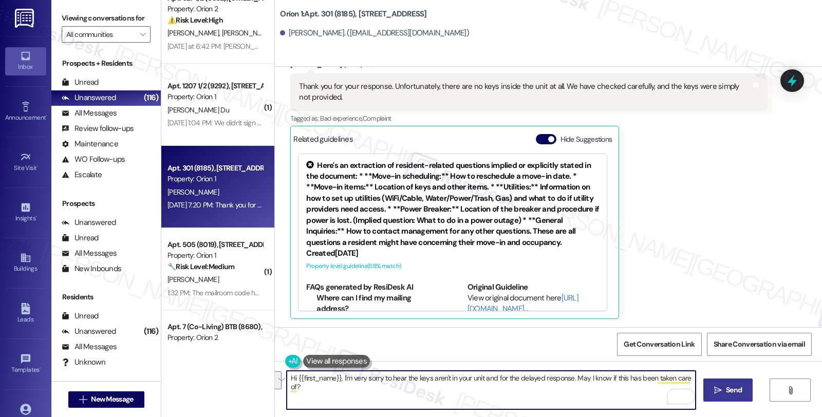
click at [714, 392] on icon "" at bounding box center [718, 391] width 8 height 8
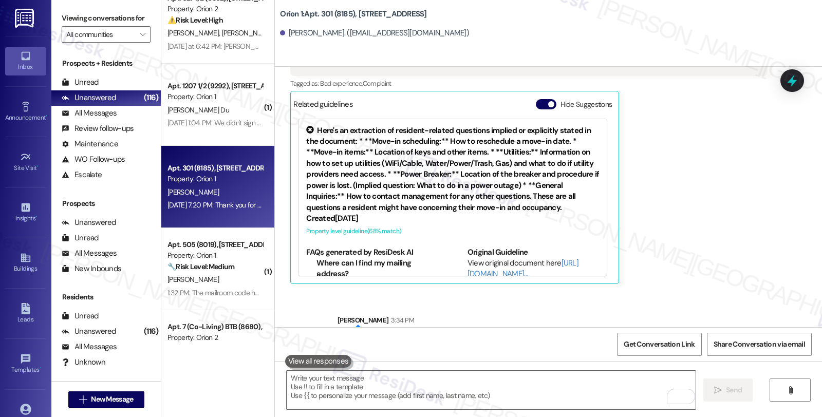
scroll to position [523, 0]
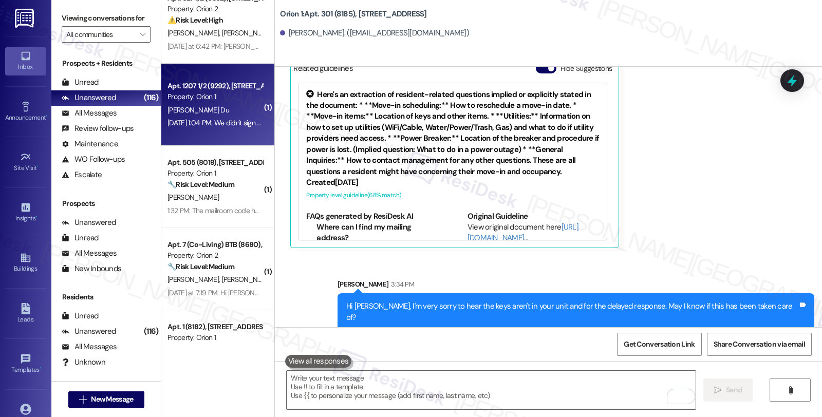
click at [257, 116] on div "Apt. 1207 1/2 (9292), 1205 W 37th Dr Property: Orion 1 J. Du Aug 22, 2025 at 1:…" at bounding box center [217, 105] width 113 height 82
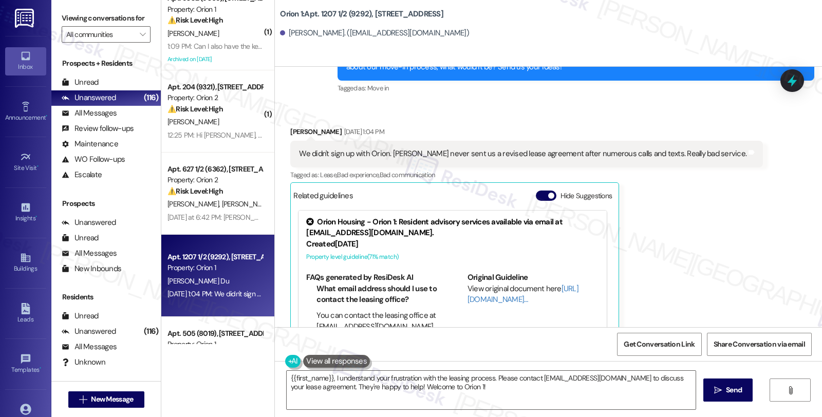
scroll to position [228, 0]
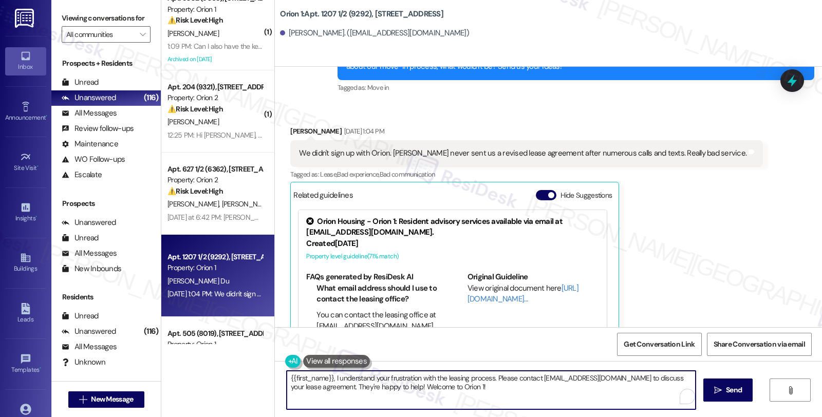
drag, startPoint x: 316, startPoint y: 387, endPoint x: 532, endPoint y: 399, distance: 216.7
click at [532, 399] on textarea "{{first_name}}, I understand your frustration with the leasing process. Please …" at bounding box center [491, 390] width 409 height 39
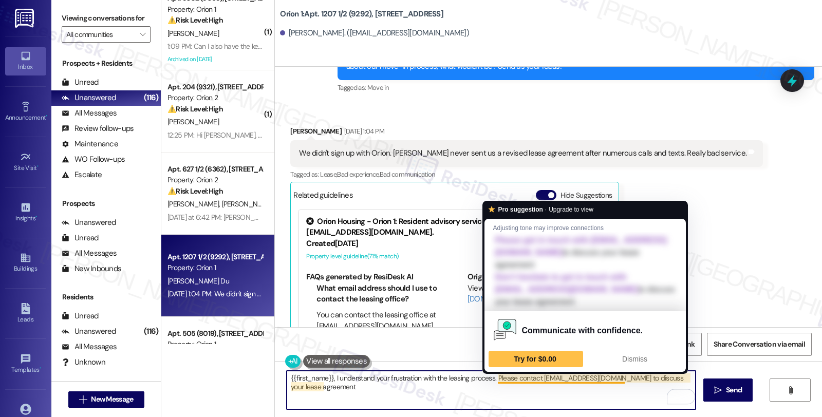
click at [532, 379] on textarea "{{first_name}}, I understand your frustration with the leasing process. Please …" at bounding box center [491, 390] width 409 height 39
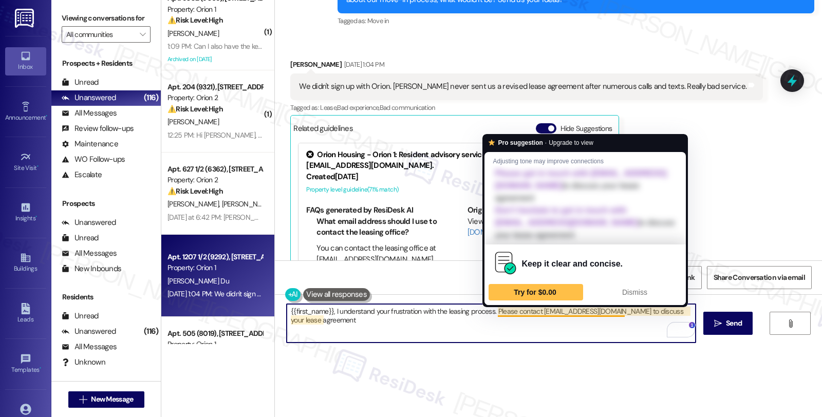
click at [535, 310] on textarea "{{first_name}}, I understand your frustration with the leasing process. Please …" at bounding box center [491, 323] width 409 height 39
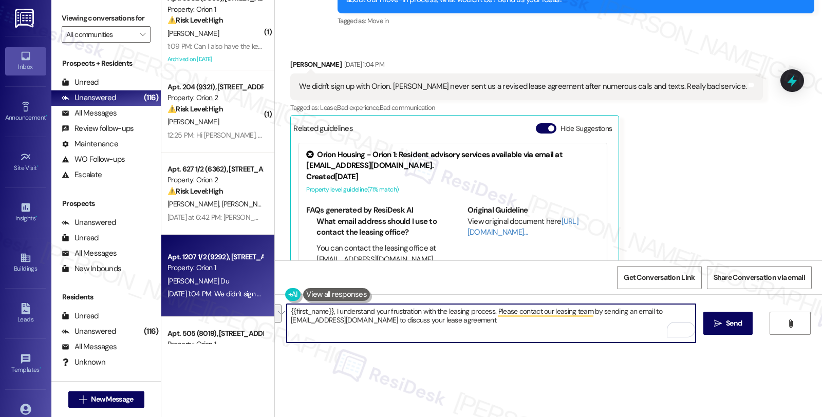
drag, startPoint x: 492, startPoint y: 314, endPoint x: 500, endPoint y: 332, distance: 20.2
click at [500, 332] on textarea "{{first_name}}, I understand your frustration with the leasing process. Please …" at bounding box center [491, 323] width 409 height 39
type textarea "{{first_name}}, I understand your frustration with the leasing process. Just to…"
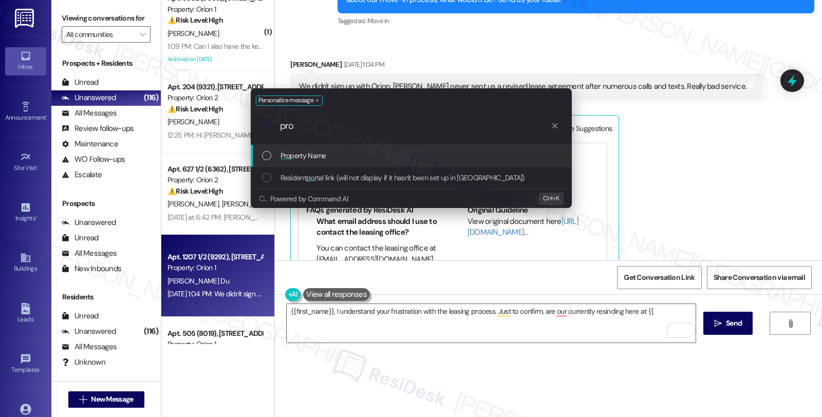
type input "pro"
click at [348, 157] on div "Pro perty Name" at bounding box center [412, 155] width 301 height 11
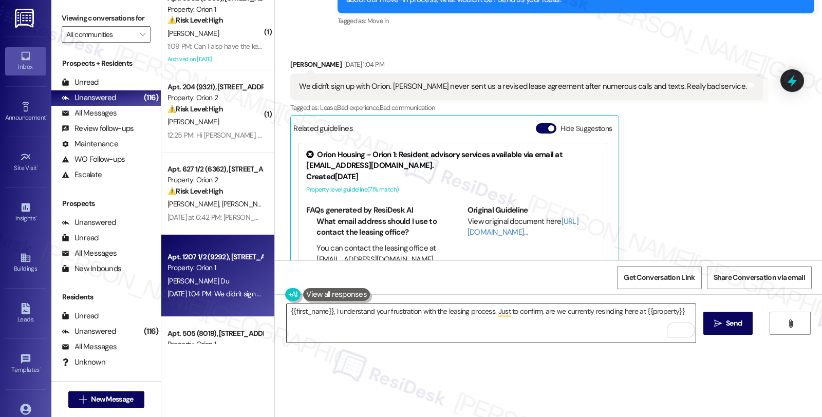
click at [553, 310] on textarea "{{first_name}}, I understand your frustration with the leasing process. Just to…" at bounding box center [491, 323] width 409 height 39
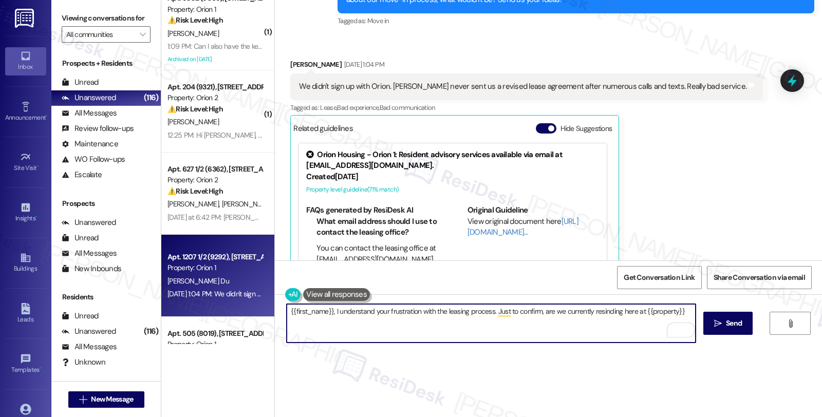
click at [553, 310] on textarea "{{first_name}}, I understand your frustration with the leasing process. Just to…" at bounding box center [491, 323] width 409 height 39
click at [683, 314] on textarea "{{first_name}}, I understand your frustration with the leasing process. Just to…" at bounding box center [491, 323] width 409 height 39
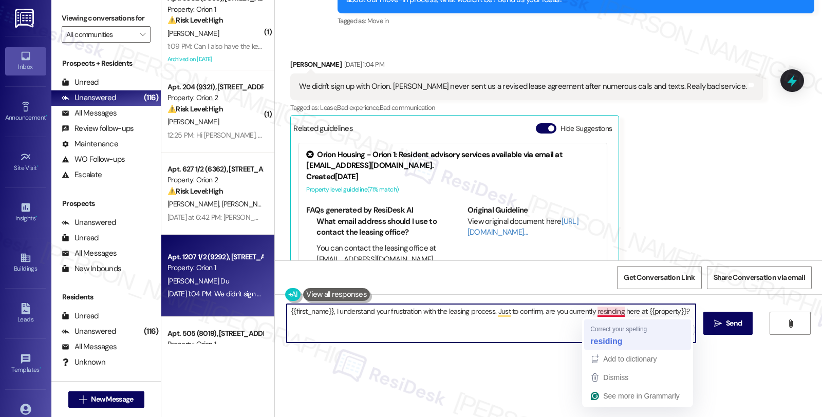
type textarea "{{first_name}}, I understand your frustration with the leasing process. Just to…"
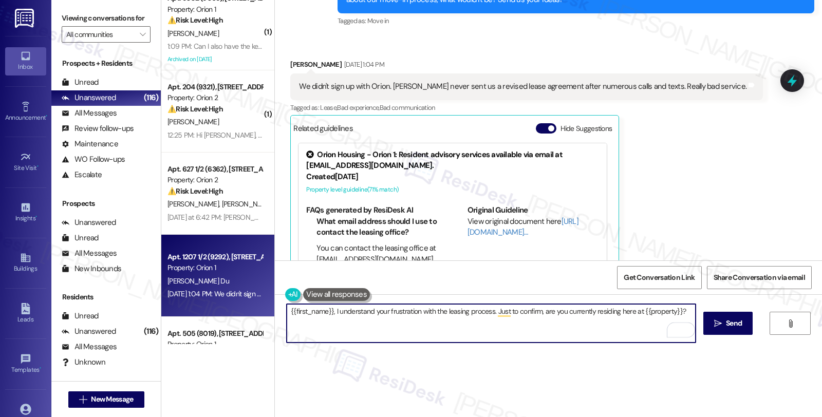
click at [537, 342] on textarea "{{first_name}}, I understand your frustration with the leasing process. Just to…" at bounding box center [491, 323] width 409 height 39
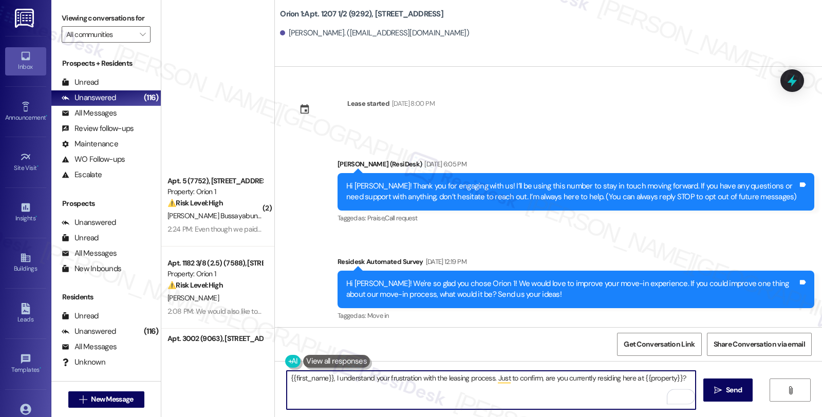
scroll to position [228, 0]
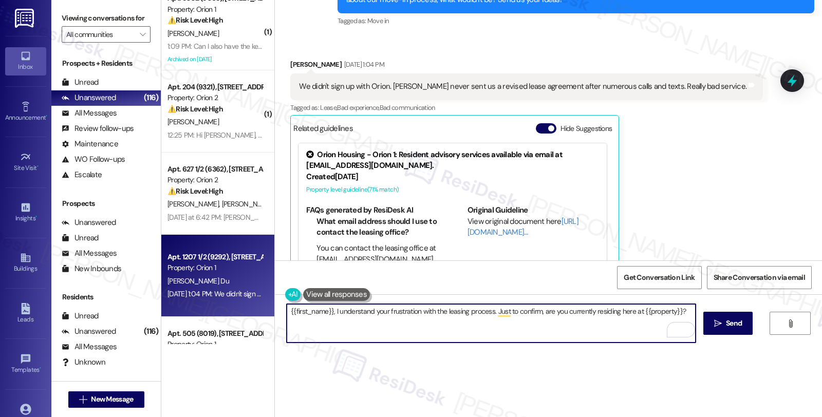
click at [287, 311] on textarea "{{first_name}}, I understand your frustration with the leasing process. Just to…" at bounding box center [491, 323] width 409 height 39
type textarea "Hi {{first_name}}, I understand your frustration with the leasing process. Just…"
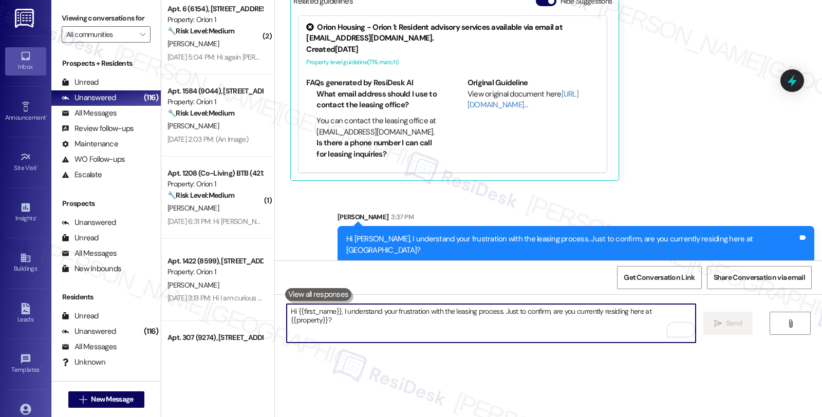
scroll to position [1827, 0]
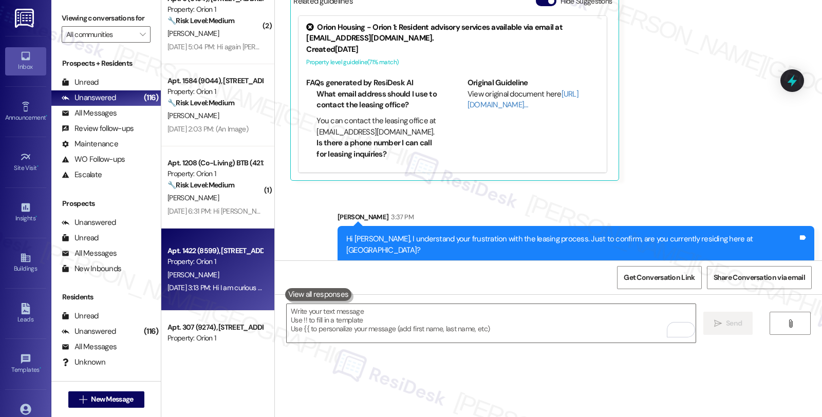
click at [242, 266] on div "Property: Orion 1" at bounding box center [215, 261] width 95 height 11
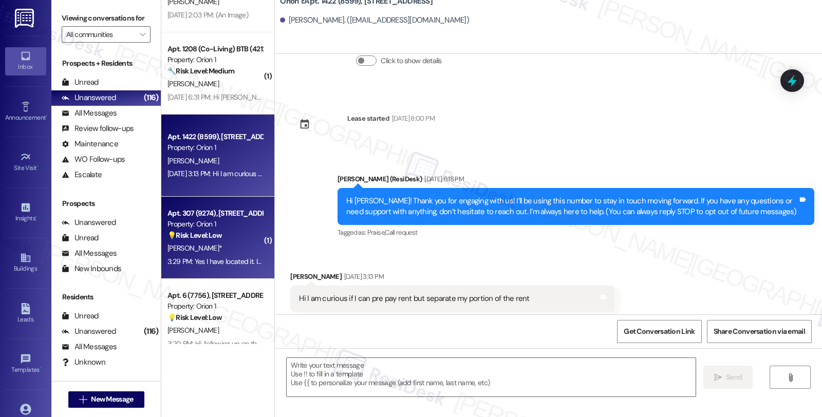
scroll to position [0, 0]
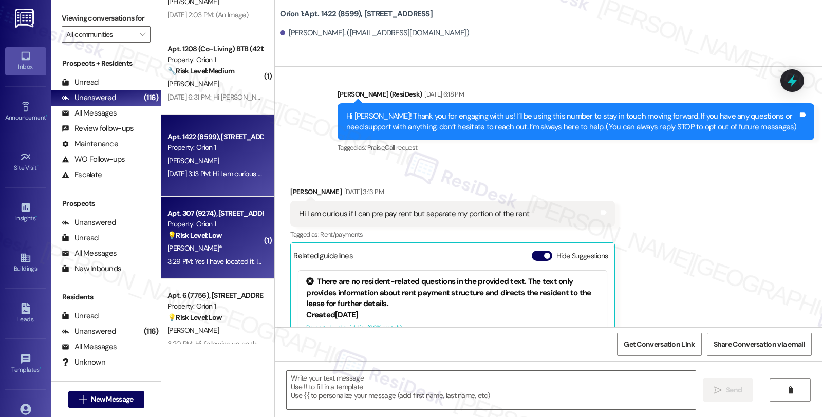
type textarea "Fetching suggested responses. Please feel free to read through the conversation…"
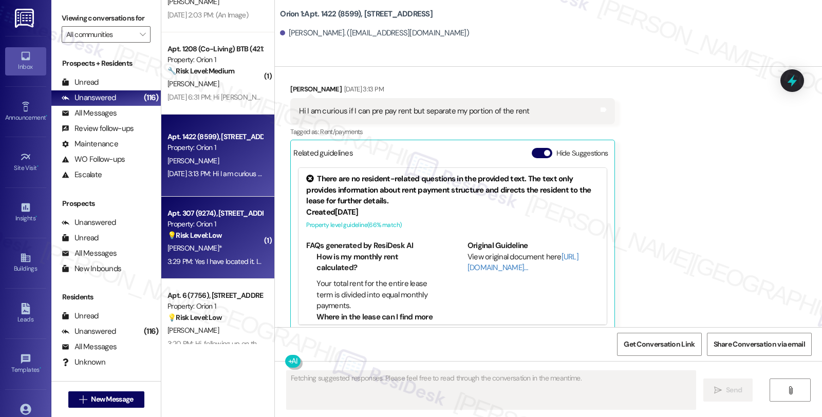
scroll to position [280, 0]
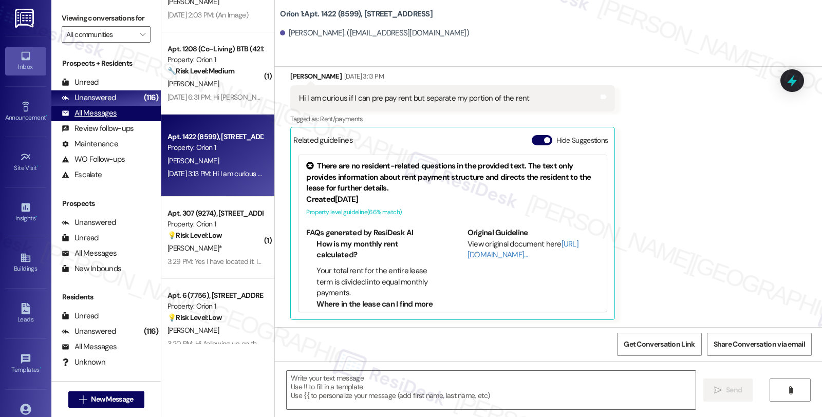
click at [84, 119] on div "All Messages" at bounding box center [89, 113] width 55 height 11
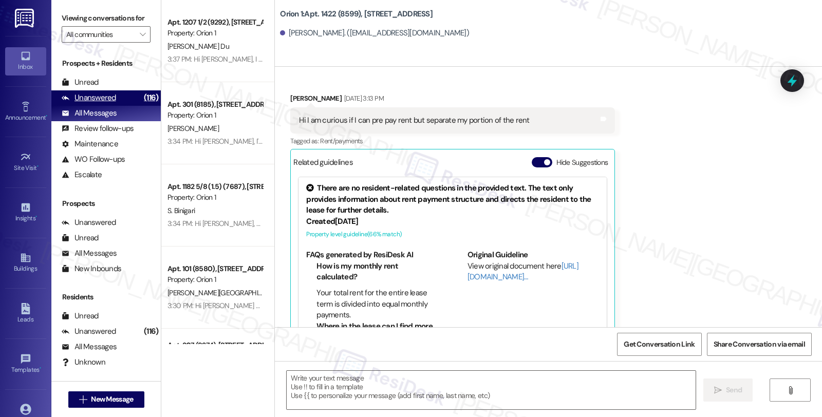
type textarea "Fetching suggested responses. Please feel free to read through the conversation…"
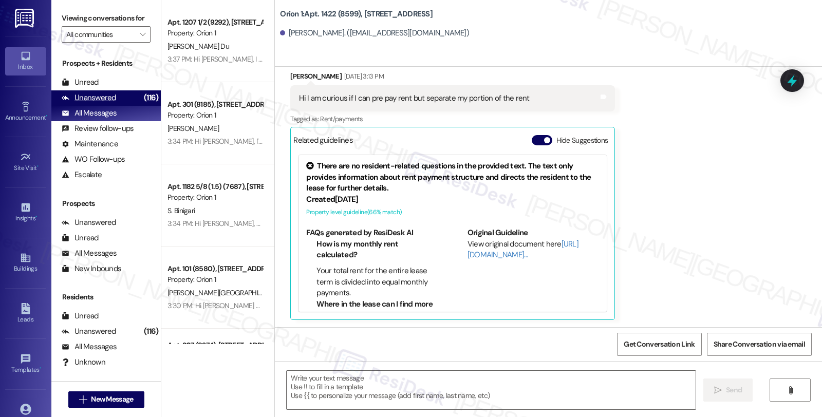
click at [101, 103] on div "Unanswered" at bounding box center [89, 98] width 54 height 11
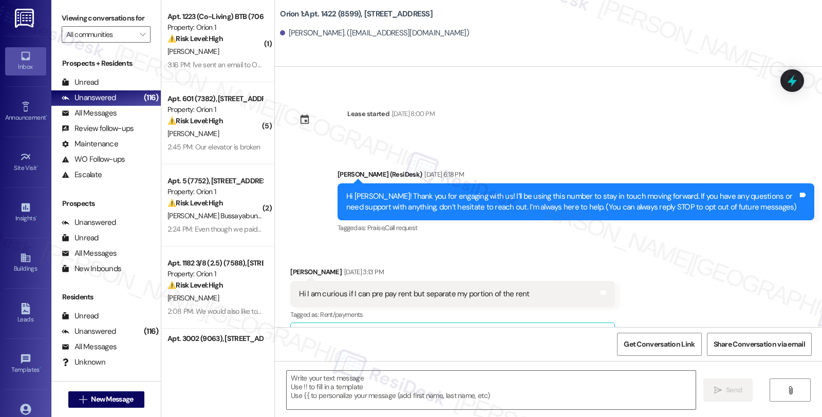
type textarea "Fetching suggested responses. Please feel free to read through the conversation…"
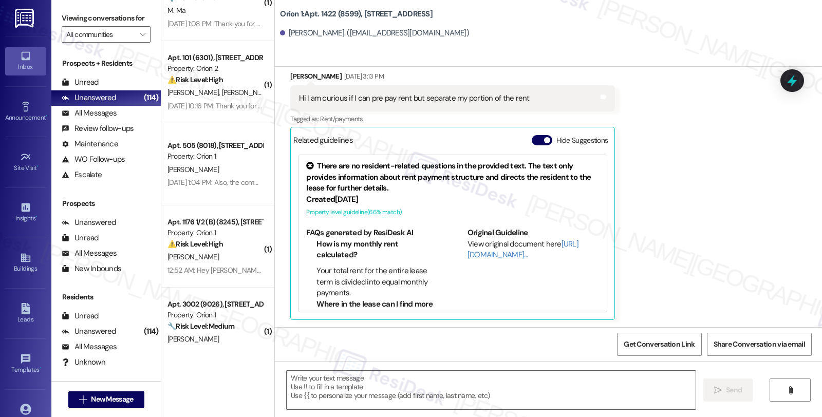
scroll to position [281, 0]
drag, startPoint x: 359, startPoint y: 387, endPoint x: 436, endPoint y: 171, distance: 229.7
click at [360, 387] on textarea at bounding box center [491, 390] width 409 height 39
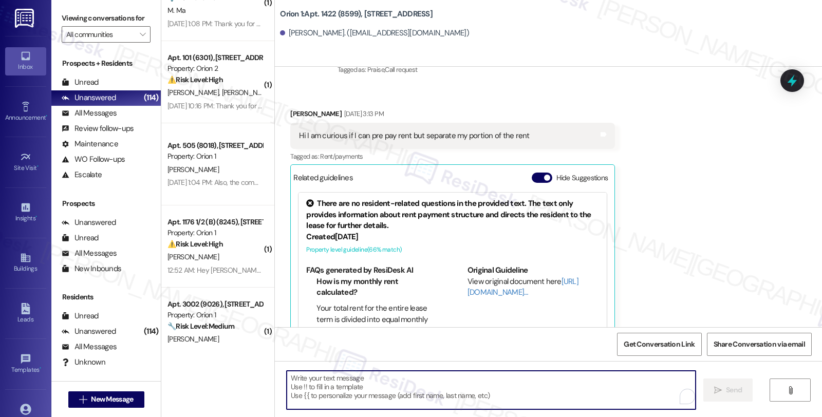
scroll to position [167, 0]
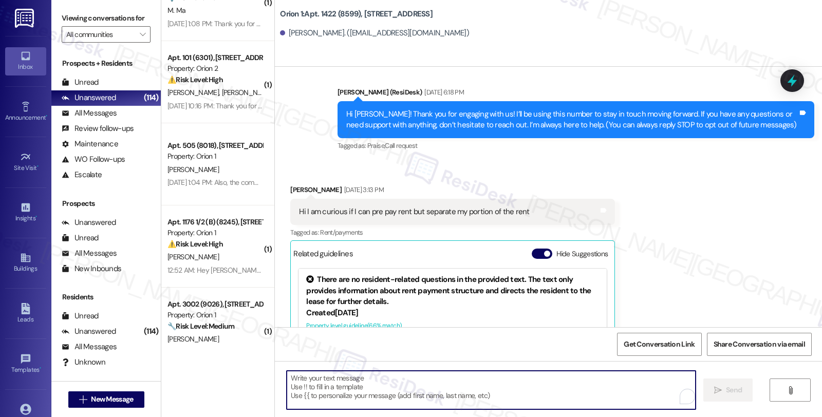
click at [295, 188] on div "Hunter Robinson Aug 21, 2025 at 3:13 PM" at bounding box center [452, 192] width 325 height 14
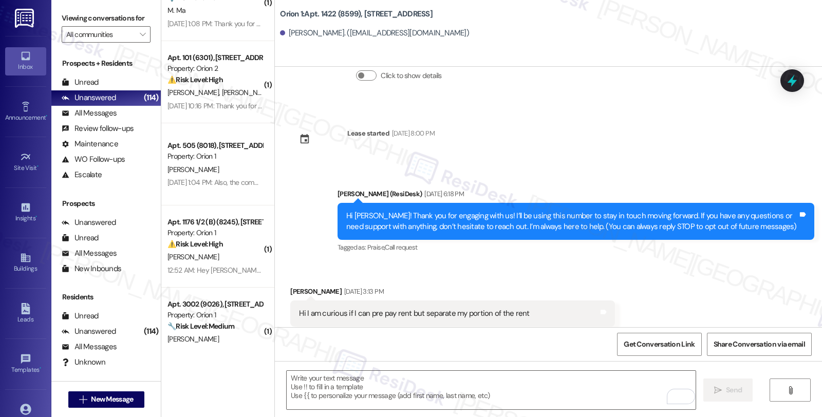
scroll to position [281, 0]
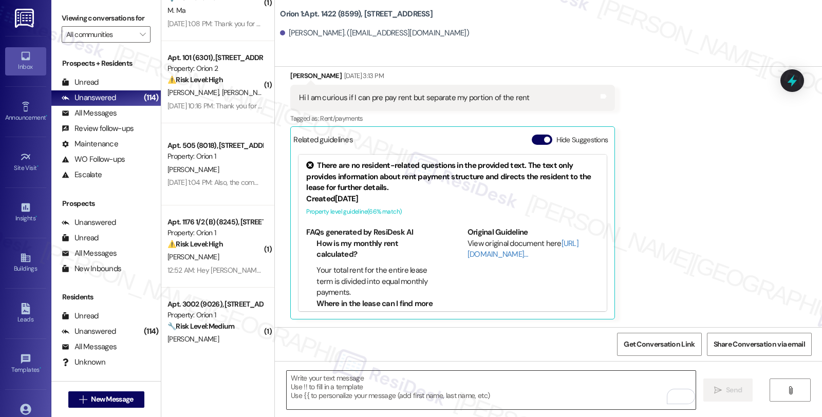
click at [323, 378] on textarea "To enrich screen reader interactions, please activate Accessibility in Grammarl…" at bounding box center [491, 390] width 409 height 39
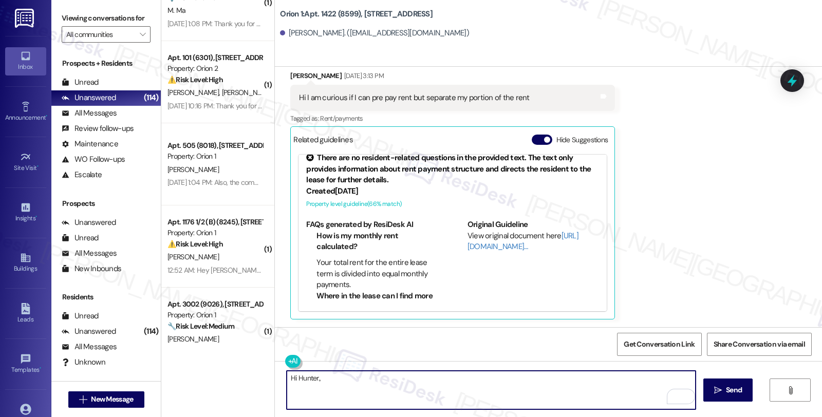
scroll to position [11, 0]
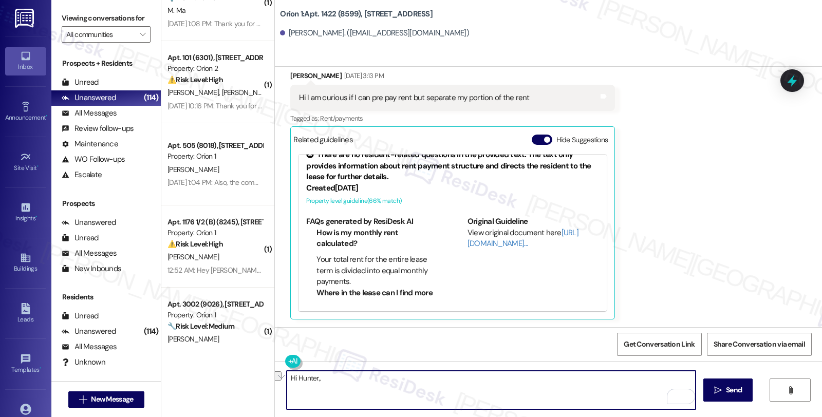
drag, startPoint x: 336, startPoint y: 378, endPoint x: 276, endPoint y: 377, distance: 59.6
click at [276, 377] on div "Hi Hunter.,  Send " at bounding box center [548, 399] width 547 height 77
type textarea "Hi Hunter.,"
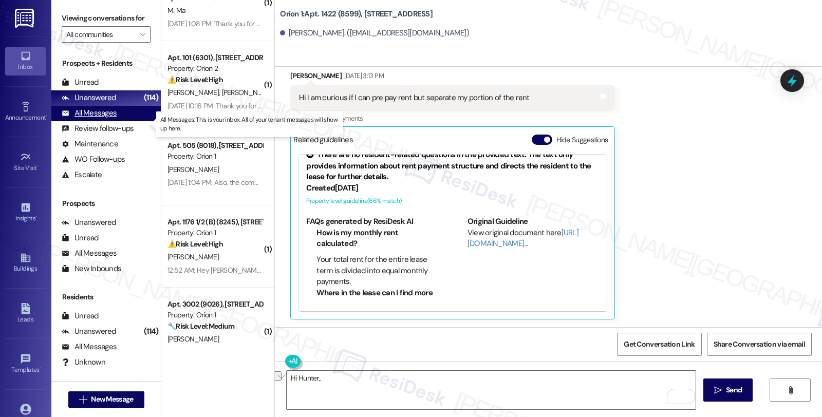
click at [108, 119] on div "All Messages" at bounding box center [89, 113] width 55 height 11
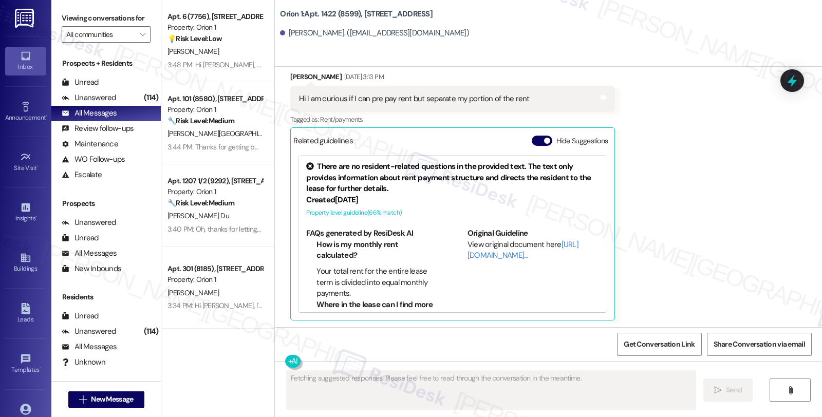
scroll to position [280, 0]
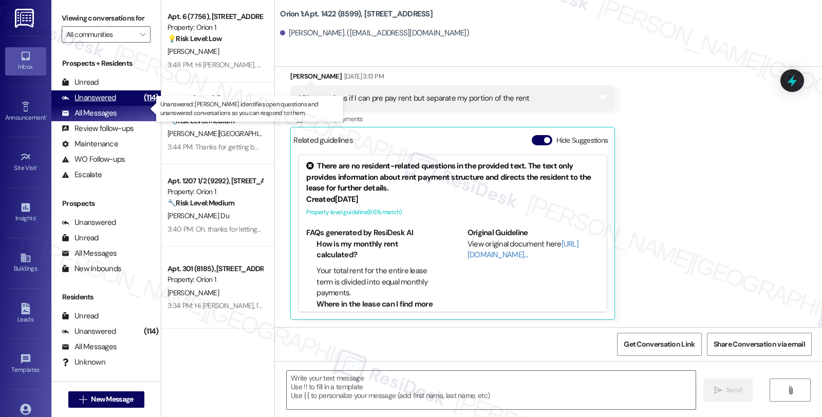
click at [122, 106] on div "Unanswered (114)" at bounding box center [105, 97] width 109 height 15
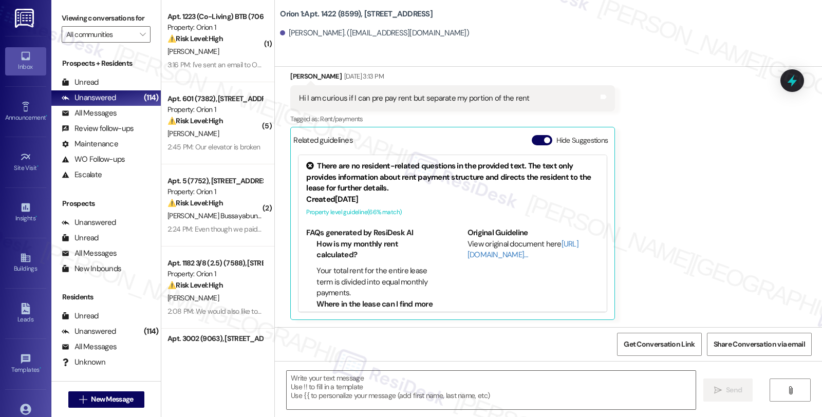
scroll to position [11, 0]
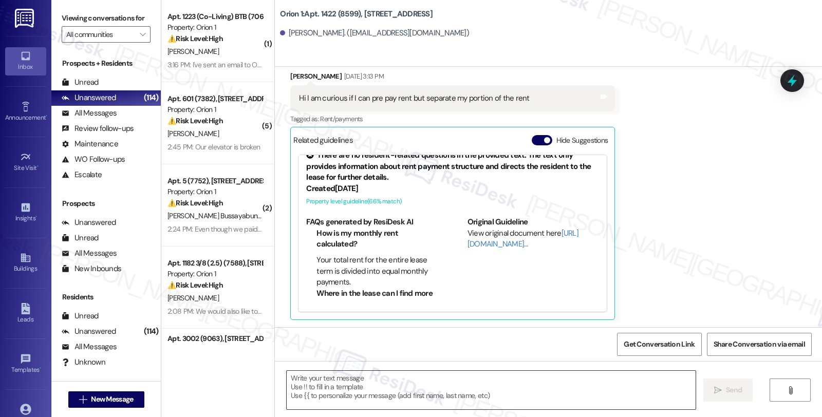
click at [379, 382] on textarea at bounding box center [491, 390] width 409 height 39
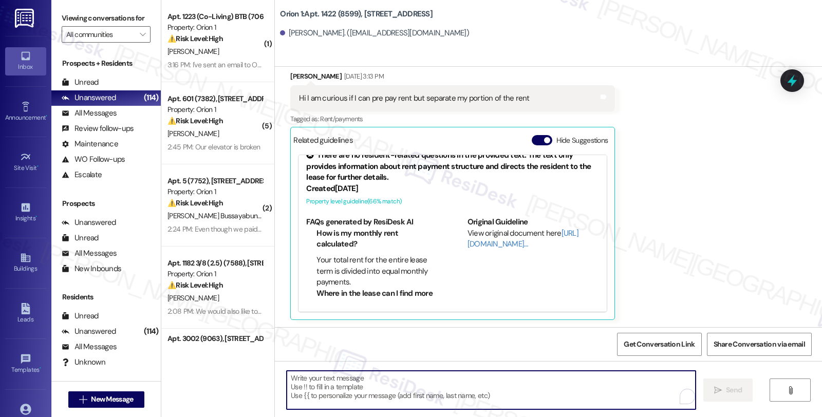
paste textarea "Hi Hunter.,"
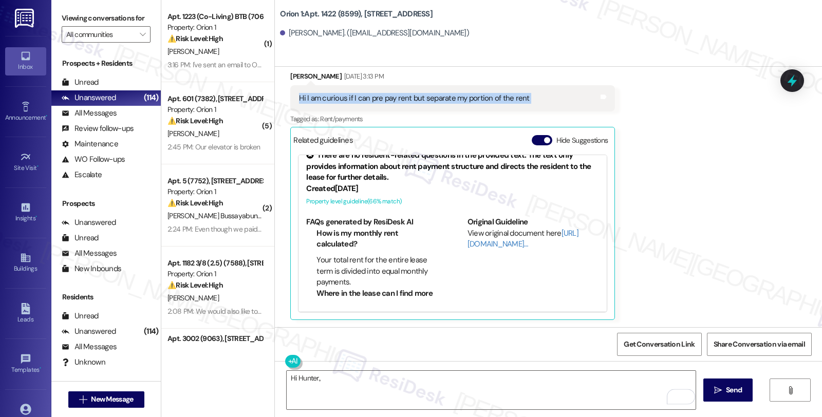
drag, startPoint x: 291, startPoint y: 95, endPoint x: 596, endPoint y: 150, distance: 310.1
click at [599, 103] on div "Hi I am curious if I can pre pay rent but separate my portion of the rent Tags …" at bounding box center [452, 98] width 325 height 26
copy div "Hi I am curious if I can pre pay rent but separate my portion of the rent Tags …"
click at [356, 382] on textarea "Hi Hunter.," at bounding box center [491, 390] width 409 height 39
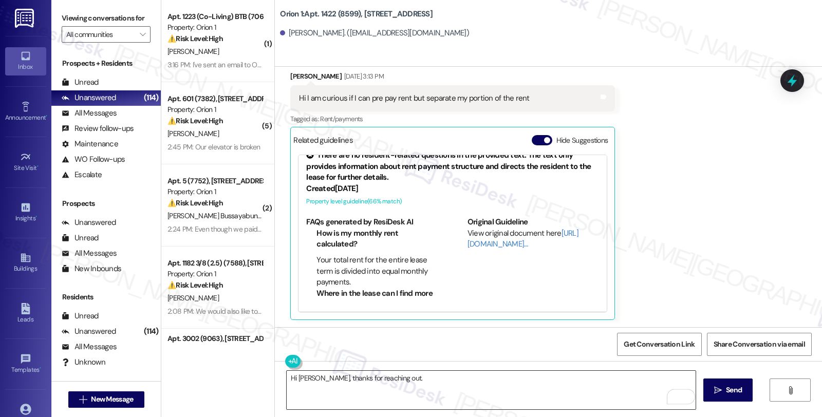
click at [411, 377] on textarea "Hi Hunter, thanks for reaching out." at bounding box center [491, 390] width 409 height 39
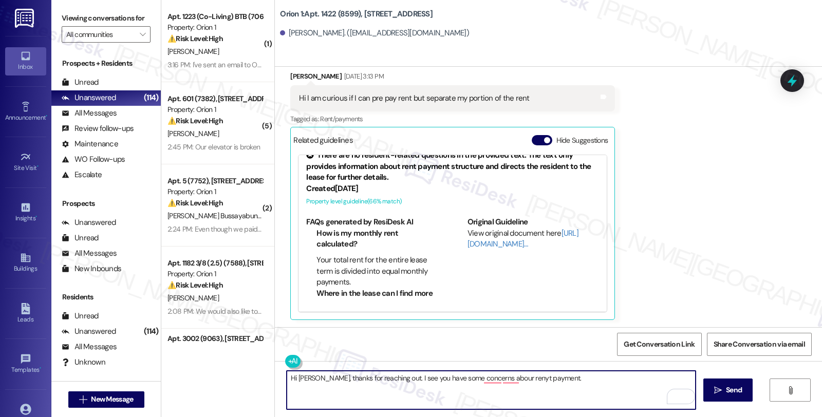
click at [550, 379] on textarea "Hi Hunter, thanks for reaching out. I see you have some concerns abour renyt pa…" at bounding box center [491, 390] width 409 height 39
paste textarea "Just to clarify—are you asking if you can make an advance payment for your port…"
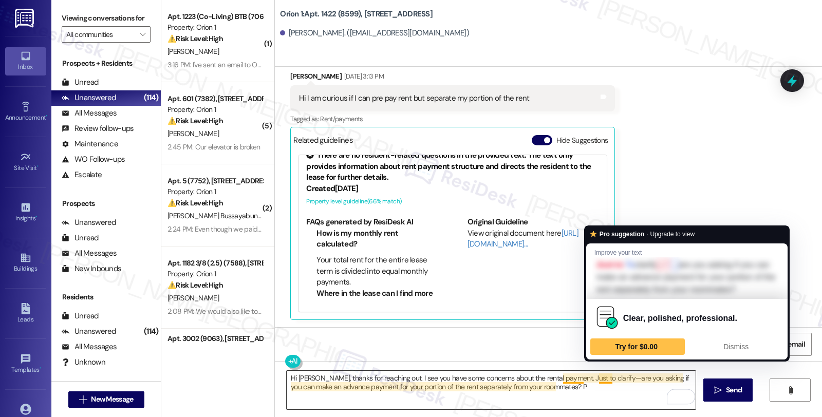
click at [593, 377] on textarea "Hi Hunter, thanks for reaching out. I see you have some concerns about the rent…" at bounding box center [491, 390] width 409 height 39
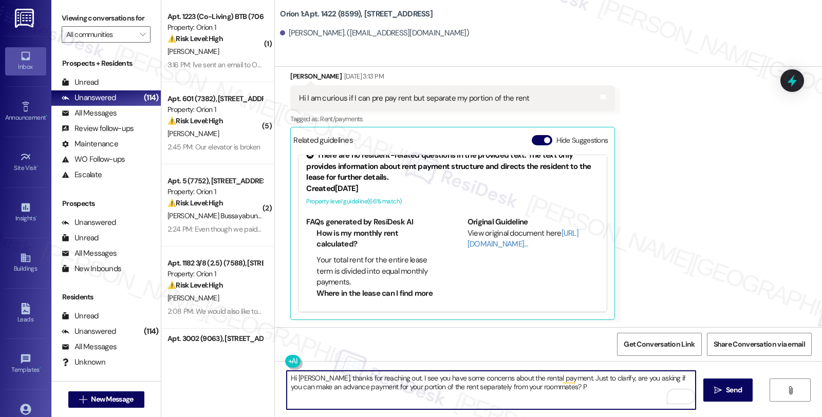
click at [554, 391] on textarea "Hi Hunter, thanks for reaching out. I see you have some concerns about the rent…" at bounding box center [491, 390] width 409 height 39
type textarea "Hi Hunter, thanks for reaching out. I see you have some concerns about the rent…"
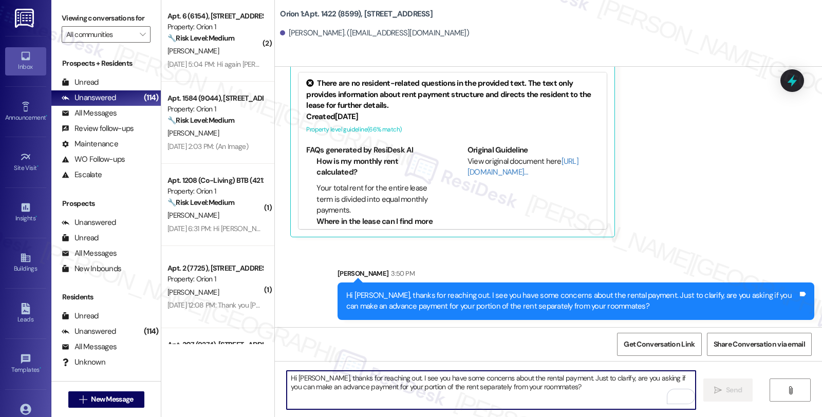
scroll to position [1827, 0]
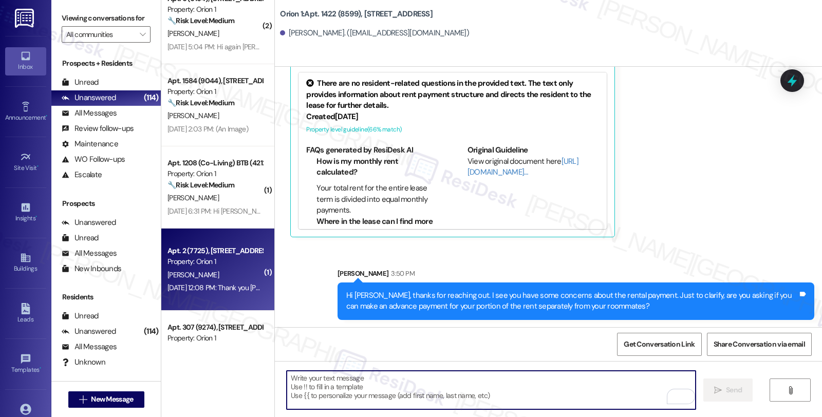
click at [229, 276] on div "[PERSON_NAME]" at bounding box center [215, 275] width 97 height 13
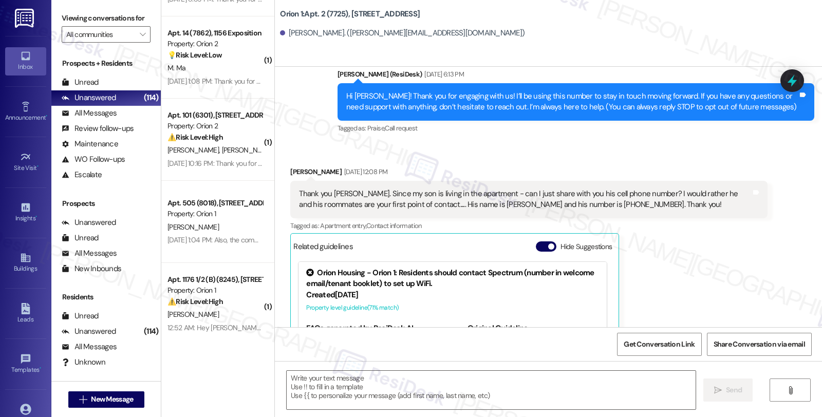
scroll to position [83, 0]
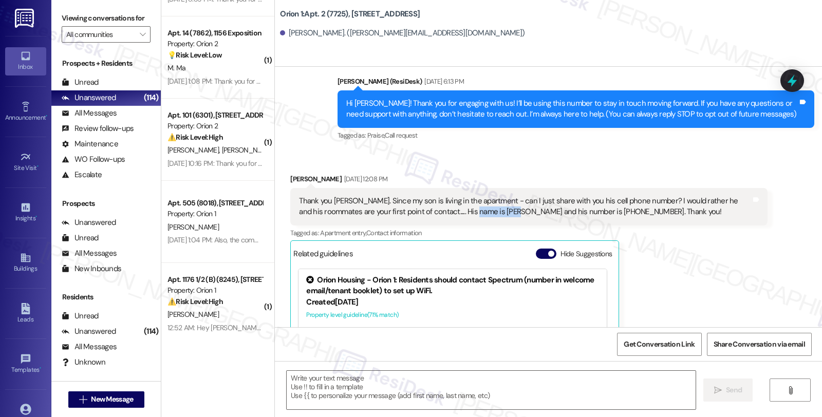
drag, startPoint x: 470, startPoint y: 212, endPoint x: 512, endPoint y: 215, distance: 42.8
click at [512, 215] on div "Thank you Sarah. Since my son is living in the apartment - can I just share wit…" at bounding box center [525, 207] width 452 height 22
copy div "Jack Simpson"
drag, startPoint x: 312, startPoint y: 10, endPoint x: 435, endPoint y: 10, distance: 123.4
click at [435, 10] on div "Orion 1: Apt. 2 (7725), 3431 S Catalina St" at bounding box center [383, 14] width 206 height 13
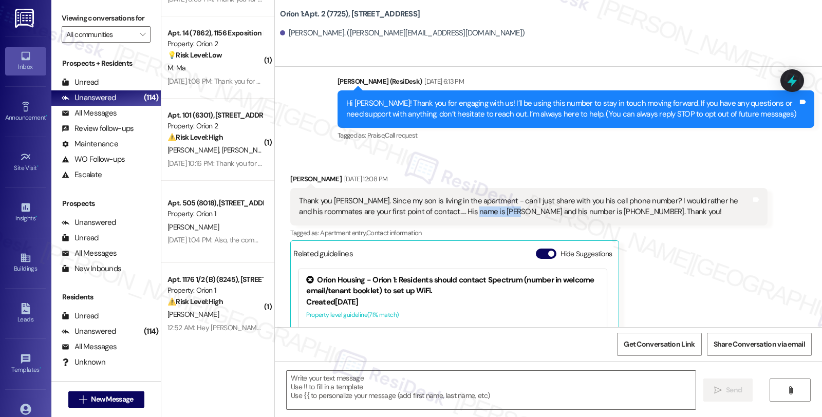
copy b "2 (7725), 3431 S Catalina St"
drag, startPoint x: 469, startPoint y: 213, endPoint x: 513, endPoint y: 211, distance: 44.2
click at [513, 211] on div "Thank you Sarah. Since my son is living in the apartment - can I just share wit…" at bounding box center [525, 207] width 452 height 22
copy div "Jack Simpson"
click at [613, 212] on div "Thank you Sarah. Since my son is living in the apartment - can I just share wit…" at bounding box center [525, 207] width 452 height 22
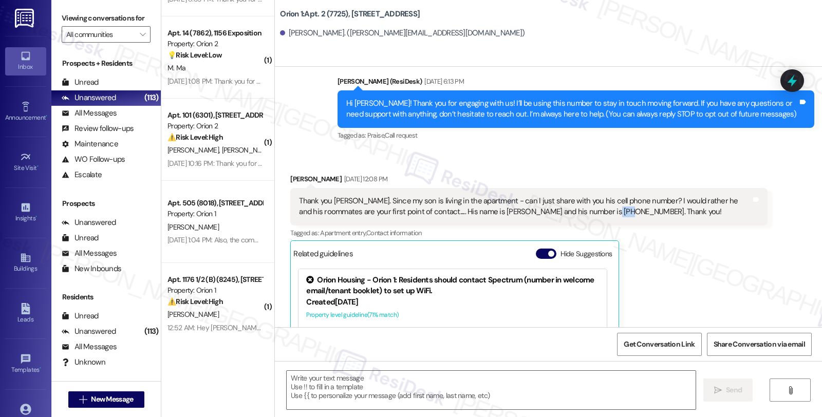
click at [613, 212] on div "Thank you Sarah. Since my son is living in the apartment - can I just share wit…" at bounding box center [525, 207] width 452 height 22
copy div "5943"
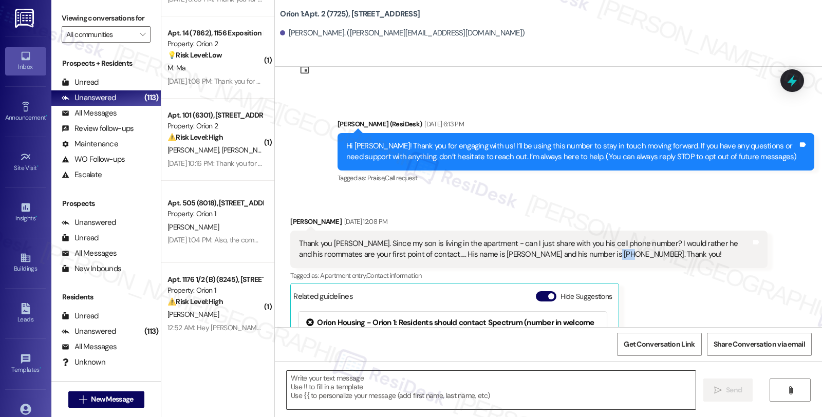
scroll to position [57, 0]
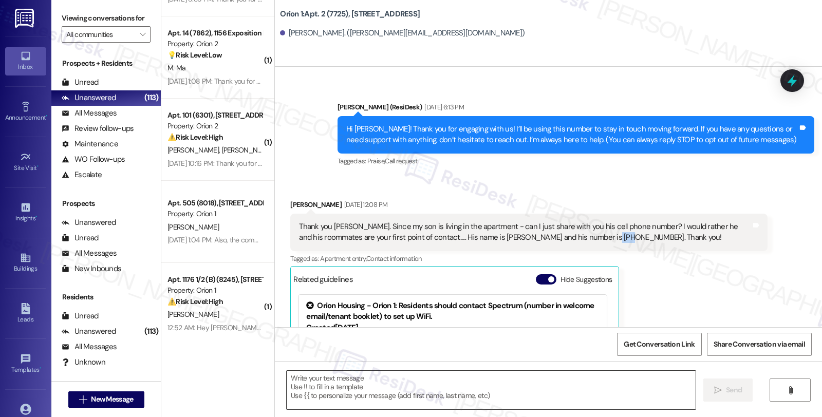
click at [335, 384] on textarea at bounding box center [491, 390] width 409 height 39
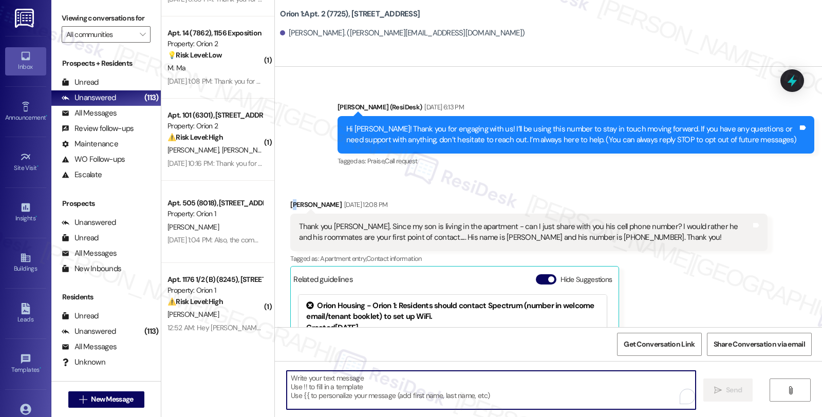
click at [290, 206] on div "Robert Simpson Aug 21, 2025 at 12:08 PM" at bounding box center [528, 206] width 477 height 14
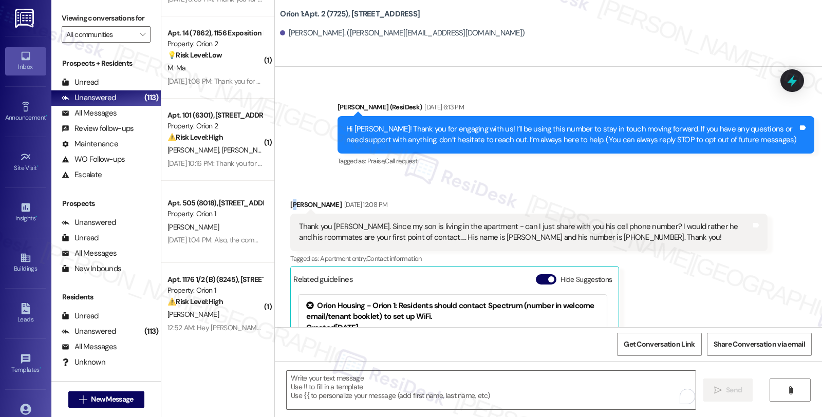
click at [290, 206] on div "Robert Simpson Aug 21, 2025 at 12:08 PM" at bounding box center [528, 206] width 477 height 14
copy div "o"
click at [290, 208] on div "Robert Simpson Aug 21, 2025 at 12:08 PM" at bounding box center [528, 206] width 477 height 14
click at [311, 380] on textarea "To enrich screen reader interactions, please activate Accessibility in Grammarl…" at bounding box center [491, 390] width 409 height 39
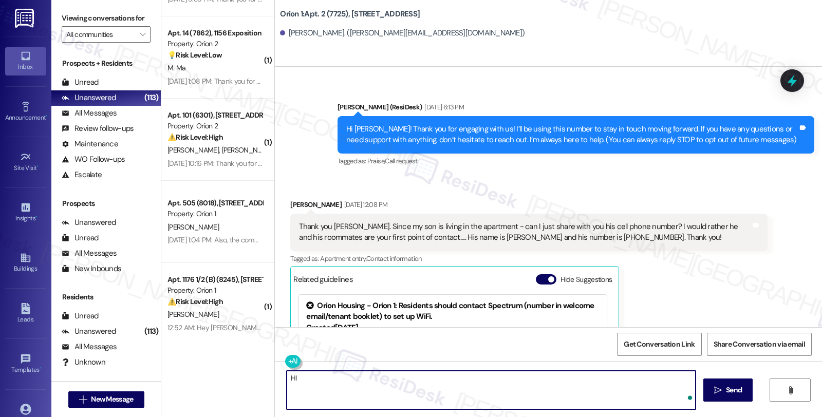
paste textarea "Robert"
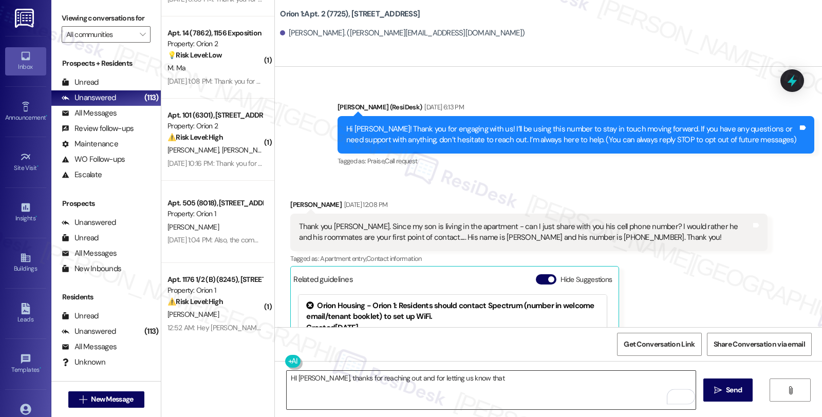
click at [485, 378] on textarea "HI Robert, thanks for reaching out and for letting us know that" at bounding box center [491, 390] width 409 height 39
click at [537, 387] on textarea "HI Robert, thanks for reaching out and for letting us know Jack's contact info." at bounding box center [491, 390] width 409 height 39
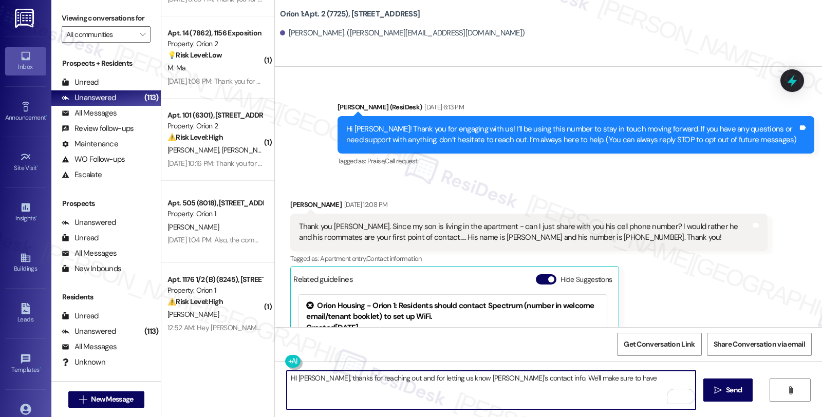
click at [514, 378] on textarea "HI Robert, thanks for reaching out and for letting us know Jack's contact info.…" at bounding box center [491, 390] width 409 height 39
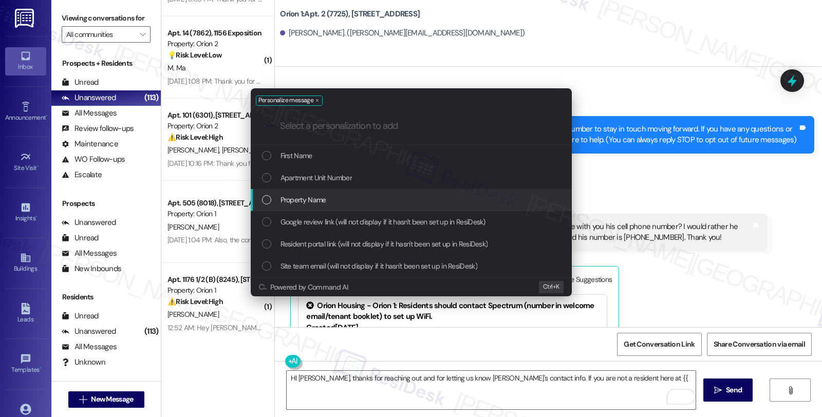
click at [400, 194] on div "Property Name" at bounding box center [412, 199] width 301 height 11
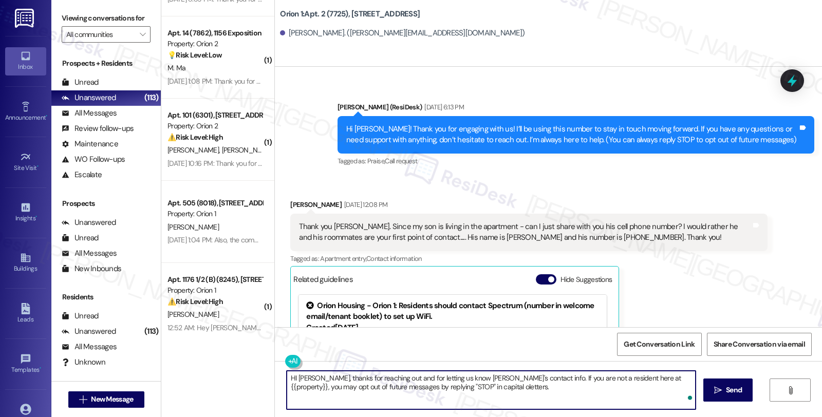
type textarea "HI Robert, thanks for reaching out and for letting us know Jack's contact info.…"
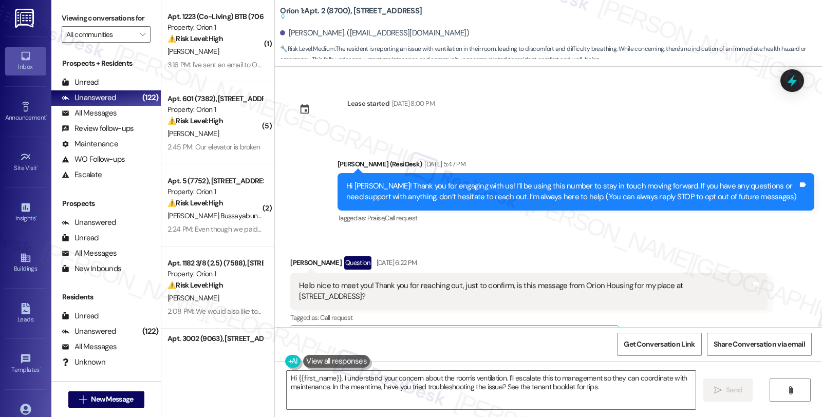
scroll to position [3361, 0]
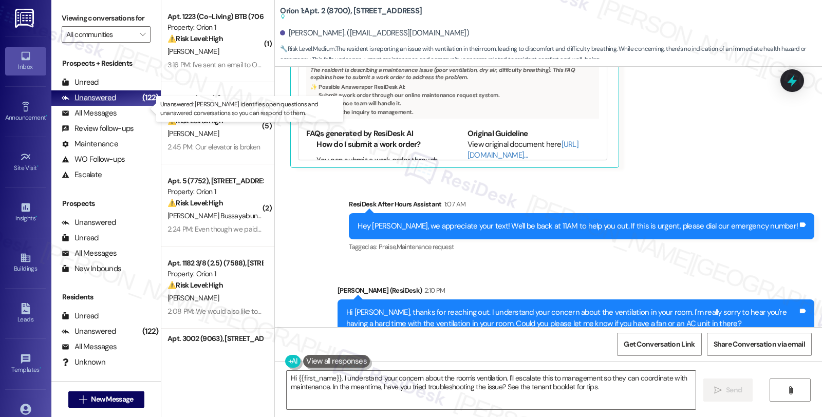
click at [109, 106] on div "Unanswered (122)" at bounding box center [105, 97] width 109 height 15
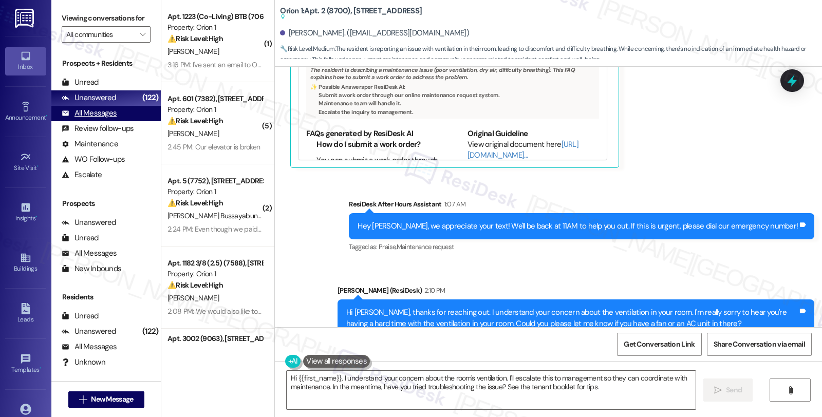
click at [111, 119] on div "All Messages" at bounding box center [89, 113] width 55 height 11
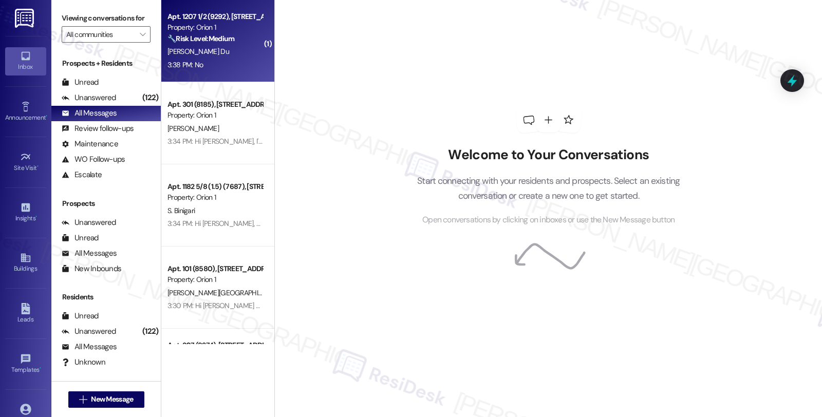
click at [219, 42] on strong "🔧 Risk Level: Medium" at bounding box center [201, 38] width 67 height 9
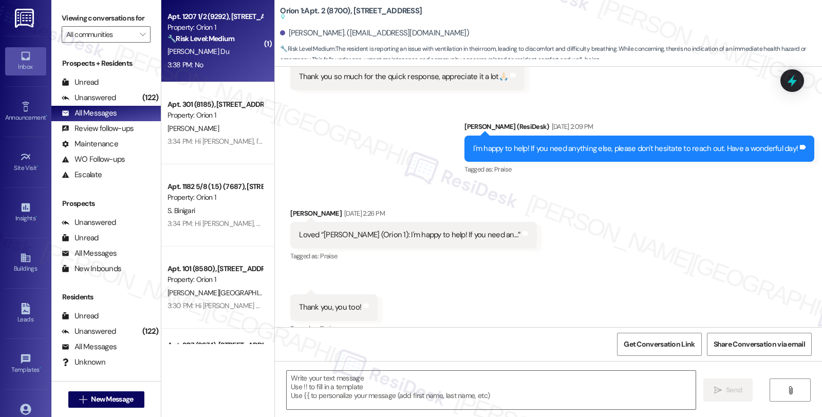
scroll to position [0, 0]
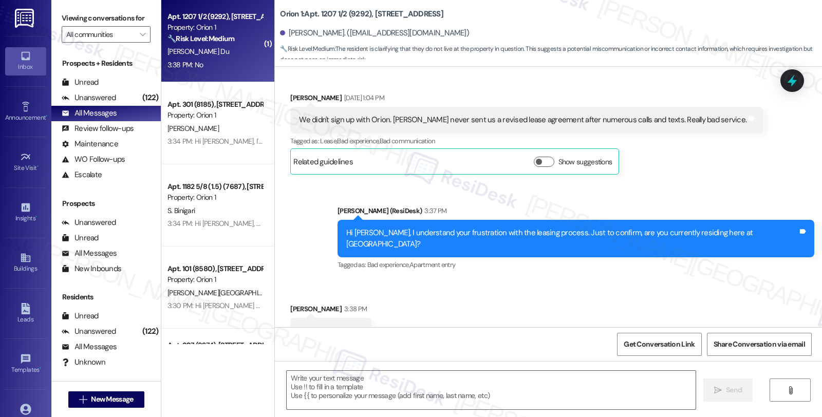
type textarea "Fetching suggested responses. Please feel free to read through the conversation…"
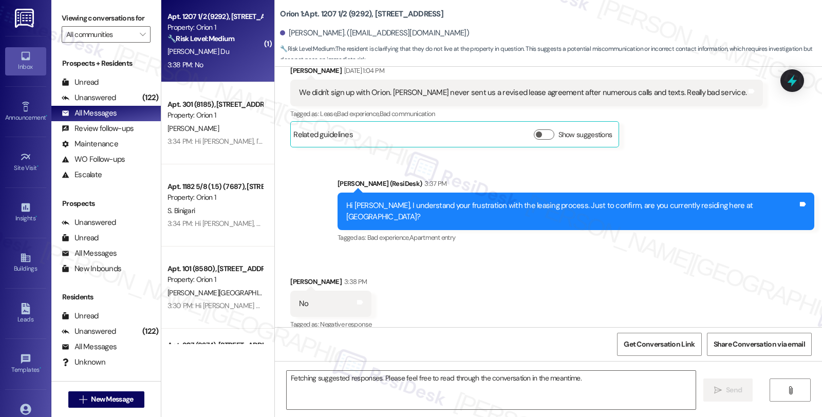
scroll to position [290, 0]
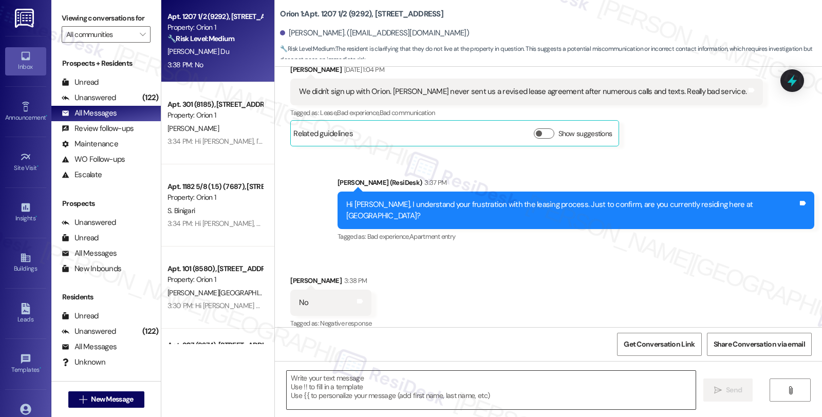
click at [291, 376] on textarea at bounding box center [491, 390] width 409 height 39
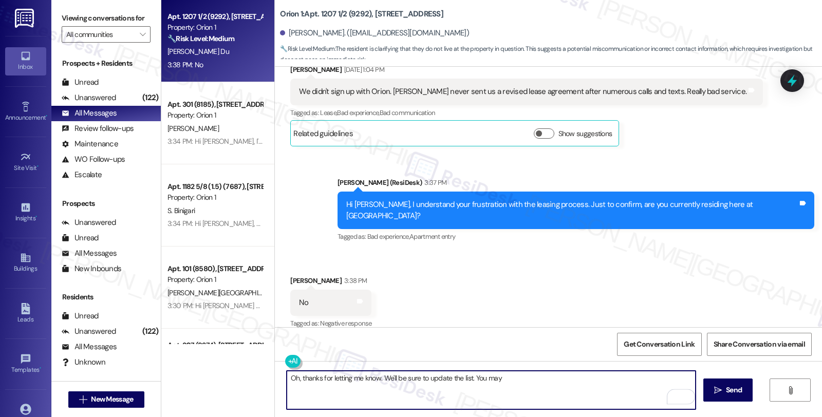
click at [447, 378] on textarea "Oh, thanks for letting me know. We'll be sure to update the list. You may" at bounding box center [491, 390] width 409 height 39
click at [502, 378] on textarea "Oh, thanks for letting me know. We'll be sure to update our list. You may" at bounding box center [491, 390] width 409 height 39
click at [553, 375] on textarea "Oh, thanks for letting me know. We'll be sure to update our list. You may reply…" at bounding box center [491, 390] width 409 height 39
click at [388, 388] on textarea "Oh, thanks for letting me know. We'll be sure to update our list. You may reply…" at bounding box center [491, 390] width 409 height 39
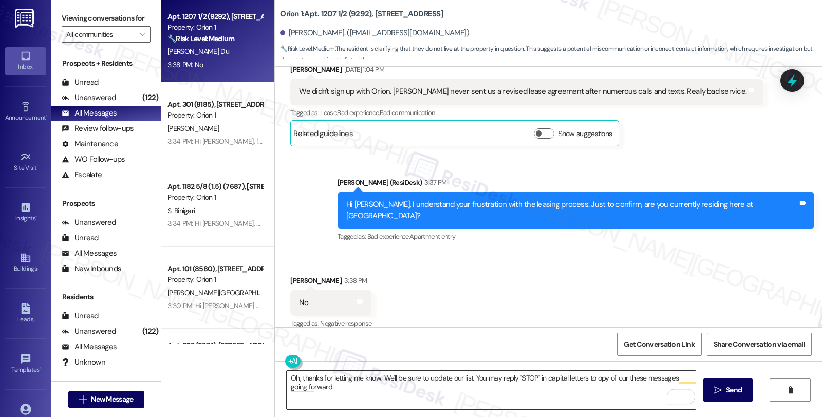
click at [598, 380] on textarea "Oh, thanks for letting me know. We'll be sure to update our list. You may reply…" at bounding box center [491, 390] width 409 height 39
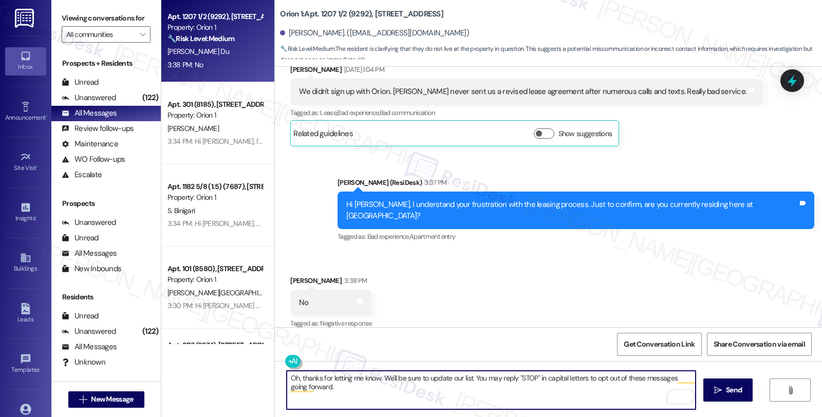
click at [337, 392] on textarea "Oh, thanks for letting me know. We'll be sure to update our list. You may reply…" at bounding box center [491, 390] width 409 height 39
type textarea "Oh, thanks for letting me know. We'll be sure to update our list. You may reply…"
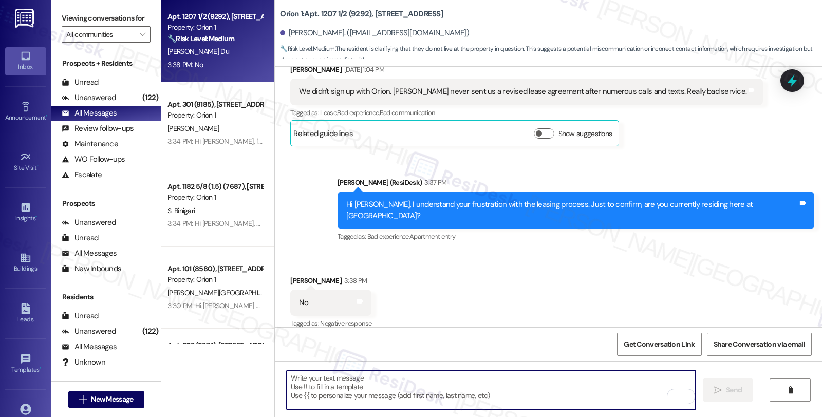
click at [340, 391] on textarea "To enrich screen reader interactions, please activate Accessibility in Grammarl…" at bounding box center [491, 390] width 409 height 39
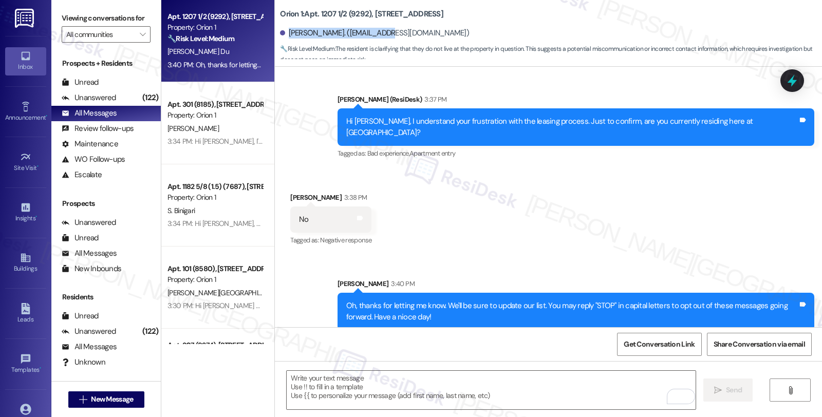
drag, startPoint x: 394, startPoint y: 30, endPoint x: 282, endPoint y: 29, distance: 112.1
click at [282, 29] on div "John Du. (johndu@yahoo.com)" at bounding box center [551, 33] width 542 height 21
copy div "John Du. (johndu@yahoo.com)"
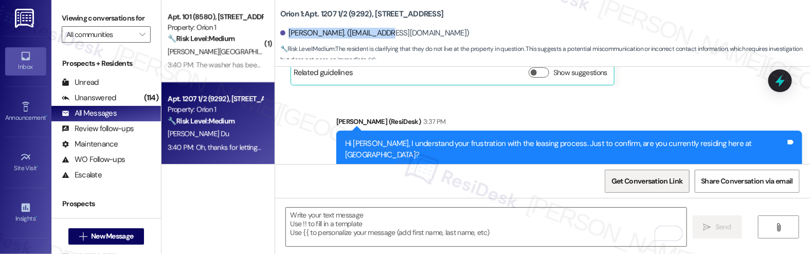
click at [659, 182] on span "Get Conversation Link" at bounding box center [646, 181] width 71 height 11
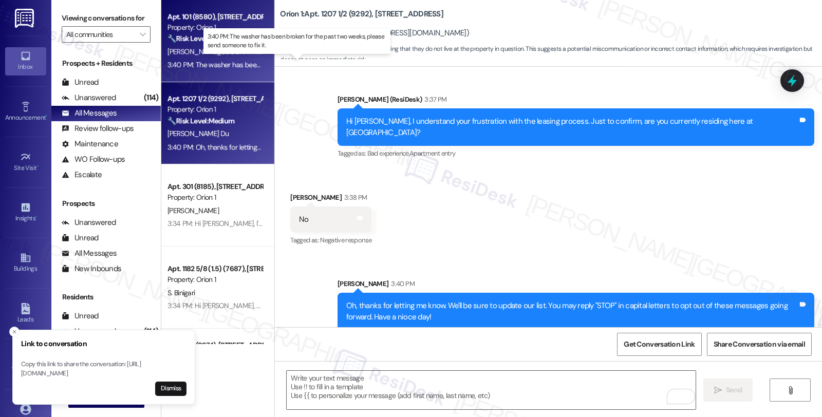
click at [206, 61] on div "3:40 PM: The washer has been broken for the past two weeks, please send someone…" at bounding box center [306, 64] width 277 height 9
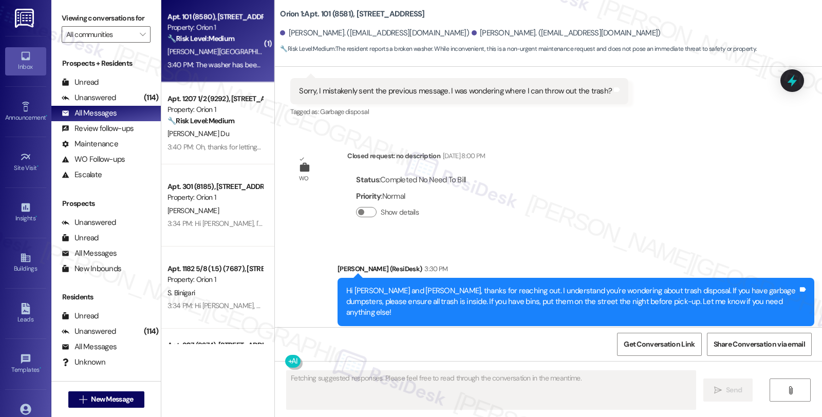
scroll to position [1674, 0]
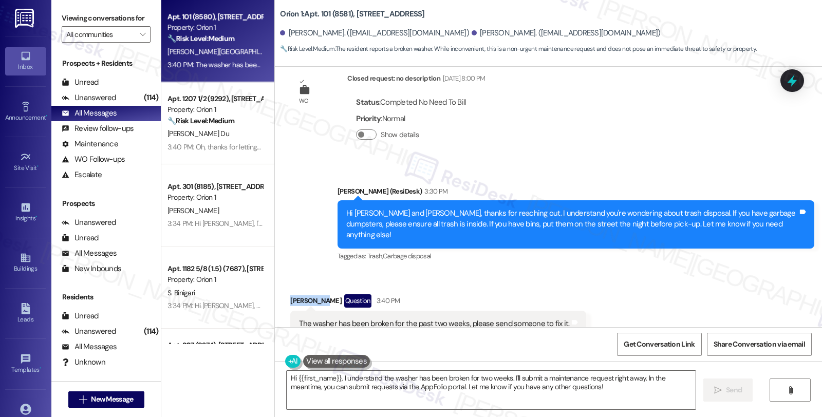
drag, startPoint x: 284, startPoint y: 268, endPoint x: 314, endPoint y: 267, distance: 29.3
click at [314, 295] on div "Ying Xiong Question 3:40 PM" at bounding box center [438, 303] width 296 height 16
copy div "Ying Xiong"
click at [287, 379] on textarea "Hi {{first_name}}, I understand the washer has been broken for two weeks. I'll …" at bounding box center [491, 390] width 409 height 39
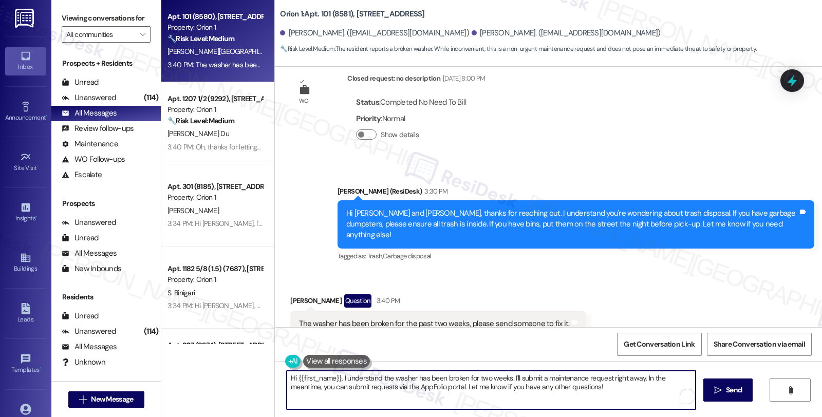
click at [290, 295] on div "Ying Xiong Question 3:40 PM" at bounding box center [438, 303] width 296 height 16
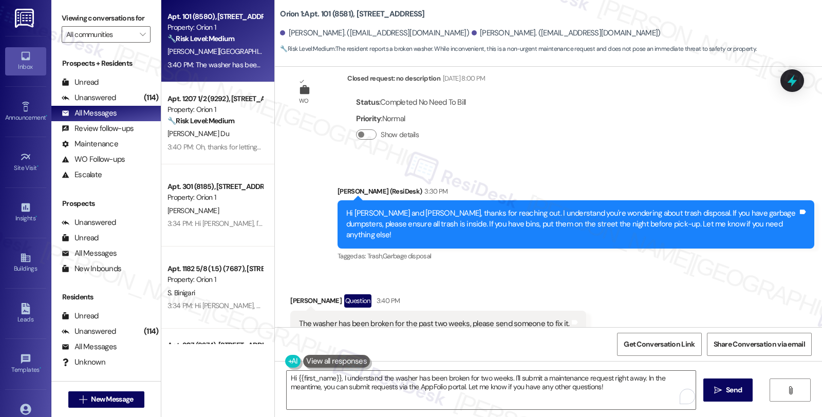
click at [290, 295] on div "Ying Xiong Question 3:40 PM" at bounding box center [438, 303] width 296 height 16
copy div "Ying"
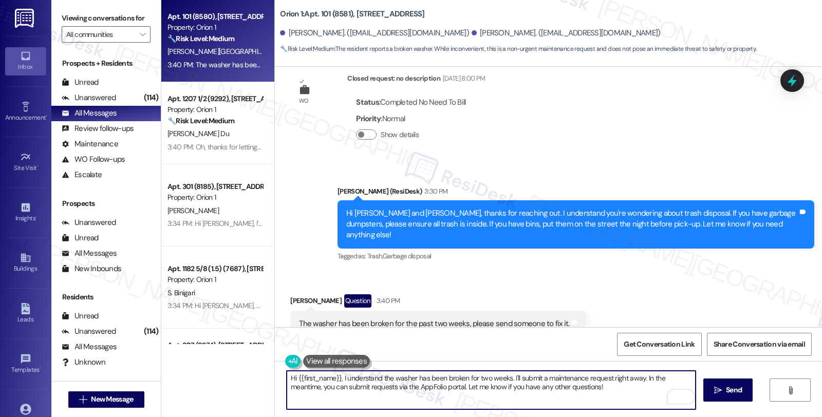
click at [287, 377] on textarea "Hi {{first_name}}, I understand the washer has been broken for two weeks. I'll …" at bounding box center [491, 390] width 409 height 39
paste textarea "Ying"
click at [561, 377] on textarea "Thanks for getting back to me, Ying, and I'm sorry to hear thaty Hi {{first_nam…" at bounding box center [491, 390] width 409 height 39
click at [598, 379] on textarea "Thanks for getting back to me, Ying, and I'm sorry to hear that the washer has …" at bounding box center [491, 390] width 409 height 39
click at [676, 387] on textarea "Thanks for getting back to me, Ying, and I'm sorry to hear that the washer has …" at bounding box center [491, 390] width 409 height 39
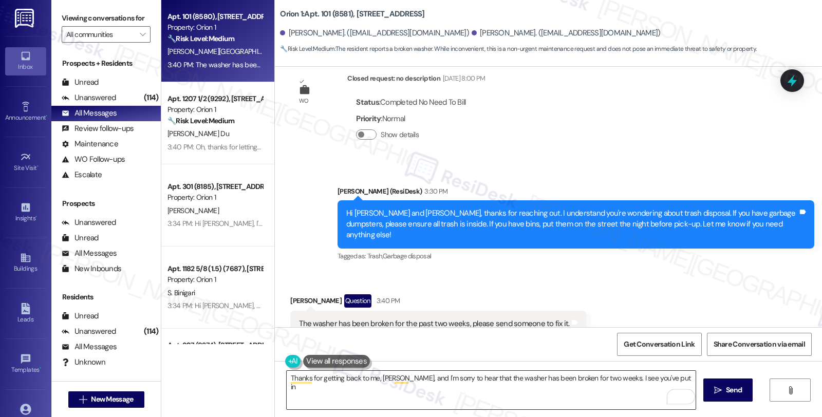
click at [661, 378] on textarea "Thanks for getting back to me, Ying, and I'm sorry to hear that the washer has …" at bounding box center [491, 390] width 409 height 39
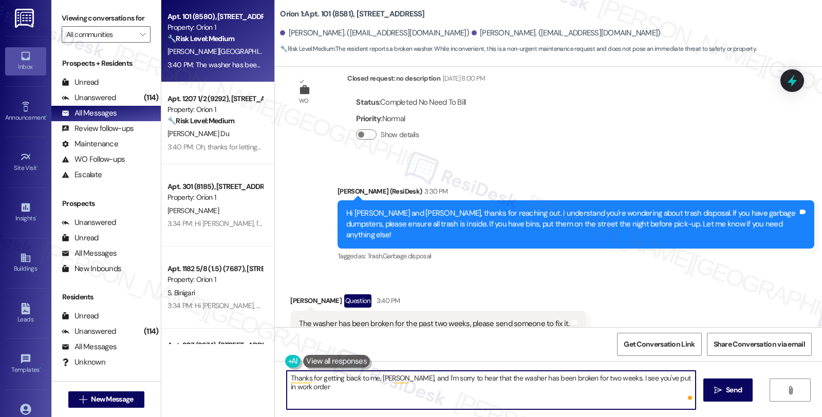
paste textarea "#26802-1"
click at [524, 384] on textarea "Thanks for getting back to me, Ying, and I'm sorry to hear that the washer has …" at bounding box center [491, 390] width 409 height 39
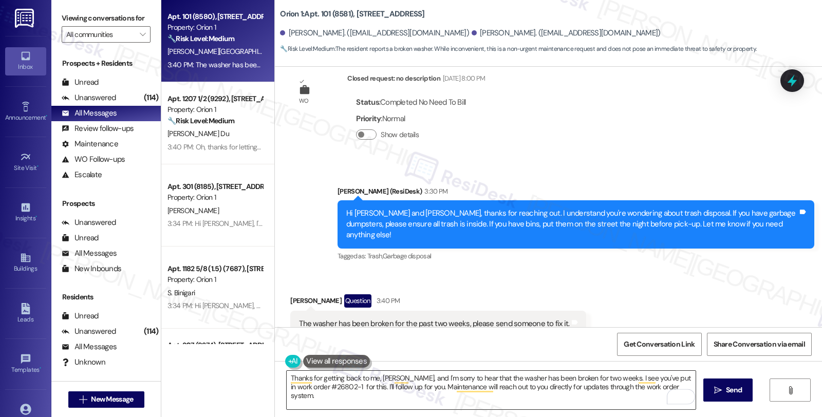
click at [658, 384] on textarea "Thanks for getting back to me, Ying, and I'm sorry to hear that the washer has …" at bounding box center [491, 390] width 409 height 39
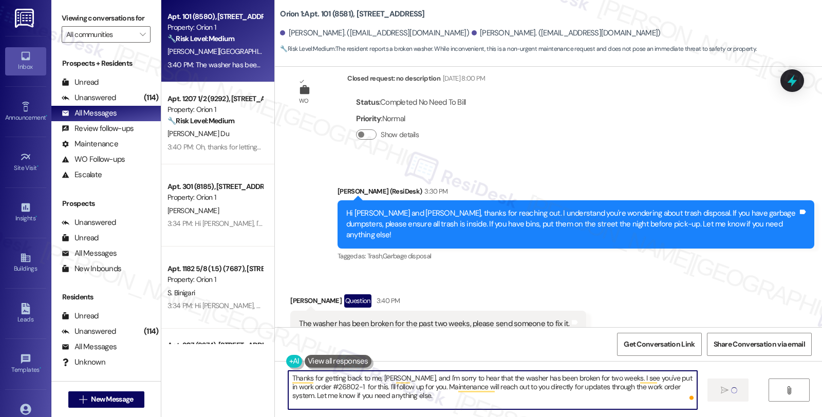
type textarea "Thanks for getting back to me, Ying, and I'm sorry to hear that the washer has …"
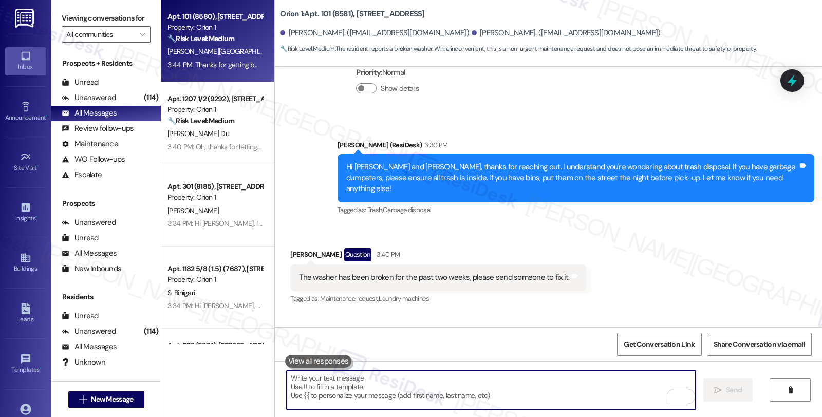
scroll to position [1767, 0]
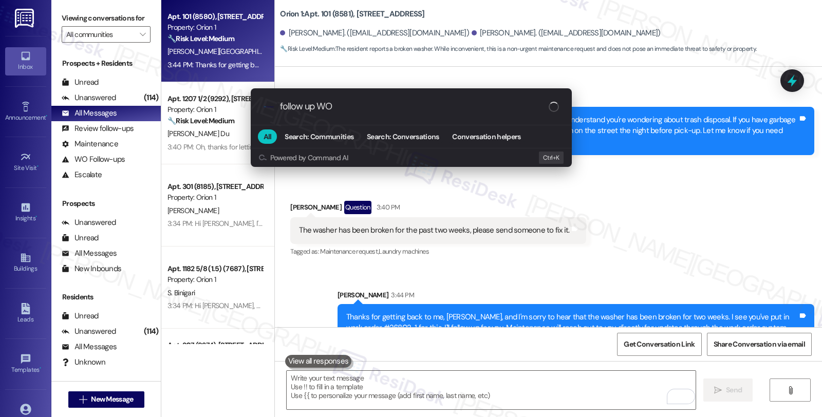
click at [281, 105] on input "follow up WO" at bounding box center [414, 106] width 269 height 11
click at [374, 100] on div ".cls-1{fill:#0a055f;}.cls-2{fill:#0cc4c4;} resideskLogoBlueOrange Follow up WO" at bounding box center [411, 106] width 321 height 36
click at [374, 107] on input "Follow up WO" at bounding box center [414, 106] width 269 height 11
paste input "#26802-1"
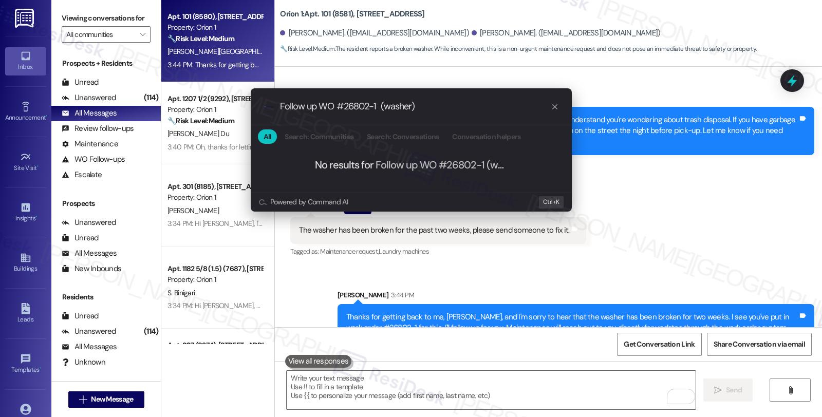
type input "Follow up WO #26802-1 (washer)"
click at [552, 109] on icon "progress bar" at bounding box center [555, 107] width 8 height 8
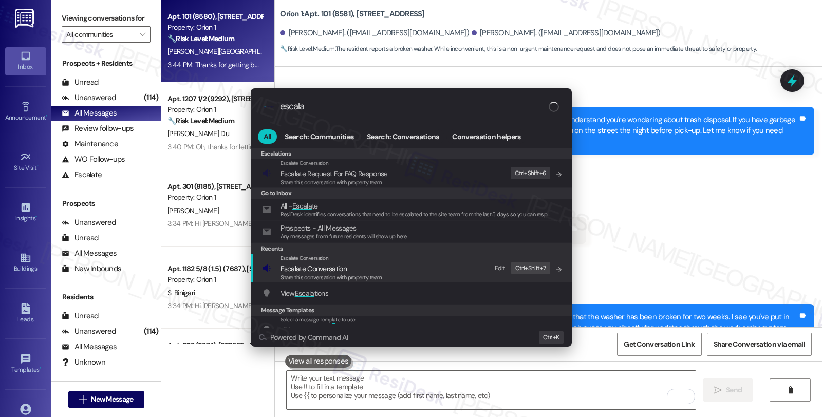
type input "escala"
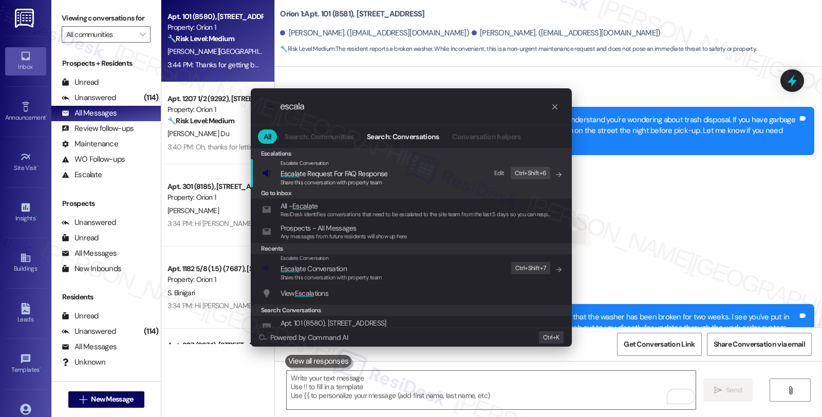
click at [316, 268] on span "Escala te Conversation" at bounding box center [314, 268] width 66 height 9
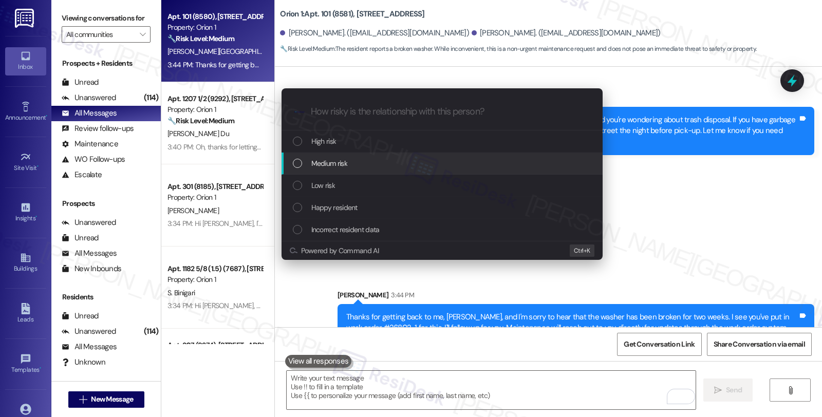
click at [358, 158] on div "Medium risk" at bounding box center [443, 163] width 301 height 11
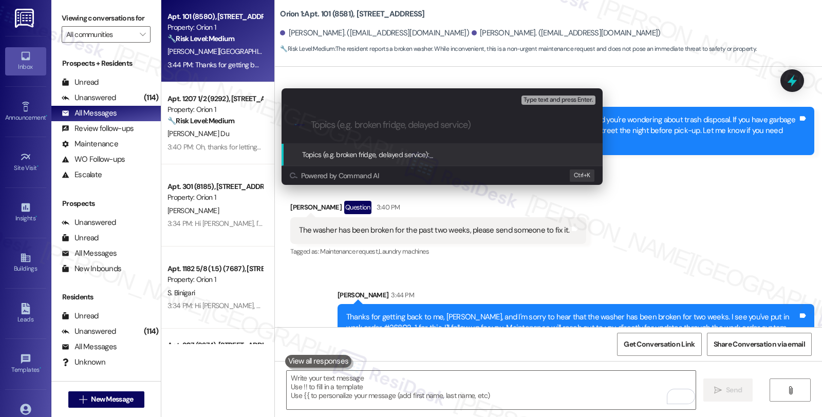
paste input "Follow up WO #26802-1 (washer)"
type input "Follow up WO #26802-1 (washer)"
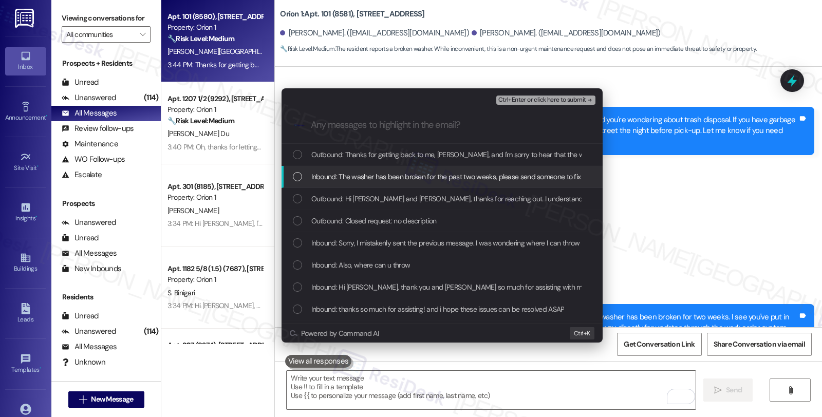
click at [352, 175] on span "Inbound: The washer has been broken for the past two weeks, please send someone…" at bounding box center [449, 176] width 276 height 11
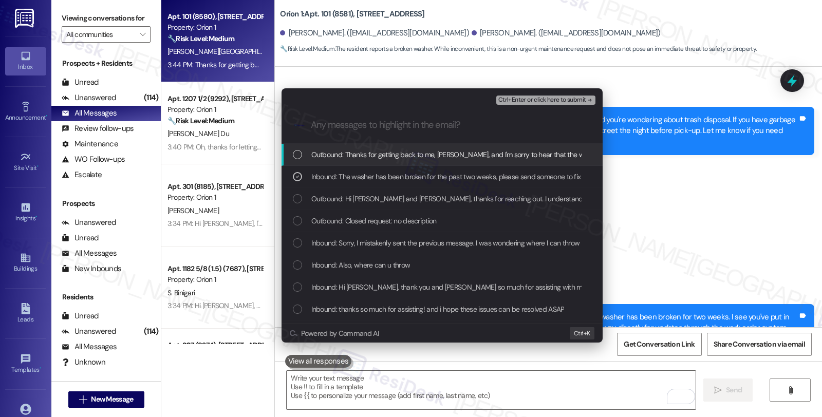
click at [530, 98] on span "Ctrl+Enter or click here to submit" at bounding box center [543, 100] width 88 height 7
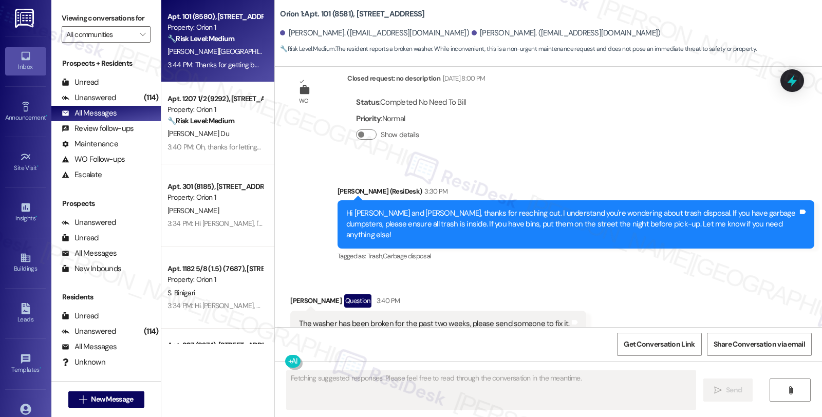
scroll to position [1782, 0]
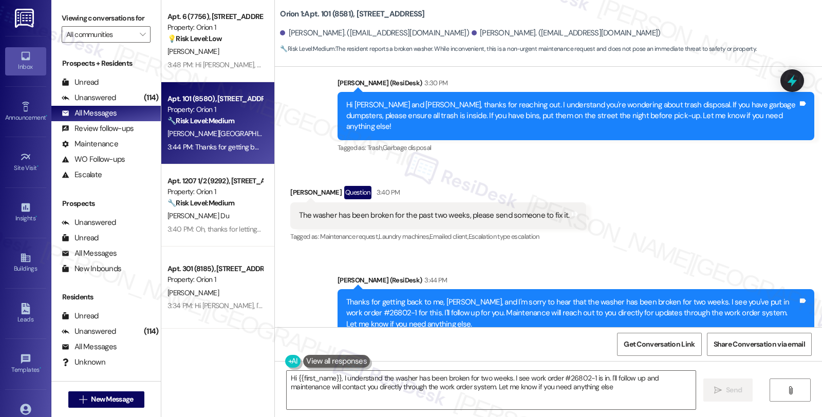
type textarea "Hi {{first_name}}, I understand the washer has been broken for two weeks. I see…"
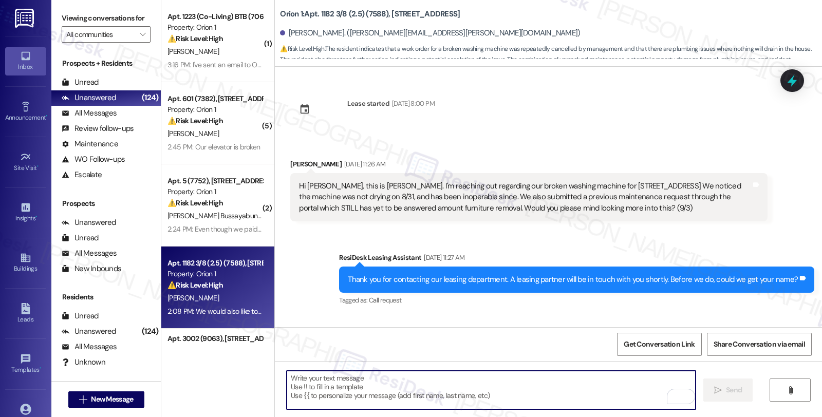
scroll to position [491, 0]
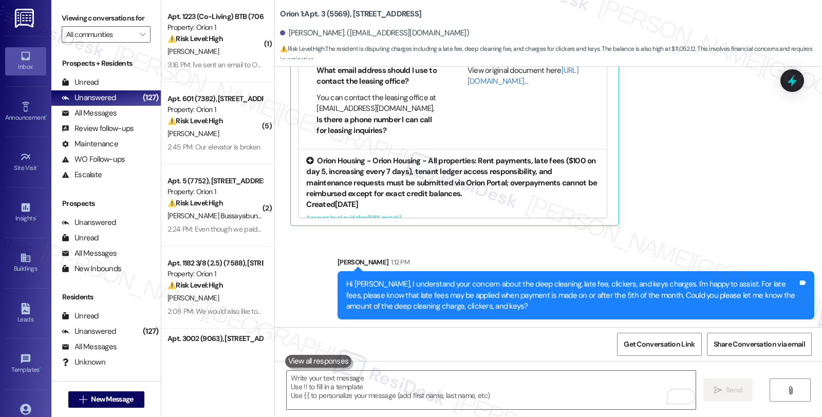
scroll to position [174, 0]
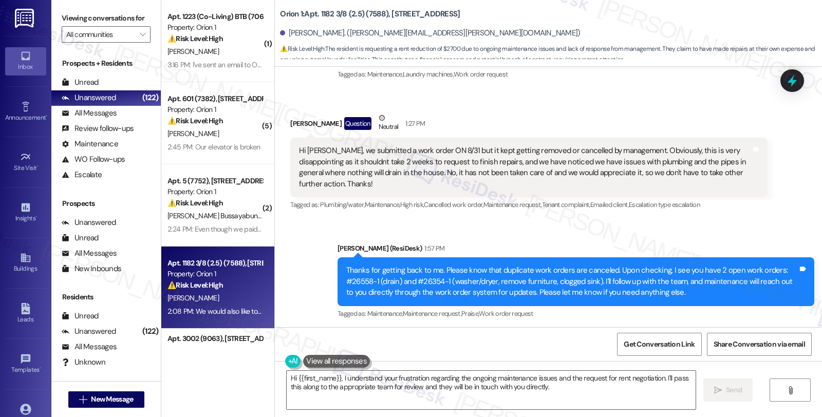
scroll to position [394, 0]
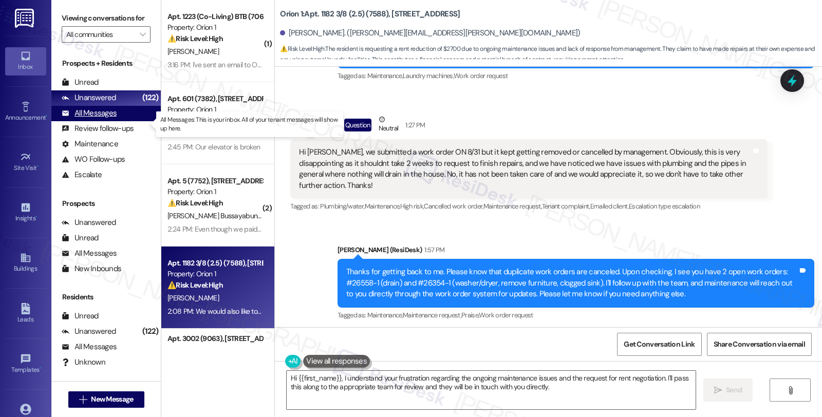
click at [99, 119] on div "All Messages" at bounding box center [89, 113] width 55 height 11
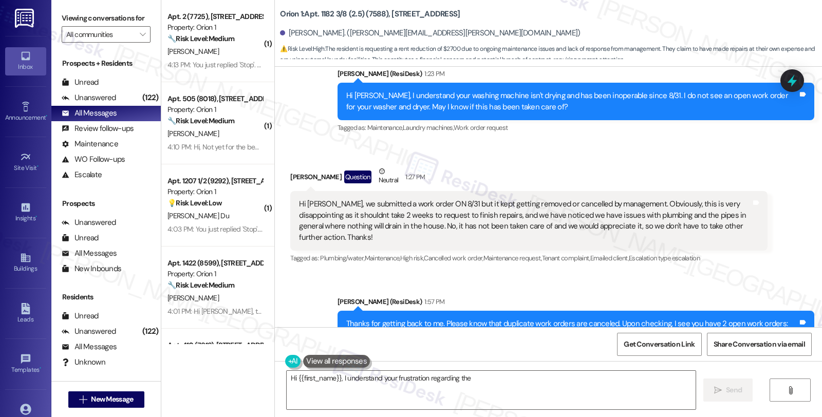
scroll to position [337, 0]
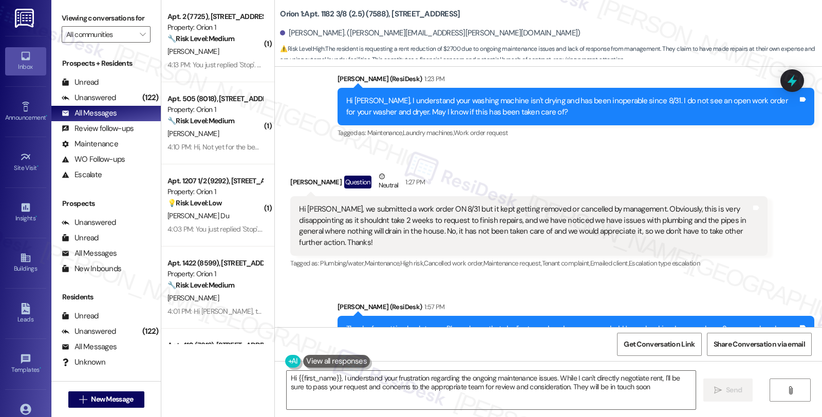
type textarea "Hi {{first_name}}, I understand your frustration regarding the ongoing maintena…"
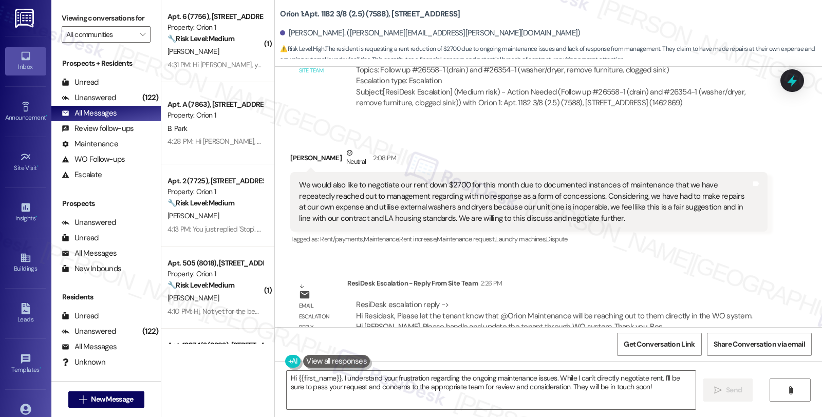
scroll to position [737, 0]
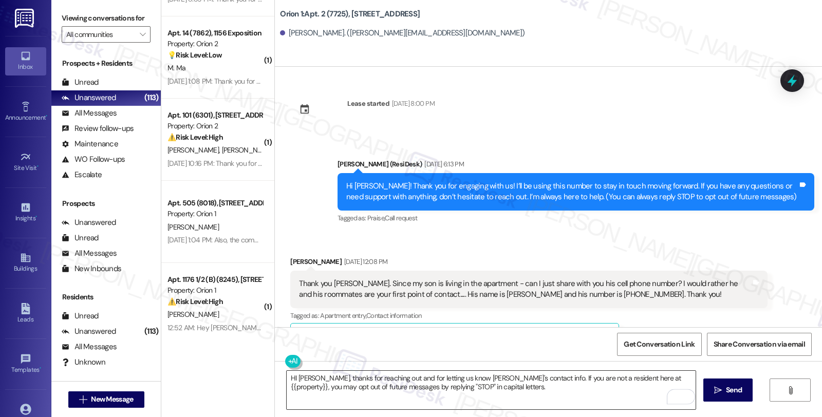
scroll to position [57, 0]
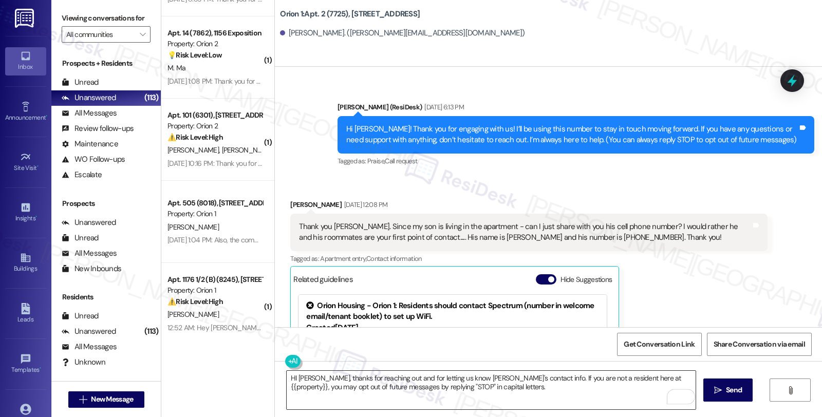
click at [486, 390] on textarea "HI [PERSON_NAME], thanks for reaching out and for letting us know [PERSON_NAME]…" at bounding box center [491, 390] width 409 height 39
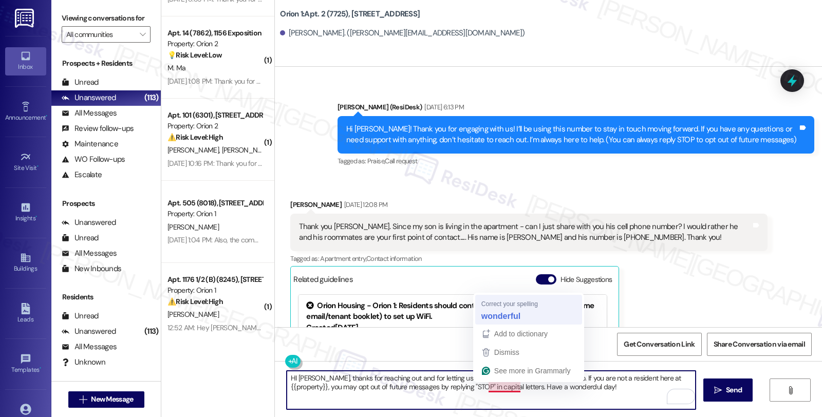
type textarea "HI [PERSON_NAME], thanks for reaching out and for letting us know [PERSON_NAME]…"
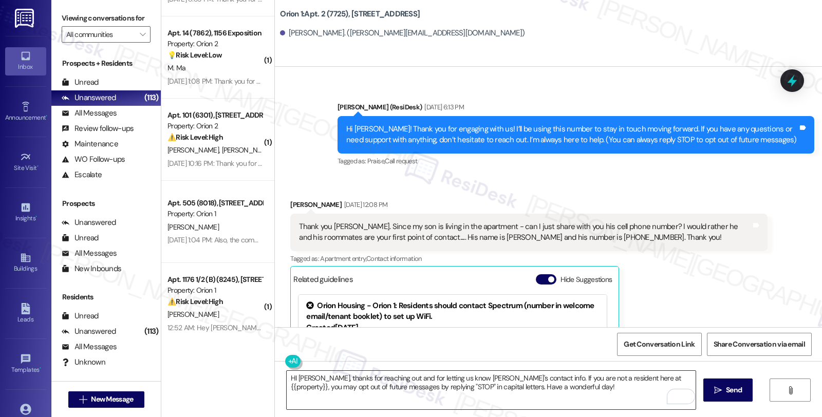
click at [527, 384] on textarea "HI [PERSON_NAME], thanks for reaching out and for letting us know [PERSON_NAME]…" at bounding box center [491, 390] width 409 height 39
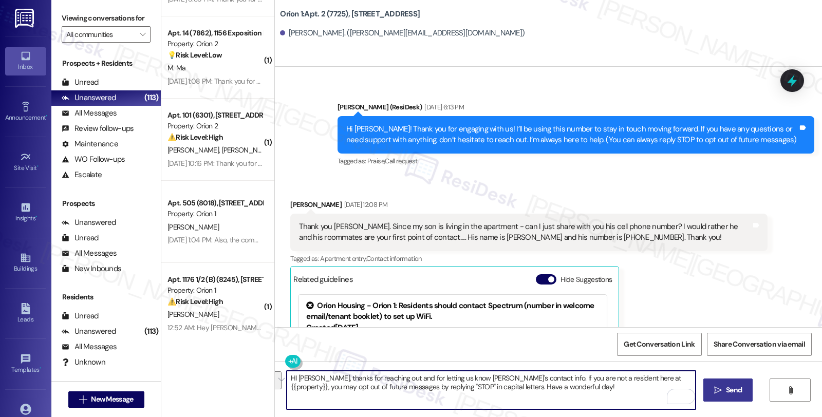
click at [736, 394] on span "Send" at bounding box center [734, 390] width 16 height 11
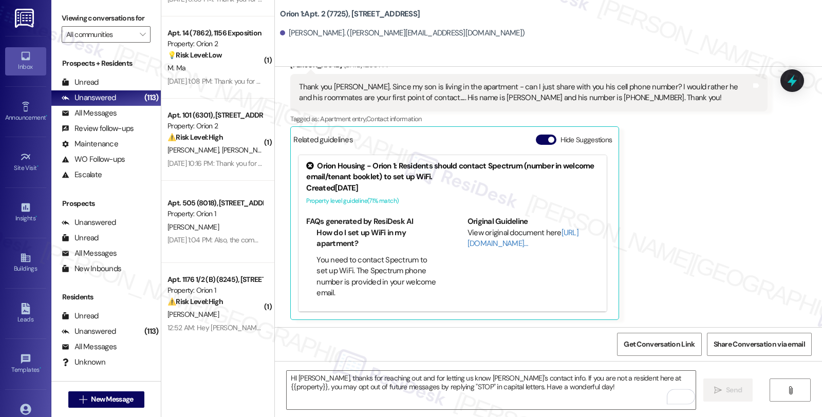
scroll to position [280, 0]
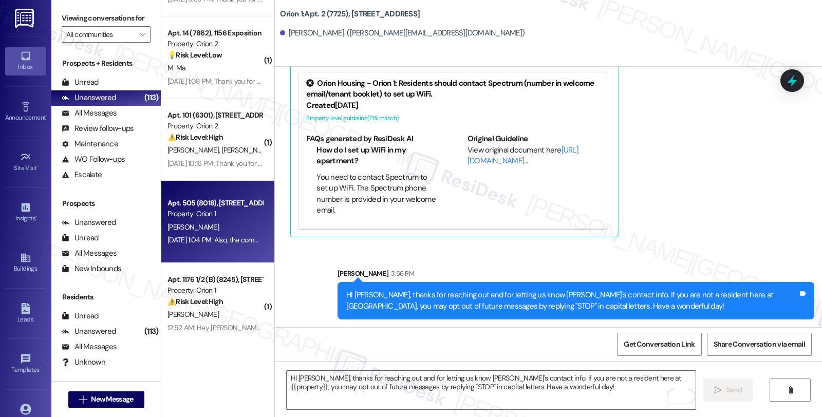
click at [207, 239] on div "[DATE] 1:04 PM: Also, the communal trash can has been blocked up inside, and pi…" at bounding box center [483, 239] width 630 height 9
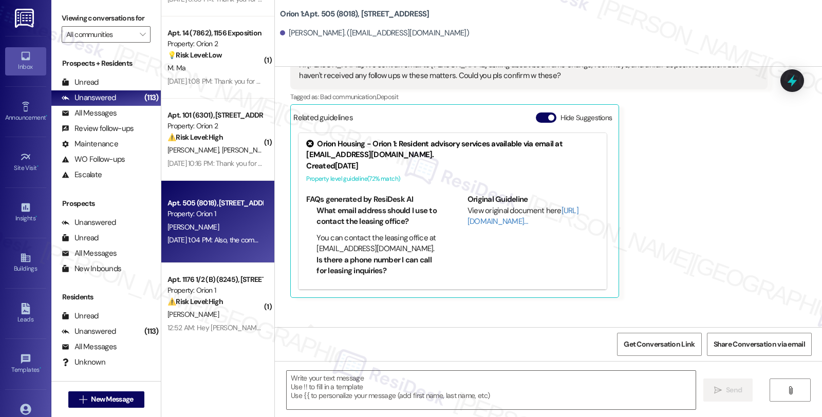
type textarea "Fetching suggested responses. Please feel free to read through the conversation…"
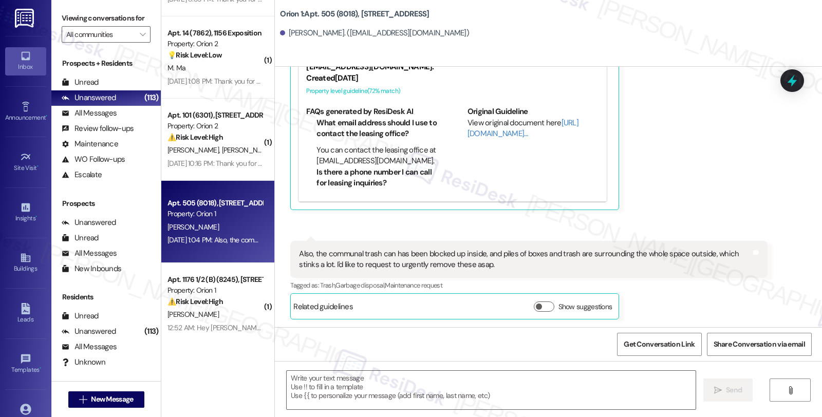
scroll to position [89, 0]
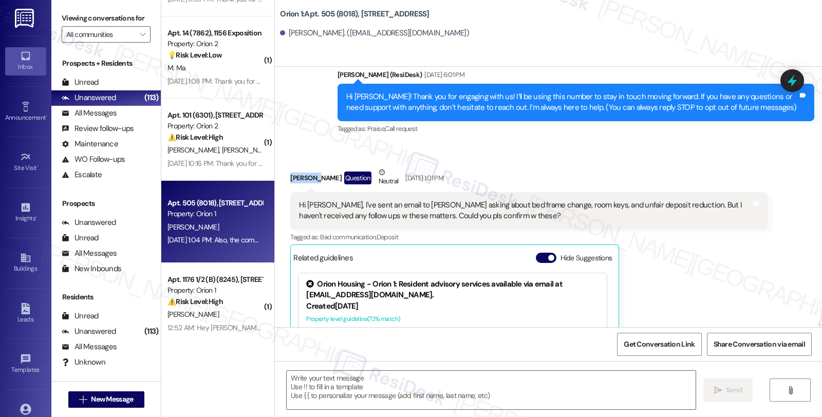
drag, startPoint x: 283, startPoint y: 178, endPoint x: 307, endPoint y: 177, distance: 23.6
click at [307, 177] on div "[PERSON_NAME] Question Neutral [DATE] 1:01 PM" at bounding box center [528, 179] width 477 height 25
copy div "[PERSON_NAME]"
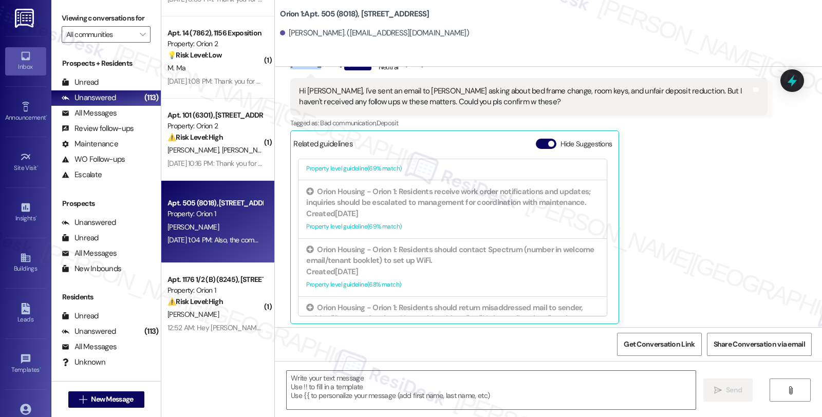
scroll to position [318, 0]
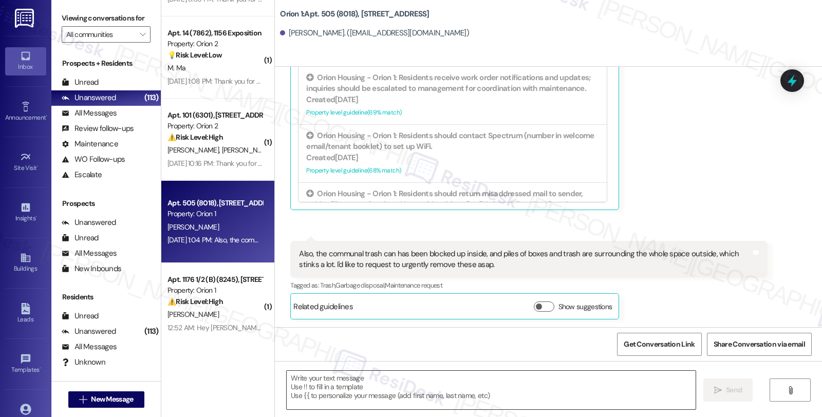
click at [430, 385] on textarea at bounding box center [491, 390] width 409 height 39
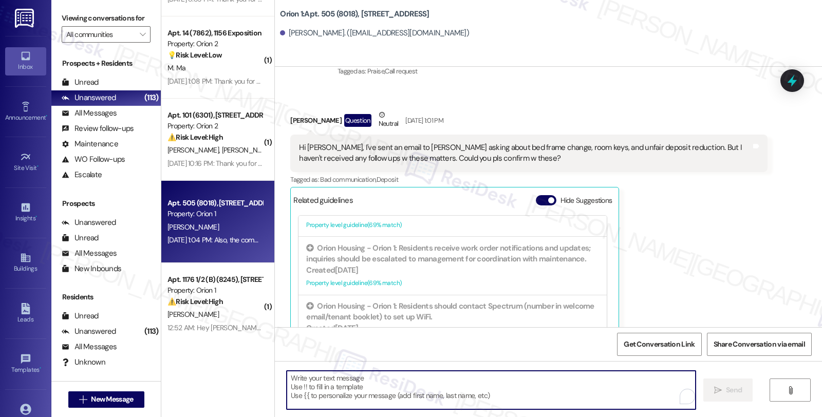
scroll to position [146, 0]
click at [100, 119] on div "All Messages" at bounding box center [89, 113] width 55 height 11
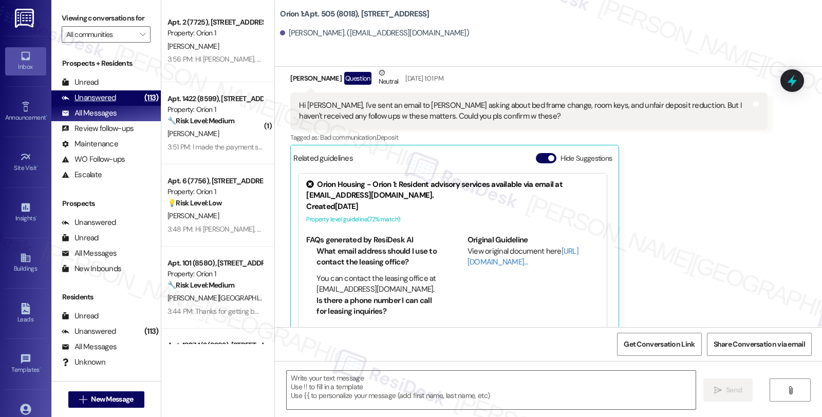
type textarea "Fetching suggested responses. Please feel free to read through the conversation…"
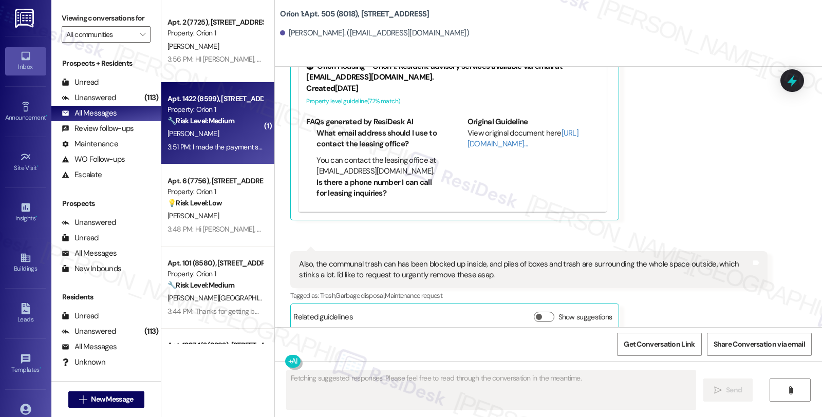
scroll to position [318, 0]
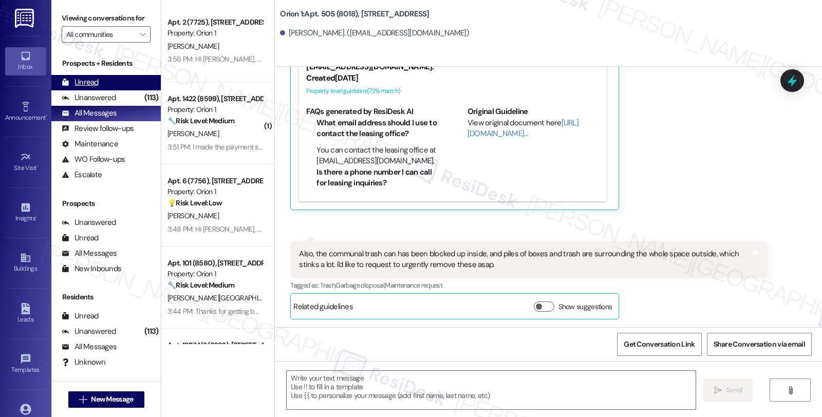
click at [78, 87] on div "Unread (0)" at bounding box center [105, 82] width 109 height 15
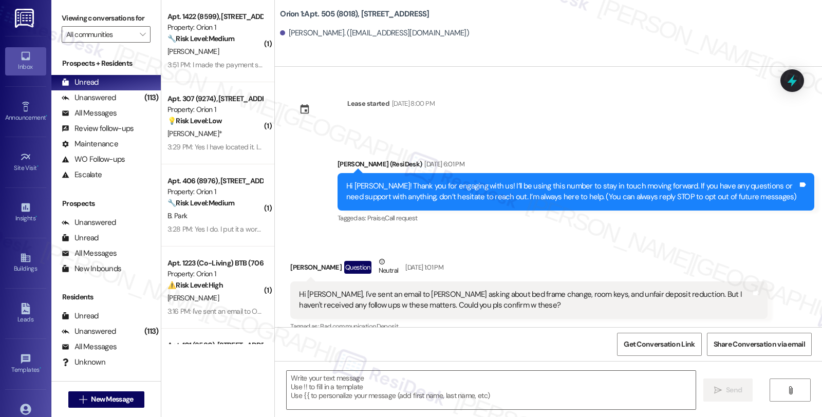
type textarea "Fetching suggested responses. Please feel free to read through the conversation…"
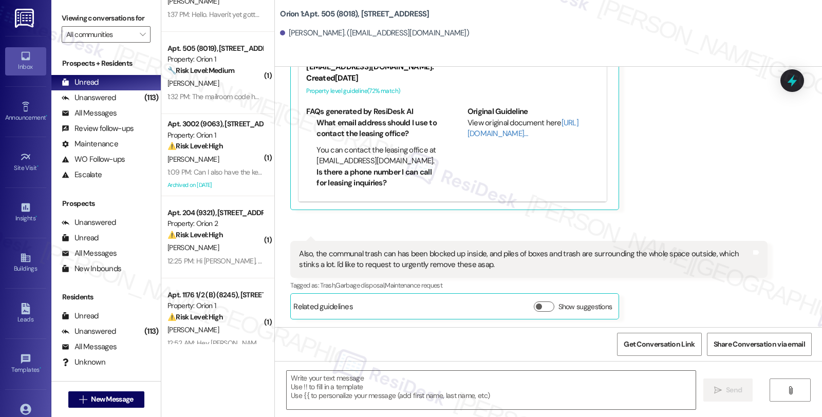
scroll to position [628, 0]
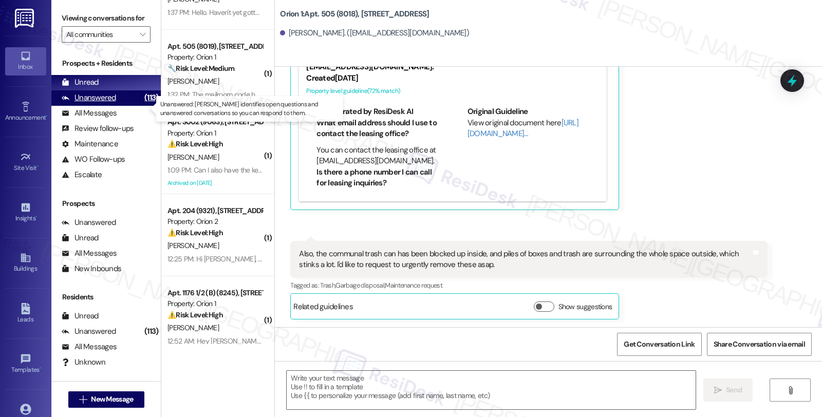
click at [107, 103] on div "Unanswered" at bounding box center [89, 98] width 54 height 11
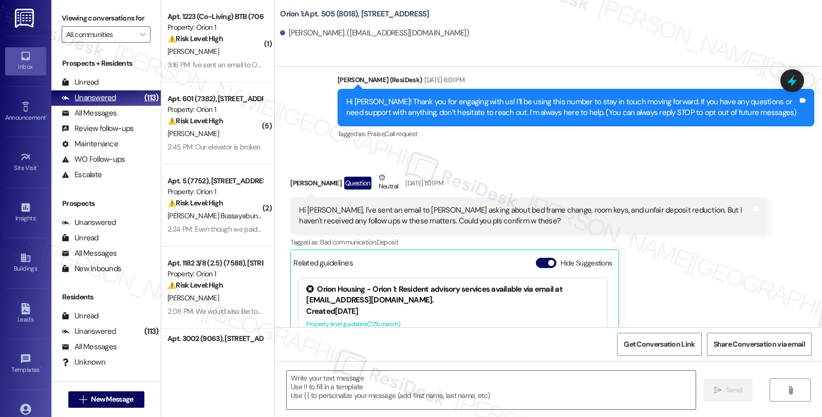
type textarea "Fetching suggested responses. Please feel free to read through the conversation…"
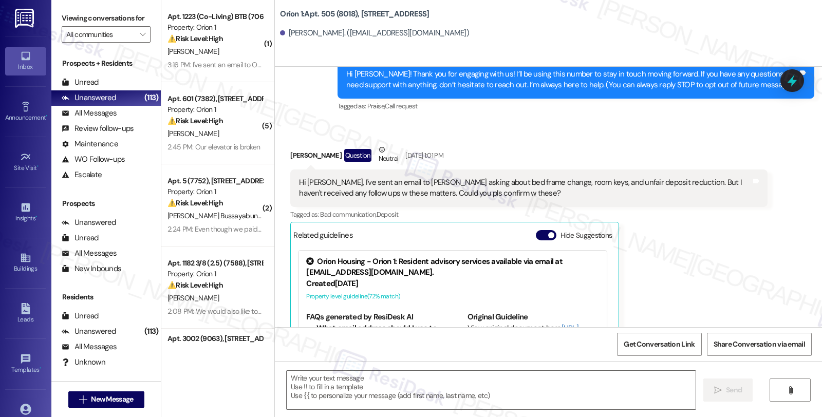
scroll to position [32, 0]
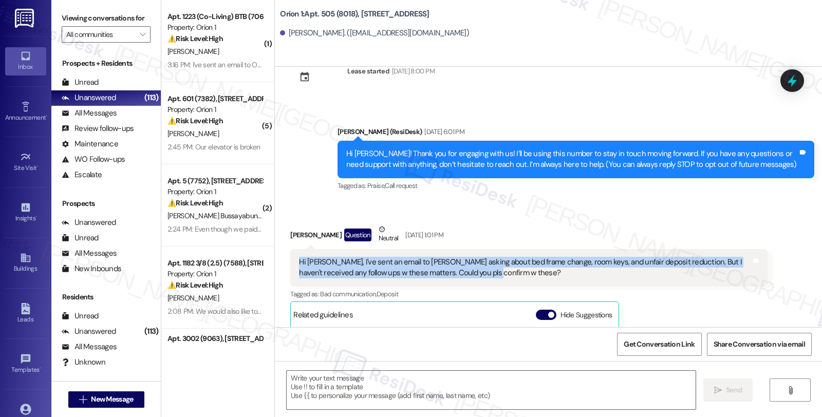
drag, startPoint x: 289, startPoint y: 264, endPoint x: 478, endPoint y: 271, distance: 188.8
click at [478, 271] on div "Hi [PERSON_NAME], I've sent an email to [PERSON_NAME] asking about bed frame ch…" at bounding box center [528, 268] width 477 height 38
copy div "Hi [PERSON_NAME], I've sent an email to [PERSON_NAME] asking about bed frame ch…"
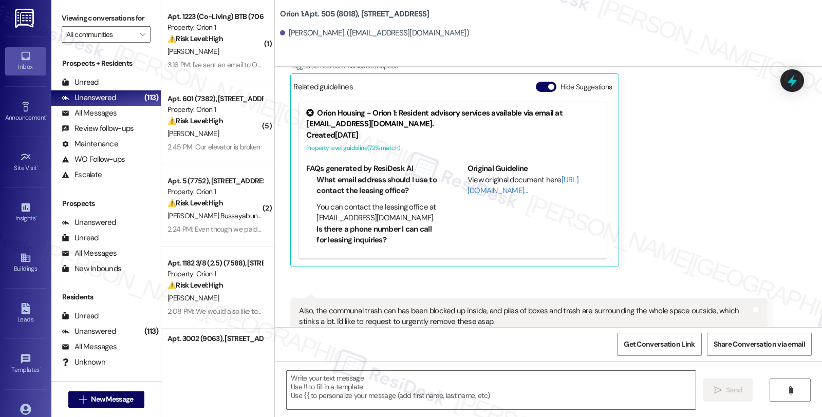
scroll to position [315, 0]
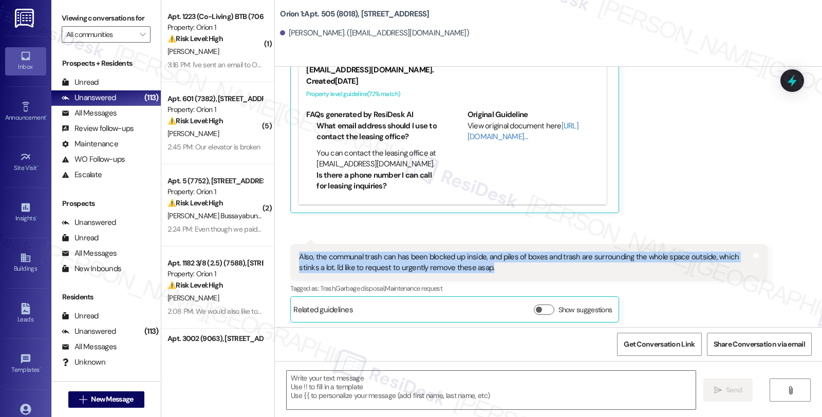
drag, startPoint x: 473, startPoint y: 321, endPoint x: 318, endPoint y: 286, distance: 159.1
click at [290, 260] on div "Also, the communal trash can has been blocked up inside, and piles of boxes and…" at bounding box center [528, 263] width 477 height 38
copy div "Also, the communal trash can has been blocked up inside, and piles of boxes and…"
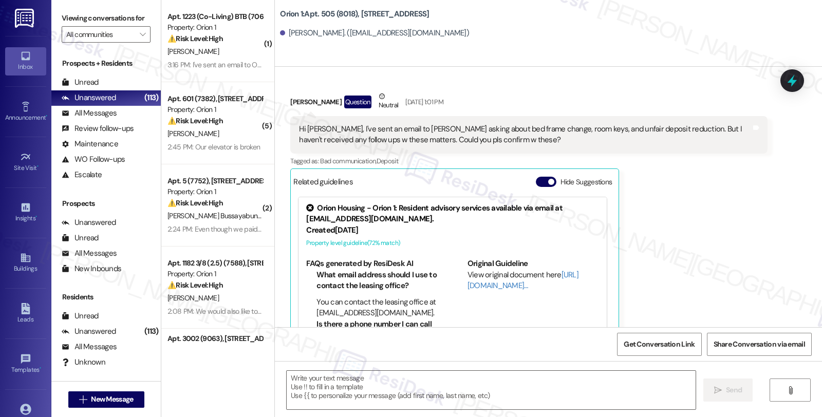
scroll to position [143, 0]
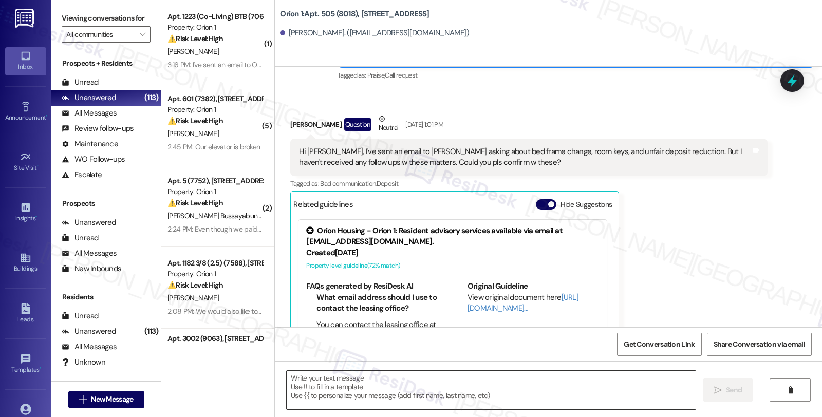
click at [335, 384] on textarea at bounding box center [491, 390] width 409 height 39
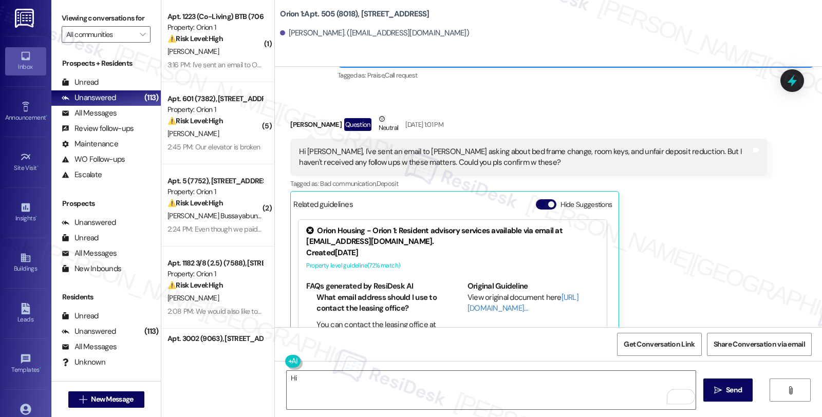
click at [290, 121] on div "[PERSON_NAME] Question Neutral [DATE] 1:01 PM" at bounding box center [528, 126] width 477 height 25
click at [290, 121] on div "Jina Yeo Question Neutral Aug 21, 2025 at 1:01 PM" at bounding box center [528, 126] width 477 height 25
copy div "Jina"
click at [347, 383] on textarea "Hi" at bounding box center [491, 390] width 409 height 39
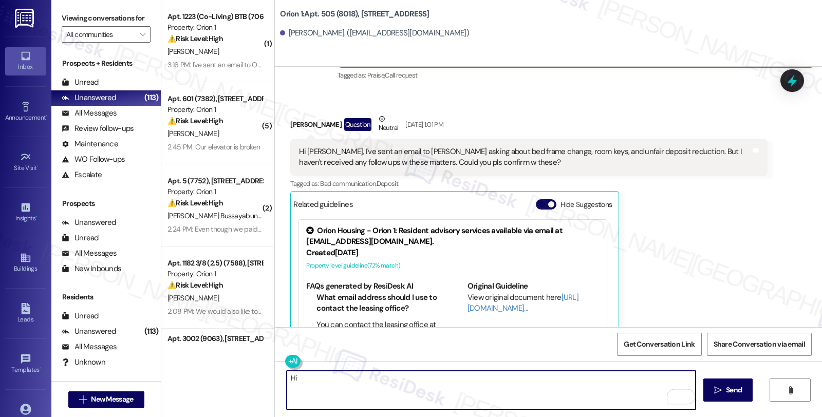
paste textarea "Jina"
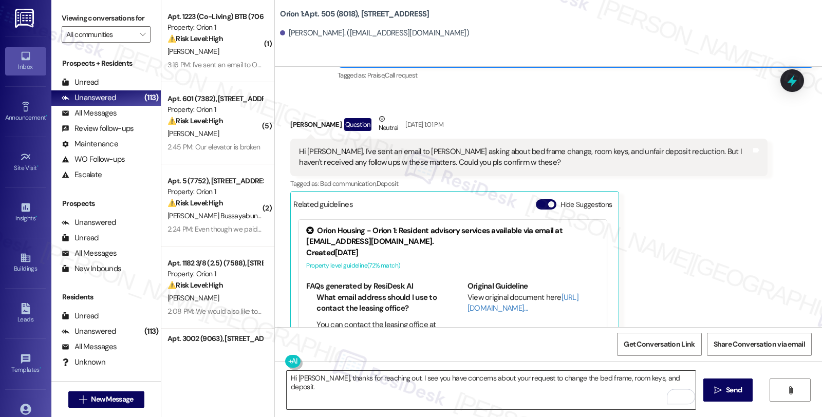
click at [666, 376] on textarea "Hi Jina, thanks for reaching out. I see you have concerns about your request to…" at bounding box center [491, 390] width 409 height 39
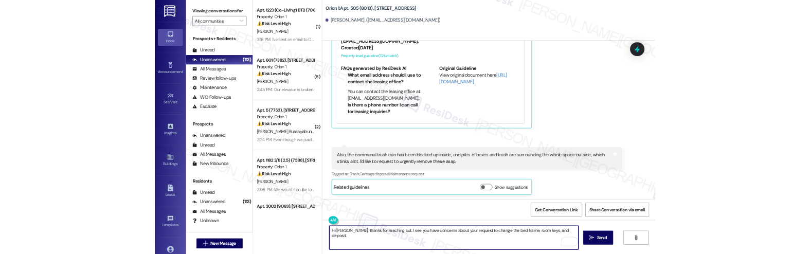
scroll to position [318, 0]
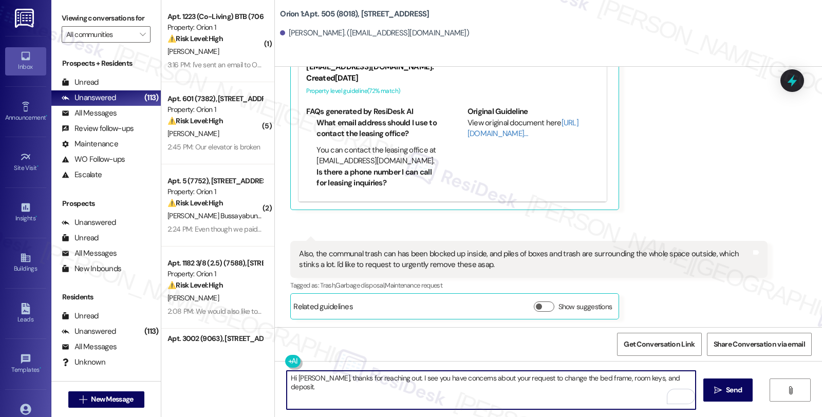
click at [626, 376] on textarea "Hi Jina, thanks for reaching out. I see you have concerns about your request to…" at bounding box center [491, 390] width 409 height 39
click at [670, 378] on textarea "Hi Jina, thanks for reaching out. I see you have concerns about your request to…" at bounding box center [491, 390] width 409 height 39
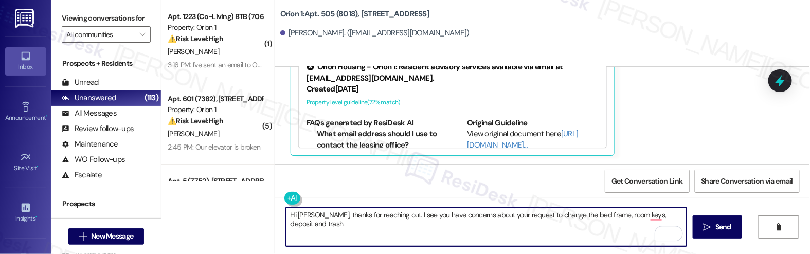
click at [676, 215] on textarea "Hi Jina, thanks for reaching out. I see you have concerns about your request to…" at bounding box center [486, 227] width 400 height 39
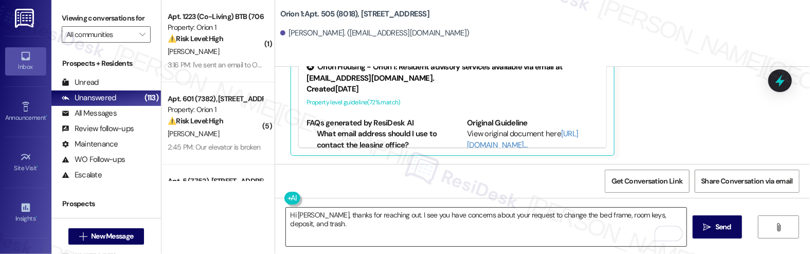
click at [676, 213] on textarea "Hi Jina, thanks for reaching out. I see you have concerns about your request to…" at bounding box center [486, 227] width 400 height 39
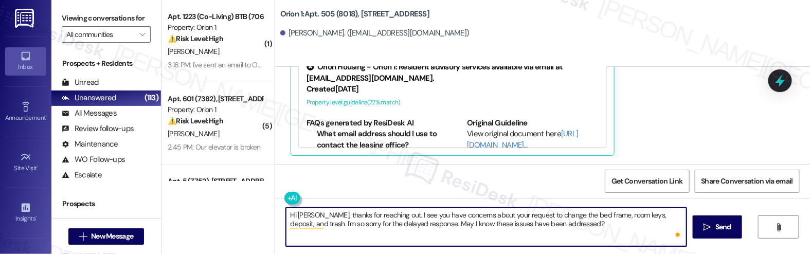
type textarea "Hi Jina, thanks for reaching out. I see you have concerns about your request to…"
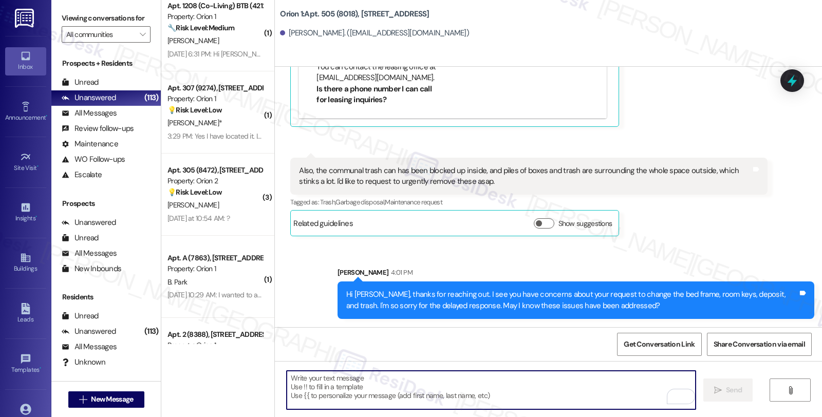
scroll to position [2056, 0]
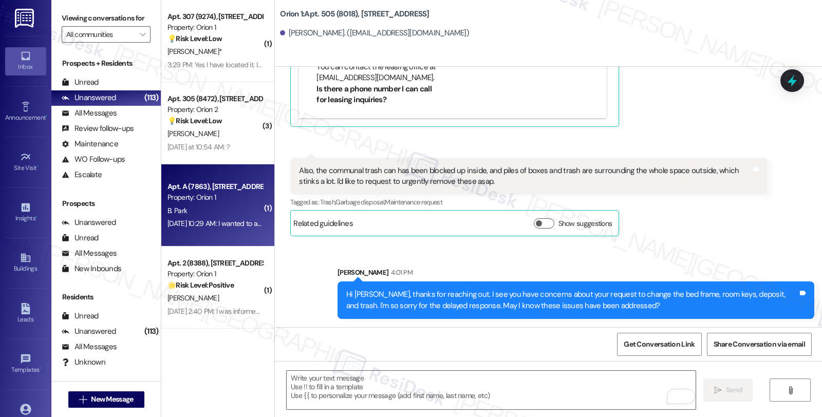
click at [223, 207] on div "B. Park" at bounding box center [215, 211] width 97 height 13
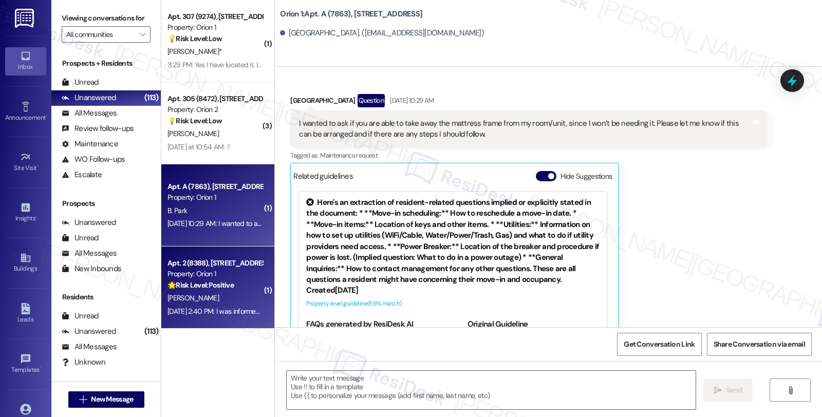
type textarea "Fetching suggested responses. Please feel free to read through the conversation…"
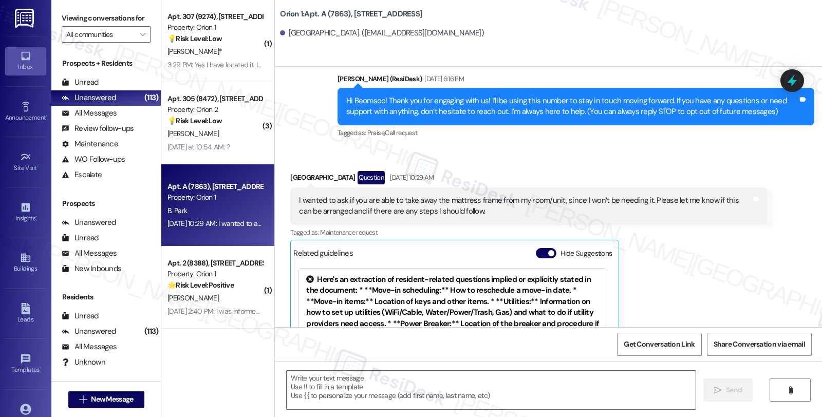
scroll to position [85, 0]
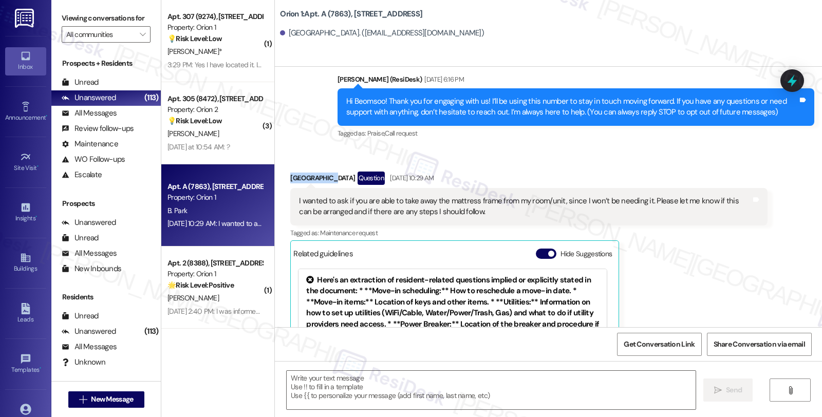
drag, startPoint x: 325, startPoint y: 177, endPoint x: 280, endPoint y: 177, distance: 45.2
click at [283, 177] on div "Received via SMS Beomsoo Park Question Aug 21, 2025 at 10:29 AM I wanted to ask…" at bounding box center [529, 303] width 492 height 278
copy div "[GEOGRAPHIC_DATA]"
click at [673, 281] on div "Beomsoo Park Question Aug 21, 2025 at 10:29 AM I wanted to ask if you are able …" at bounding box center [528, 303] width 477 height 262
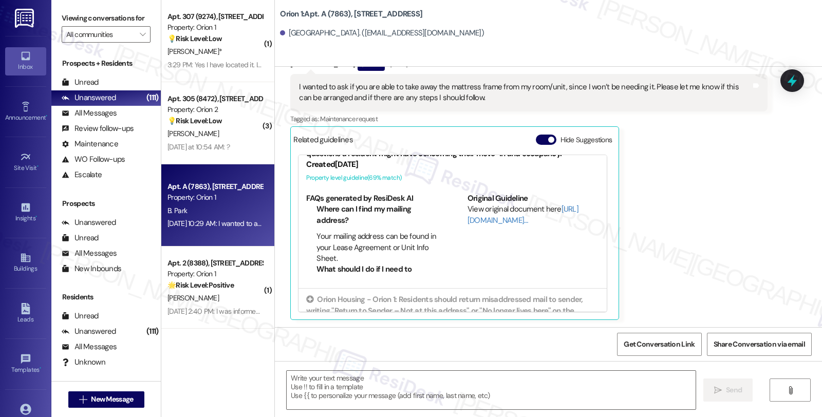
scroll to position [171, 0]
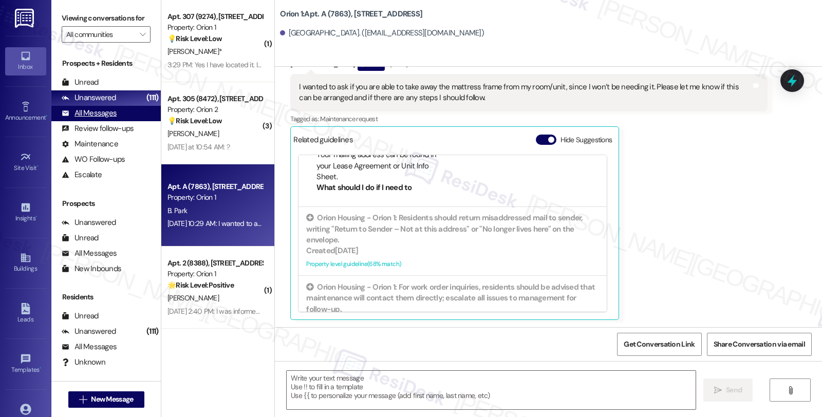
click at [103, 119] on div "All Messages" at bounding box center [89, 113] width 55 height 11
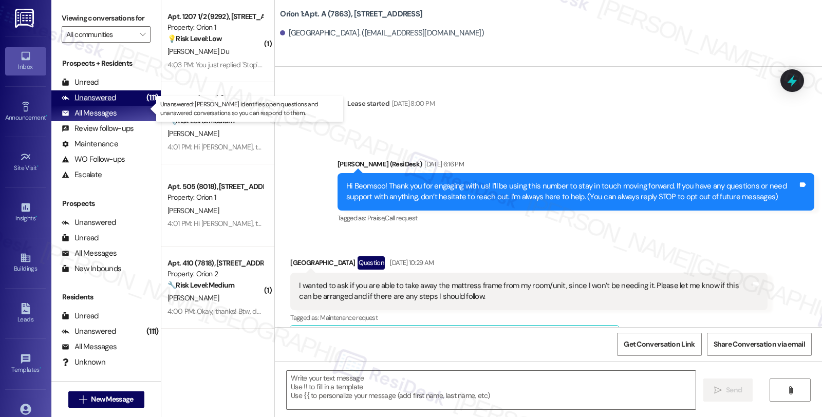
click at [112, 103] on div "Unanswered" at bounding box center [89, 98] width 54 height 11
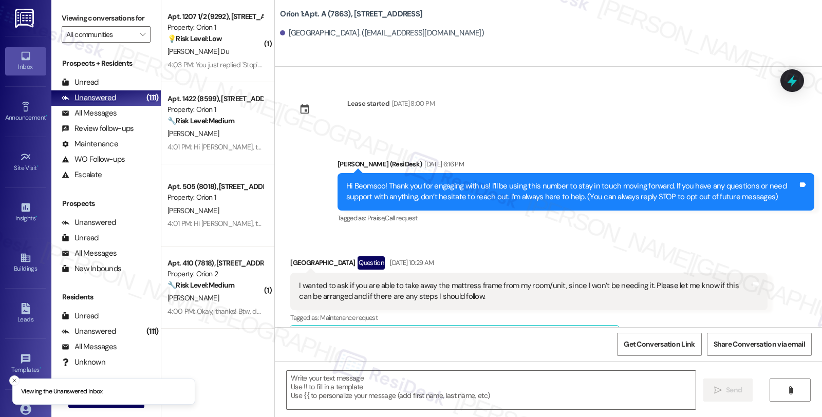
scroll to position [199, 0]
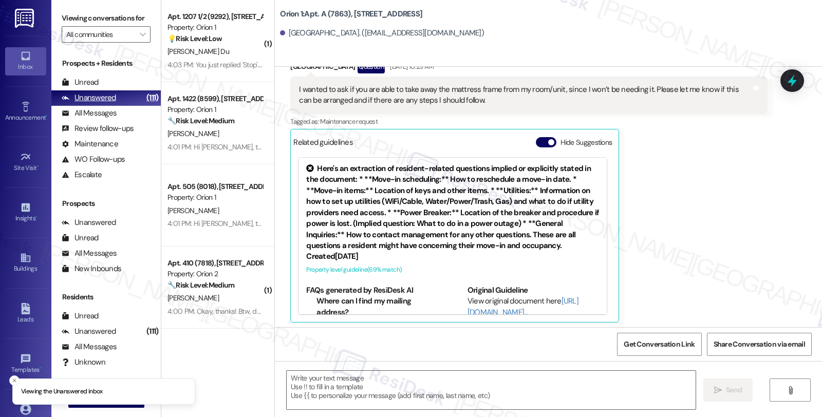
type textarea "Fetching suggested responses. Please feel free to read through the conversation…"
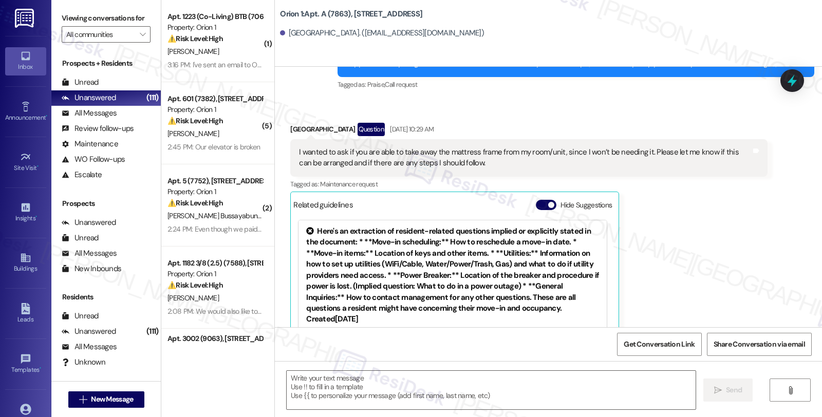
type textarea "Fetching suggested responses. Please feel free to read through the conversation…"
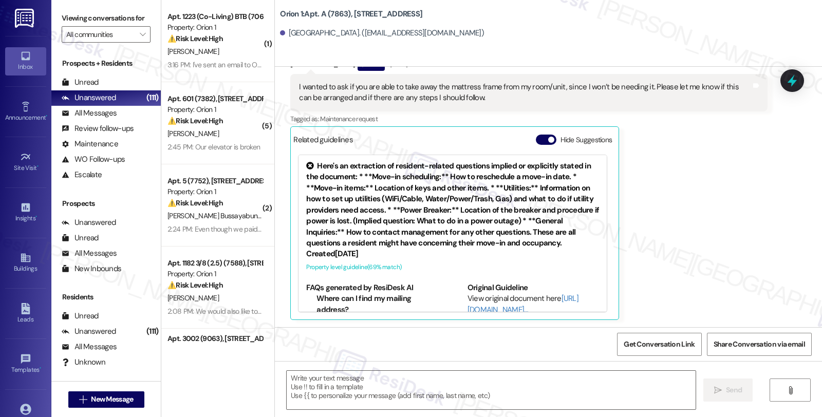
scroll to position [57, 0]
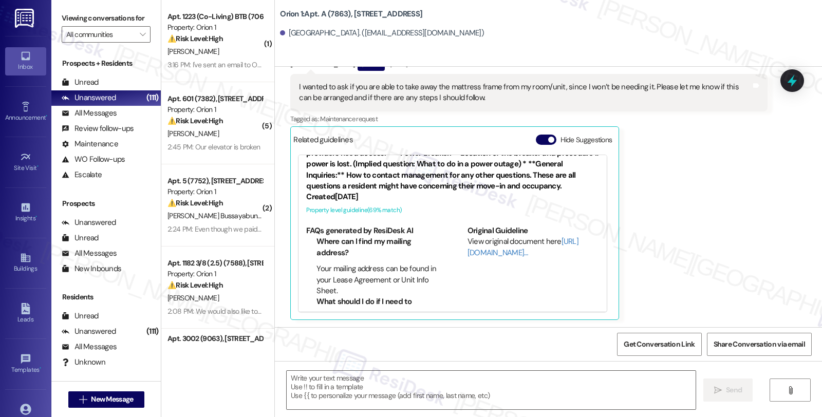
click at [743, 233] on div "Beomsoo Park Question Aug 21, 2025 at 10:29 AM I wanted to ask if you are able …" at bounding box center [528, 189] width 477 height 262
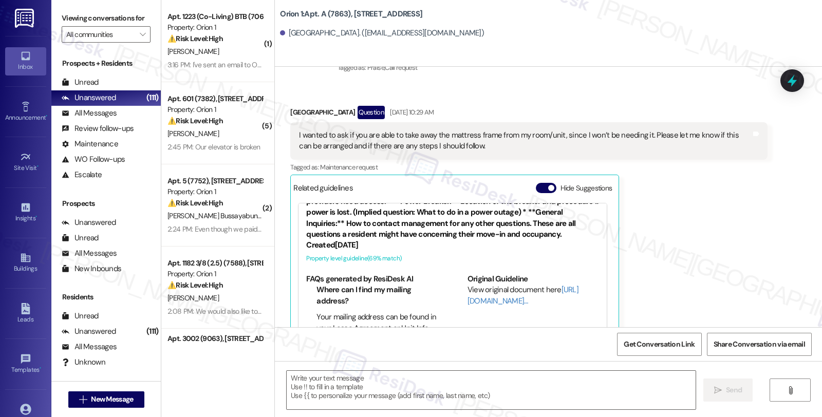
scroll to position [85, 0]
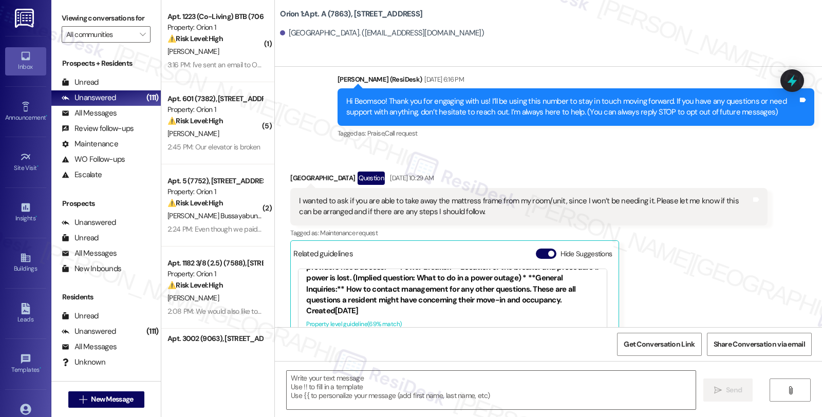
click at [290, 173] on div "Beomsoo Park Question Aug 21, 2025 at 10:29 AM" at bounding box center [528, 180] width 477 height 16
copy div "Beomsoo"
click at [333, 385] on textarea at bounding box center [491, 390] width 409 height 39
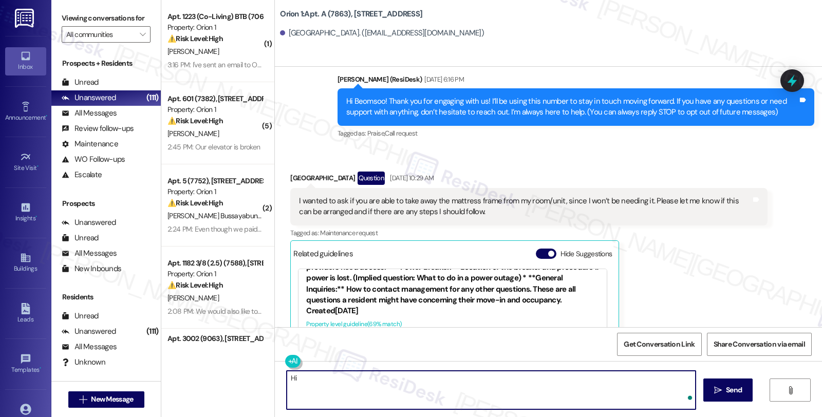
paste textarea "Beomsoo"
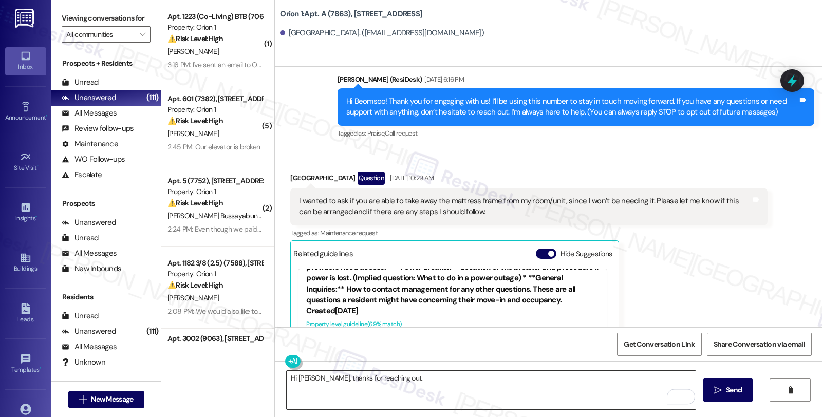
click at [417, 377] on textarea "Hi Beomsoo, thanks for reaching out." at bounding box center [491, 390] width 409 height 39
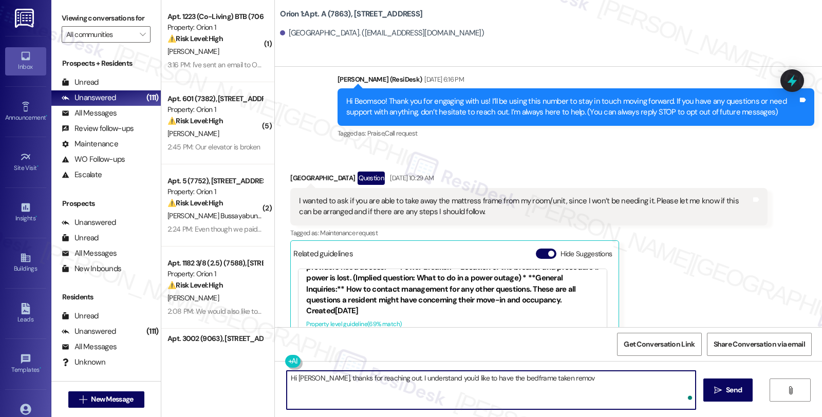
type textarea "Hi [PERSON_NAME], thanks for reaching out. I understand you'd like to have the …"
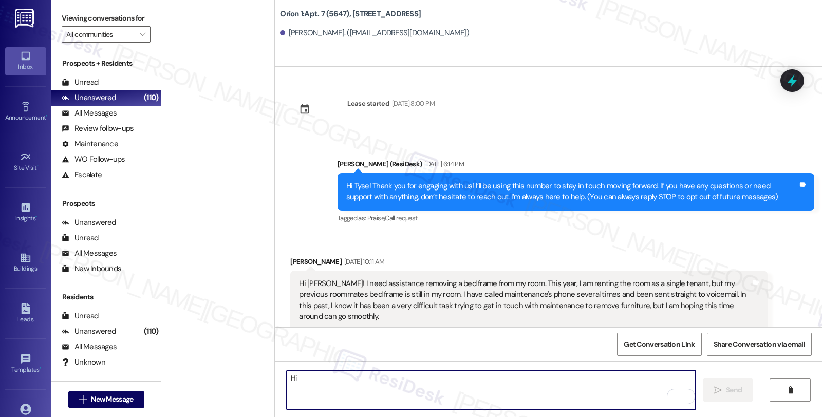
scroll to position [169, 0]
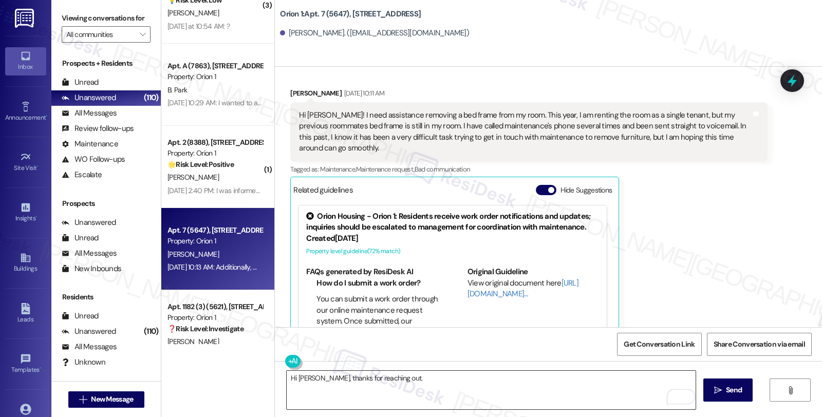
click at [390, 374] on textarea "Hi Tyse, thanks for reaching out." at bounding box center [491, 390] width 409 height 39
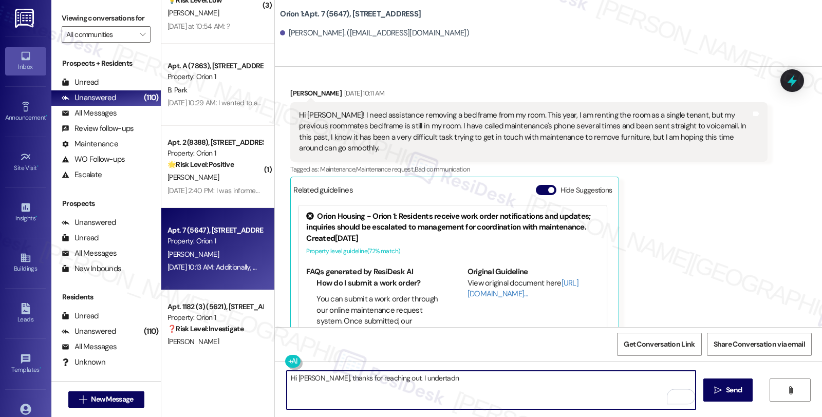
click at [393, 380] on textarea "Hi Tyse, thanks for reaching out. I undertadn" at bounding box center [491, 390] width 409 height 39
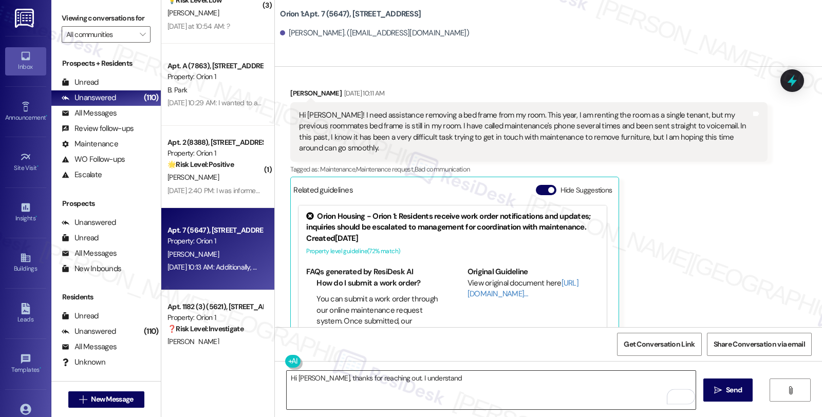
click at [424, 371] on div "Hi Tyse, thanks for reaching out. I understand" at bounding box center [491, 391] width 410 height 40
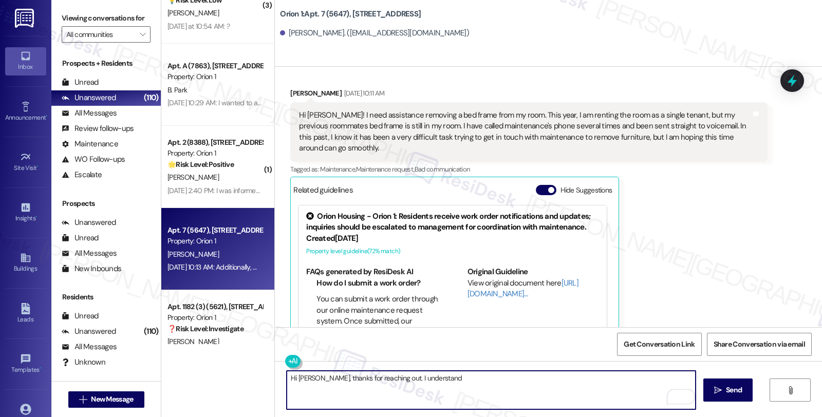
click at [431, 377] on textarea "Hi Tyse, thanks for reaching out. I understand" at bounding box center [491, 390] width 409 height 39
click at [429, 377] on textarea "Hi Tyse, thanks for reaching out. I understand your previous room mates's bed" at bounding box center [491, 390] width 409 height 39
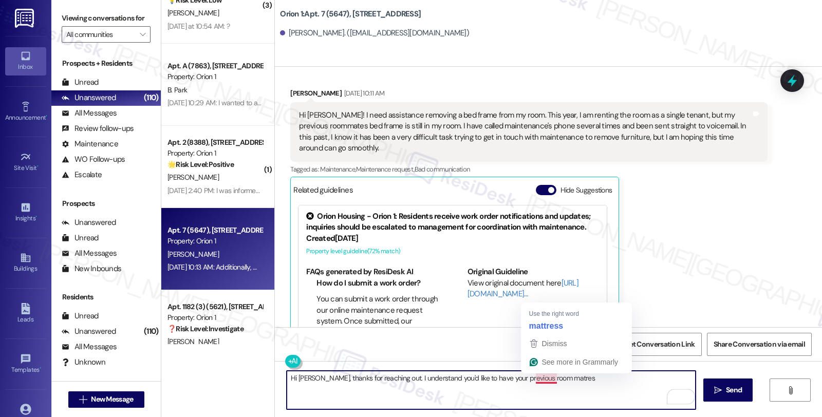
click at [541, 383] on textarea "Hi Tyse, thanks for reaching out. I understand you'd like to have your previous…" at bounding box center [491, 390] width 409 height 39
click at [576, 377] on textarea "Hi Tyse, thanks for reaching out. I understand you'd like to have your previous…" at bounding box center [491, 390] width 409 height 39
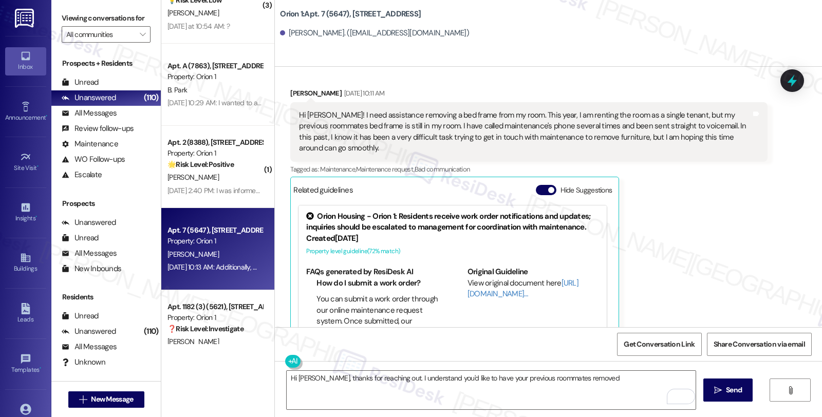
click at [743, 233] on div "Tyse Whittaker Aug 21, 2025 at 10:11 AM Hi Sarah! I need assistance removing a …" at bounding box center [528, 229] width 477 height 282
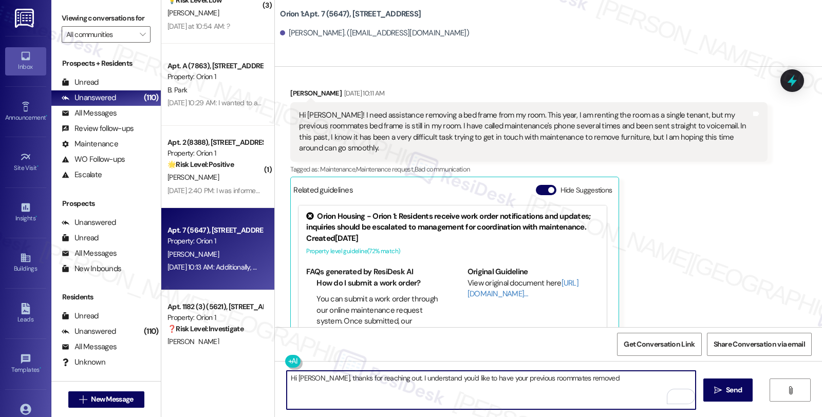
click at [594, 378] on textarea "Hi Tyse, thanks for reaching out. I understand you'd like to have your previous…" at bounding box center [491, 390] width 409 height 39
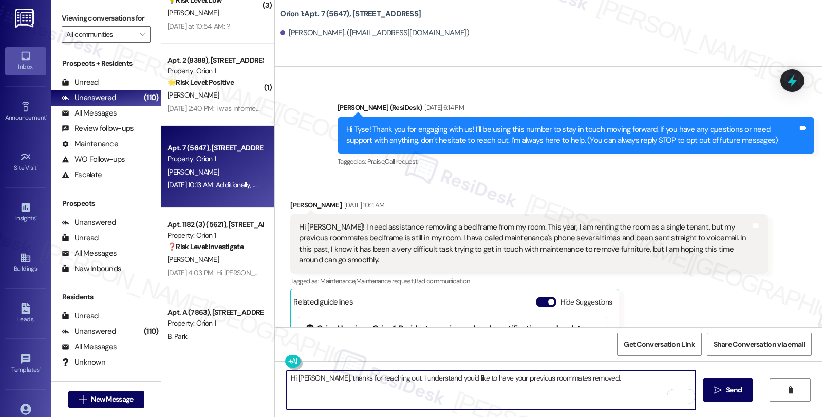
scroll to position [54, 0]
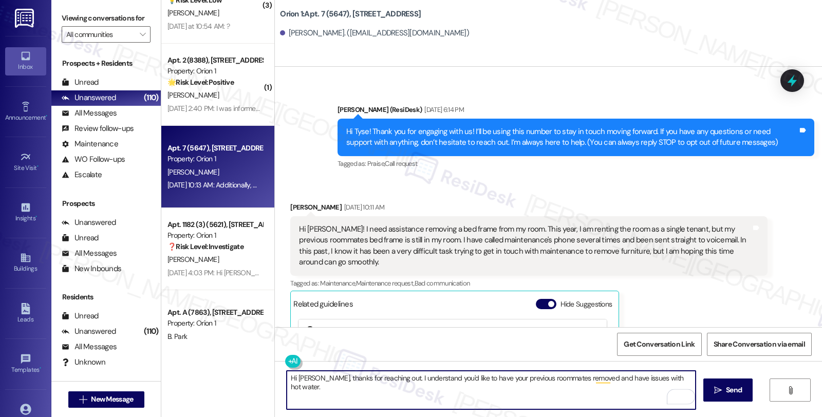
type textarea "Hi Tyse, thanks for reaching out. I understand you'd like to have your previous…"
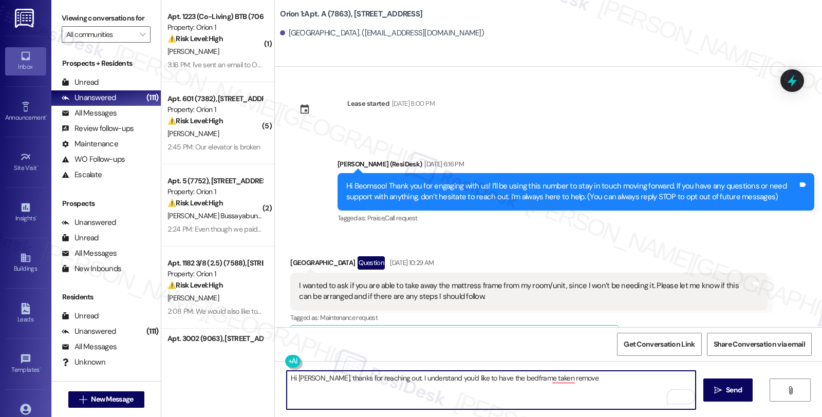
scroll to position [57, 0]
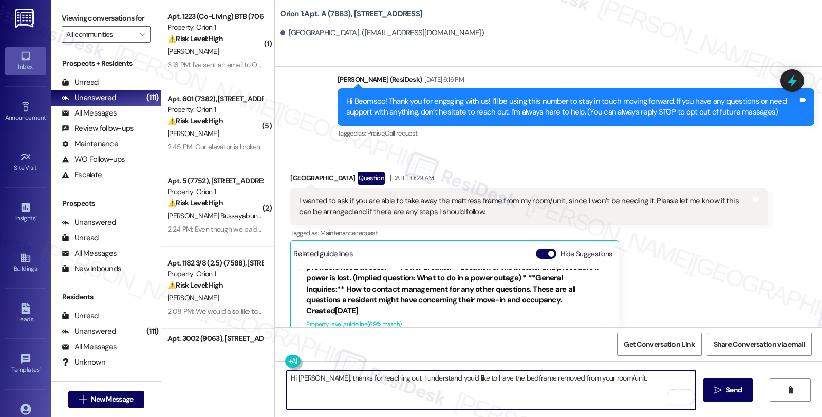
click at [620, 382] on textarea "Hi Beomsoo, thanks for reaching out. I understand you'd like to have the bedfra…" at bounding box center [491, 390] width 409 height 39
click at [626, 379] on textarea "Hi Beomsoo, thanks for reaching out. I understand you'd like to have the bedfra…" at bounding box center [491, 390] width 409 height 39
paste textarea "prior communication/arrangements made by our other internal team,"
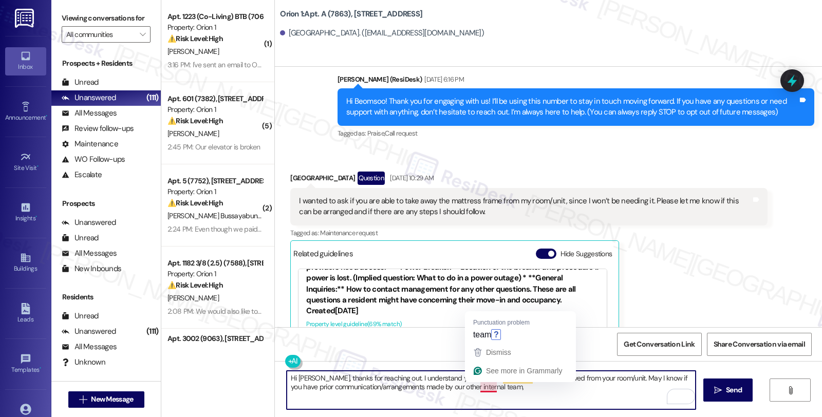
click at [512, 394] on textarea "Hi Beomsoo, thanks for reaching out. I understand you'd like to have the bedfra…" at bounding box center [491, 390] width 409 height 39
type textarea "Hi Beomsoo, thanks for reaching out. I understand you'd like to have the bedfra…"
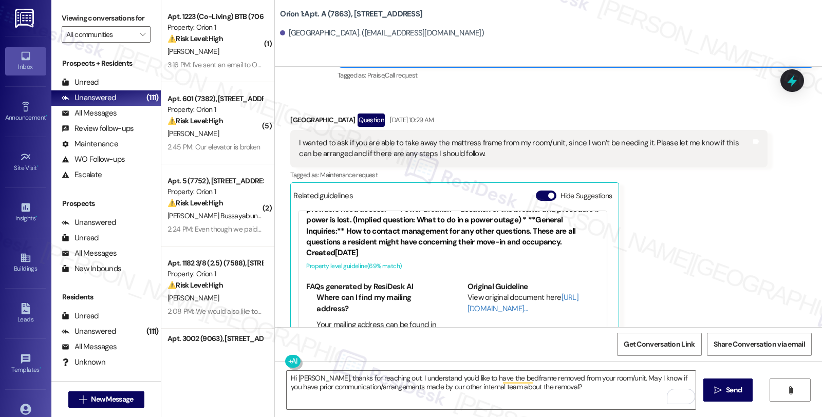
scroll to position [199, 0]
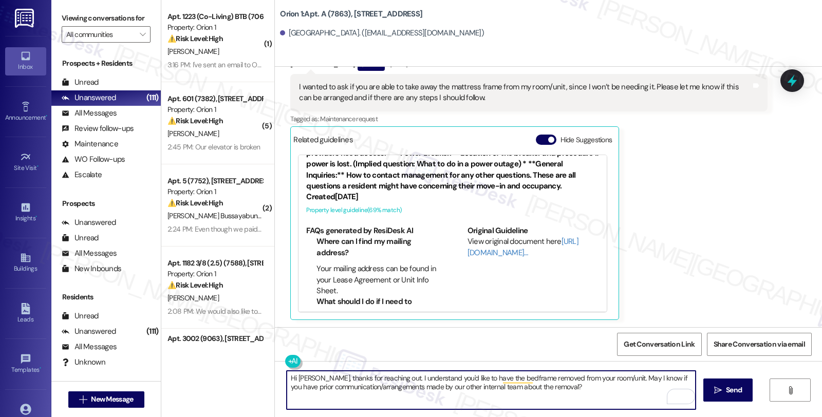
click at [561, 393] on textarea "Hi Beomsoo, thanks for reaching out. I understand you'd like to have the bedfra…" at bounding box center [491, 390] width 409 height 39
click at [579, 387] on textarea "Hi Beomsoo, thanks for reaching out. I understand you'd like to have the bedfra…" at bounding box center [491, 390] width 409 height 39
click at [724, 390] on span "Send" at bounding box center [734, 390] width 20 height 11
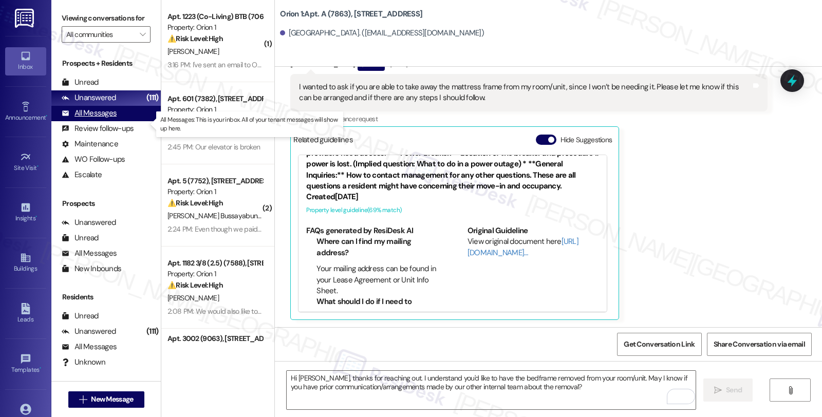
click at [106, 119] on div "All Messages" at bounding box center [89, 113] width 55 height 11
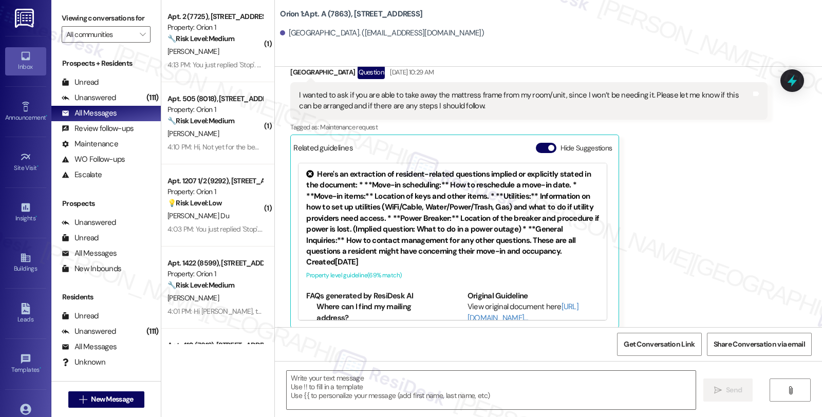
type textarea "Fetching suggested responses. Please feel free to read through the conversation…"
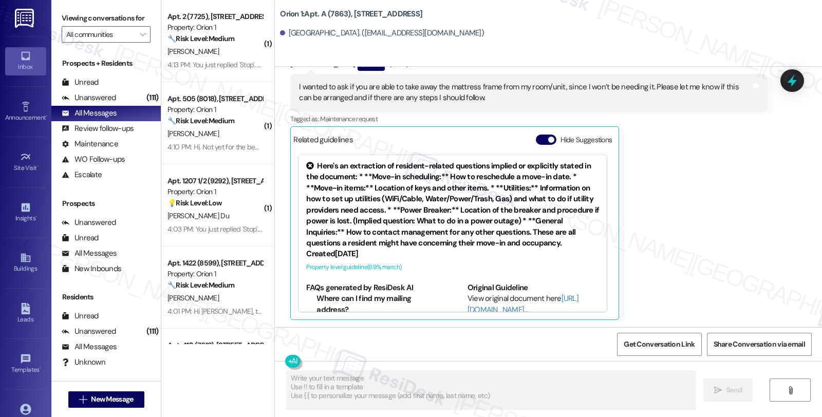
scroll to position [285, 0]
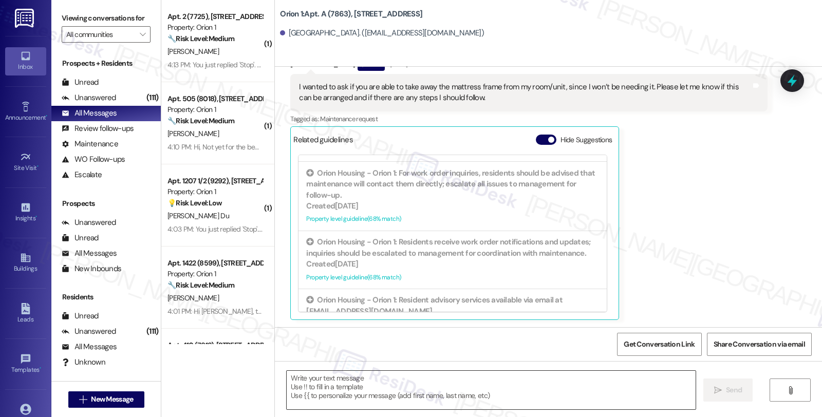
click at [396, 399] on textarea at bounding box center [491, 390] width 409 height 39
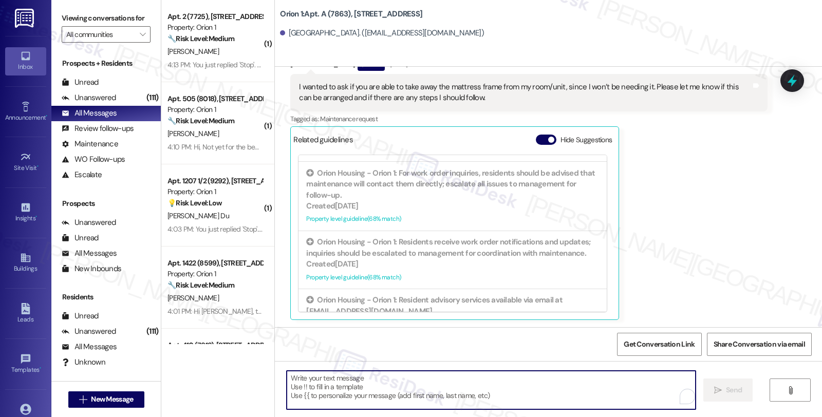
paste textarea "Hi Beomsoo, thanks for reaching out. I understand you'd like to have the bedfra…"
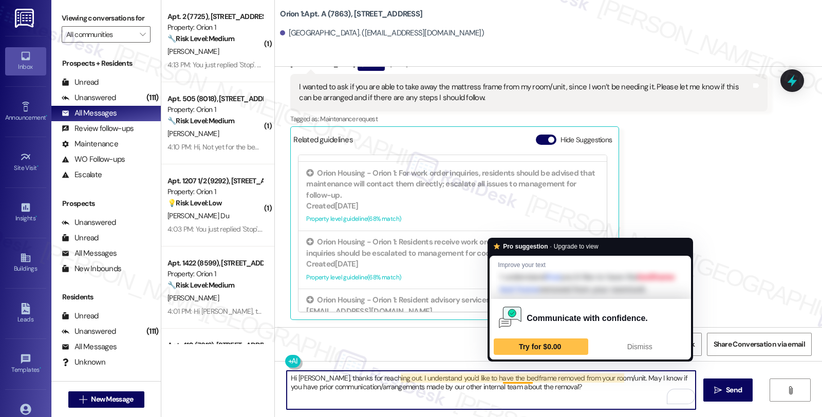
click at [590, 389] on textarea "Hi Beomsoo, thanks for reaching out. I understand you'd like to have the bedfra…" at bounding box center [491, 390] width 409 height 39
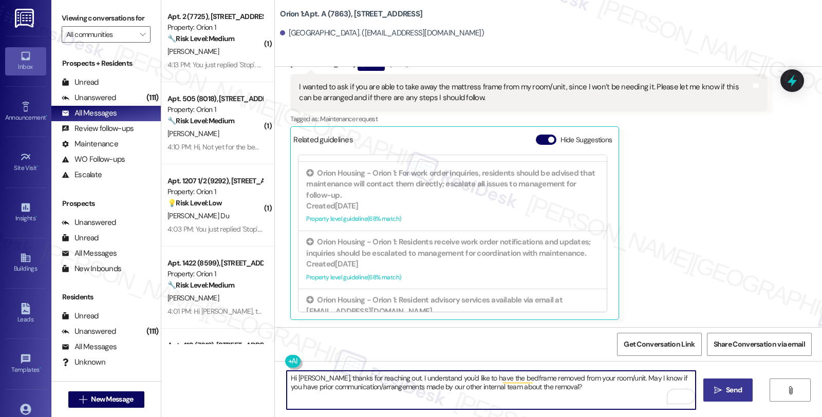
type textarea "Hi Beomsoo, thanks for reaching out. I understand you'd like to have the bedfra…"
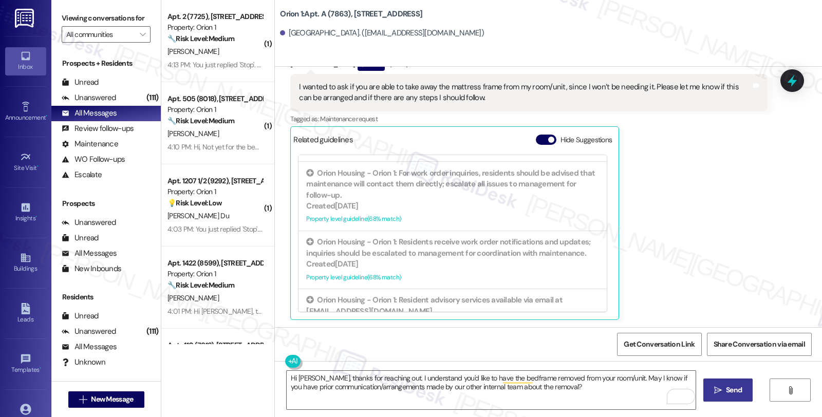
click at [715, 392] on icon "" at bounding box center [718, 391] width 8 height 8
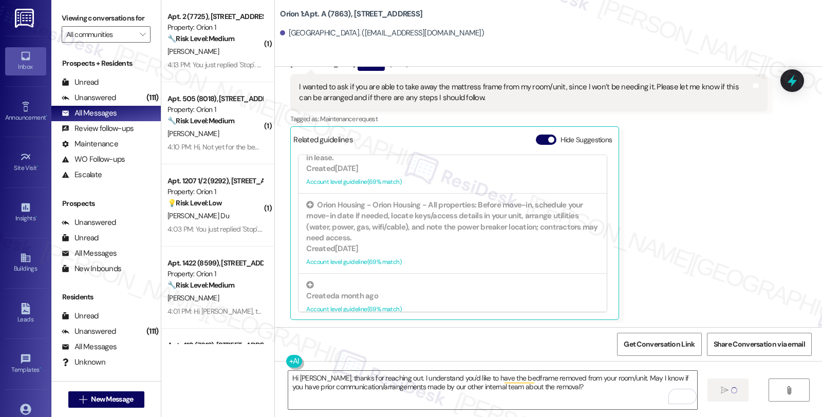
scroll to position [1199, 0]
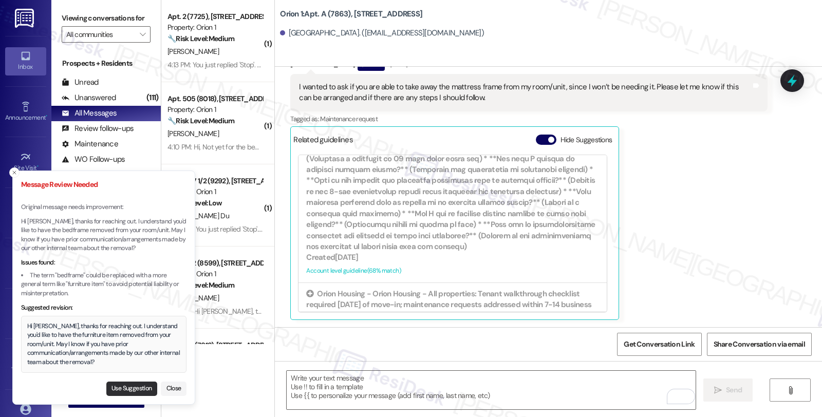
click at [141, 388] on button "Use Suggestion" at bounding box center [131, 389] width 51 height 14
type textarea "Hi Beomsoo, thanks for reaching out. I understand you'd like to have the furnit…"
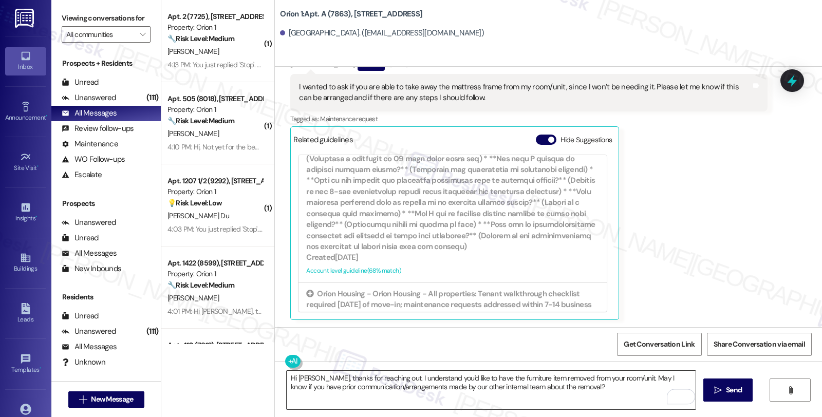
click at [413, 391] on textarea "Hi Beomsoo, thanks for reaching out. I understand you'd like to have the furnit…" at bounding box center [491, 390] width 409 height 39
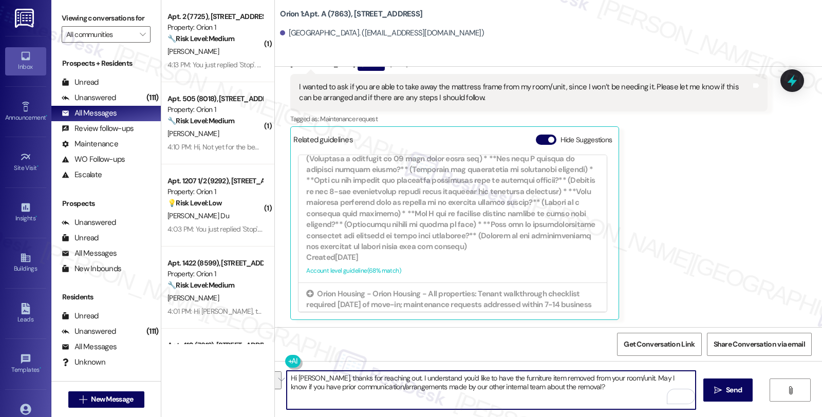
click at [508, 387] on textarea "Hi Beomsoo, thanks for reaching out. I understand you'd like to have the furnit…" at bounding box center [491, 390] width 409 height 39
click at [561, 388] on textarea "Hi Beomsoo, thanks for reaching out. I understand you'd like to have the furnit…" at bounding box center [491, 390] width 409 height 39
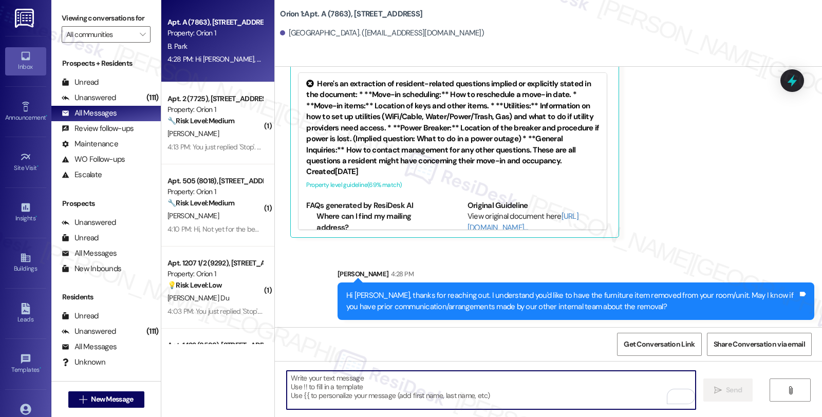
scroll to position [282, 0]
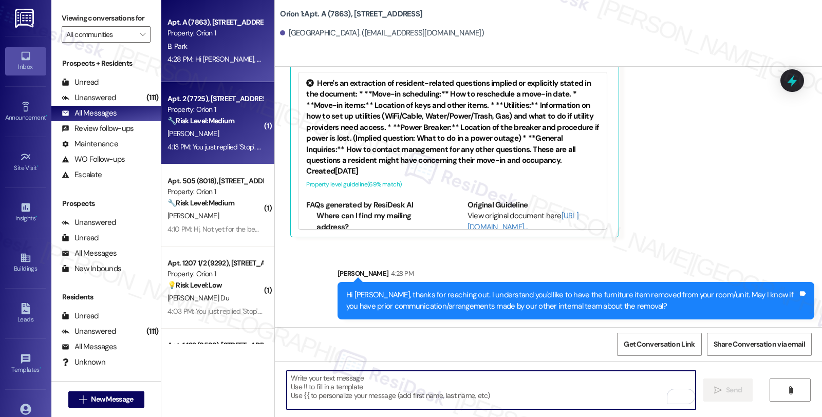
click at [206, 121] on strong "🔧 Risk Level: Medium" at bounding box center [201, 120] width 67 height 9
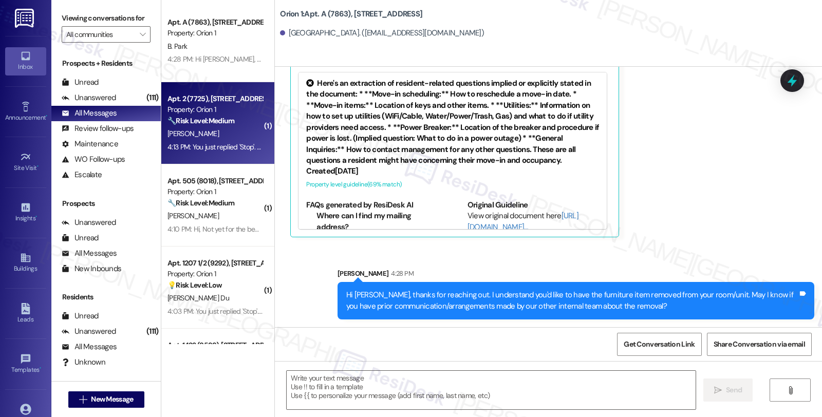
type textarea "Fetching suggested responses. Please feel free to read through the conversation…"
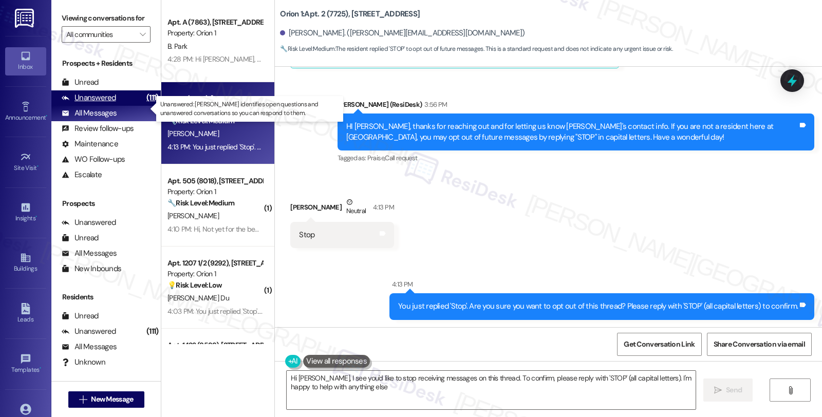
type textarea "Hi Robert, I see you'd like to stop receiving messages on this thread. To confi…"
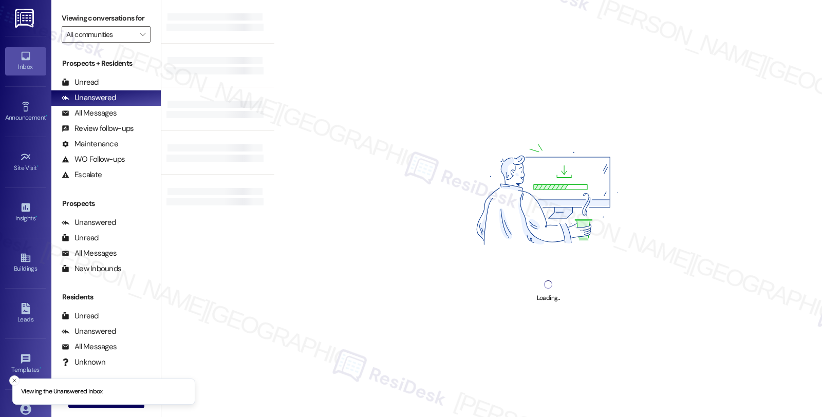
click at [763, 146] on div "Loading..." at bounding box center [548, 208] width 548 height 417
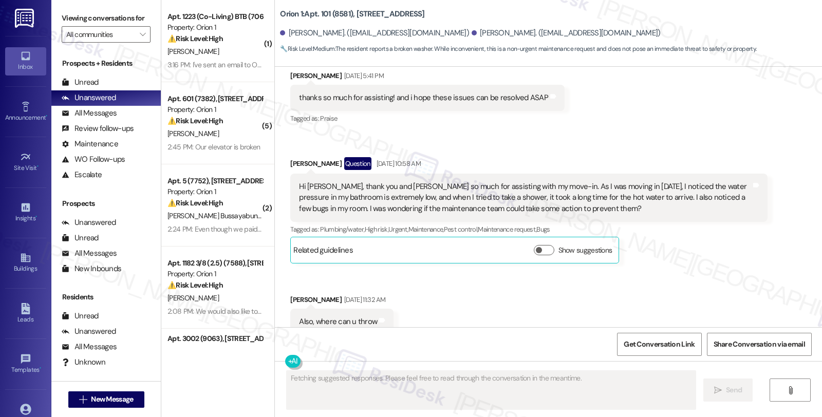
scroll to position [1674, 0]
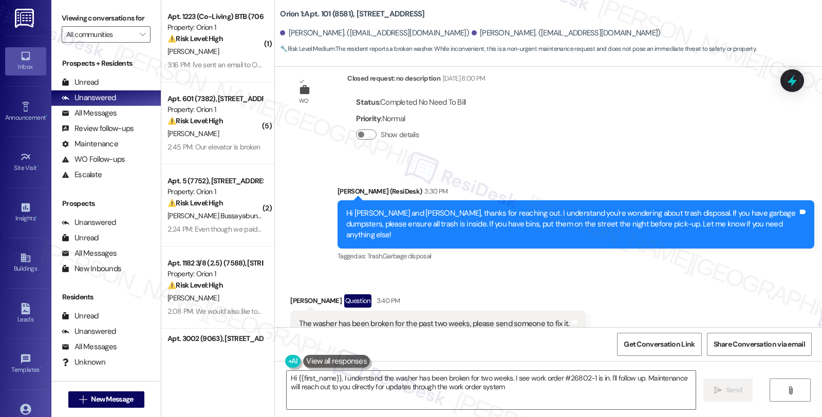
type textarea "Hi {{first_name}}, I understand the washer has been broken for two weeks. I see…"
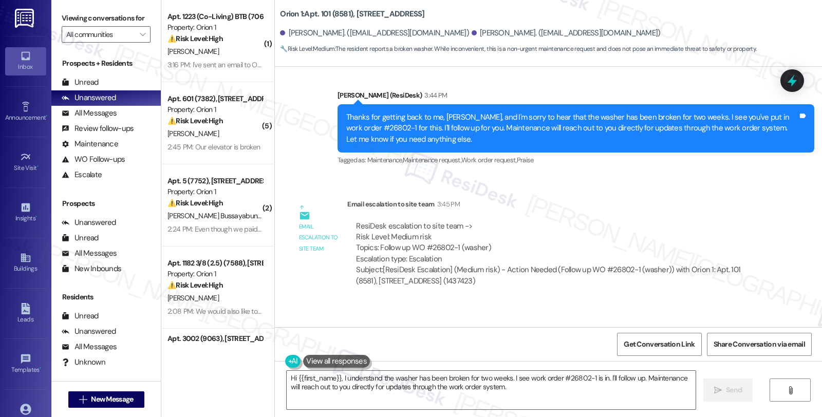
scroll to position [1945, 0]
